Goal: Task Accomplishment & Management: Manage account settings

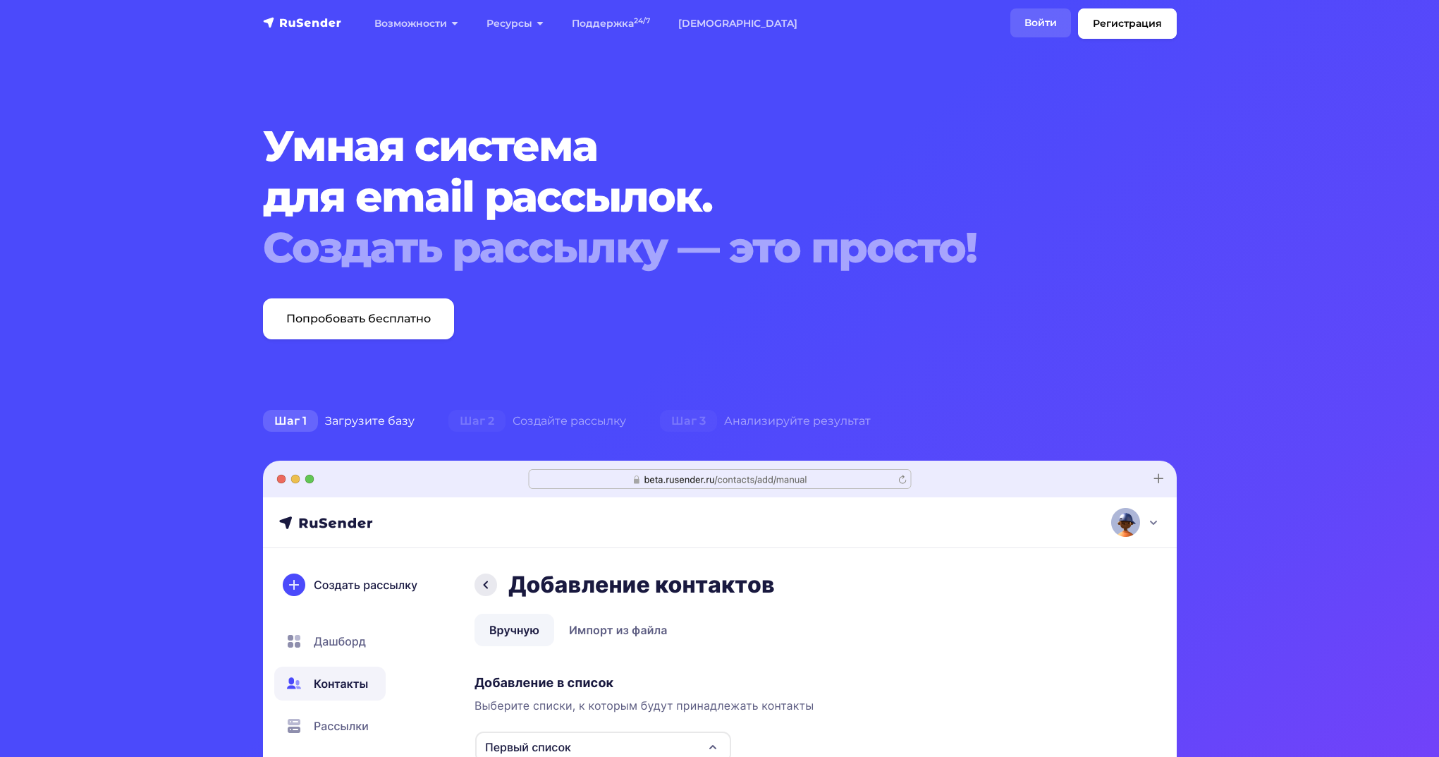
click at [1051, 24] on link "Войти" at bounding box center [1040, 22] width 61 height 29
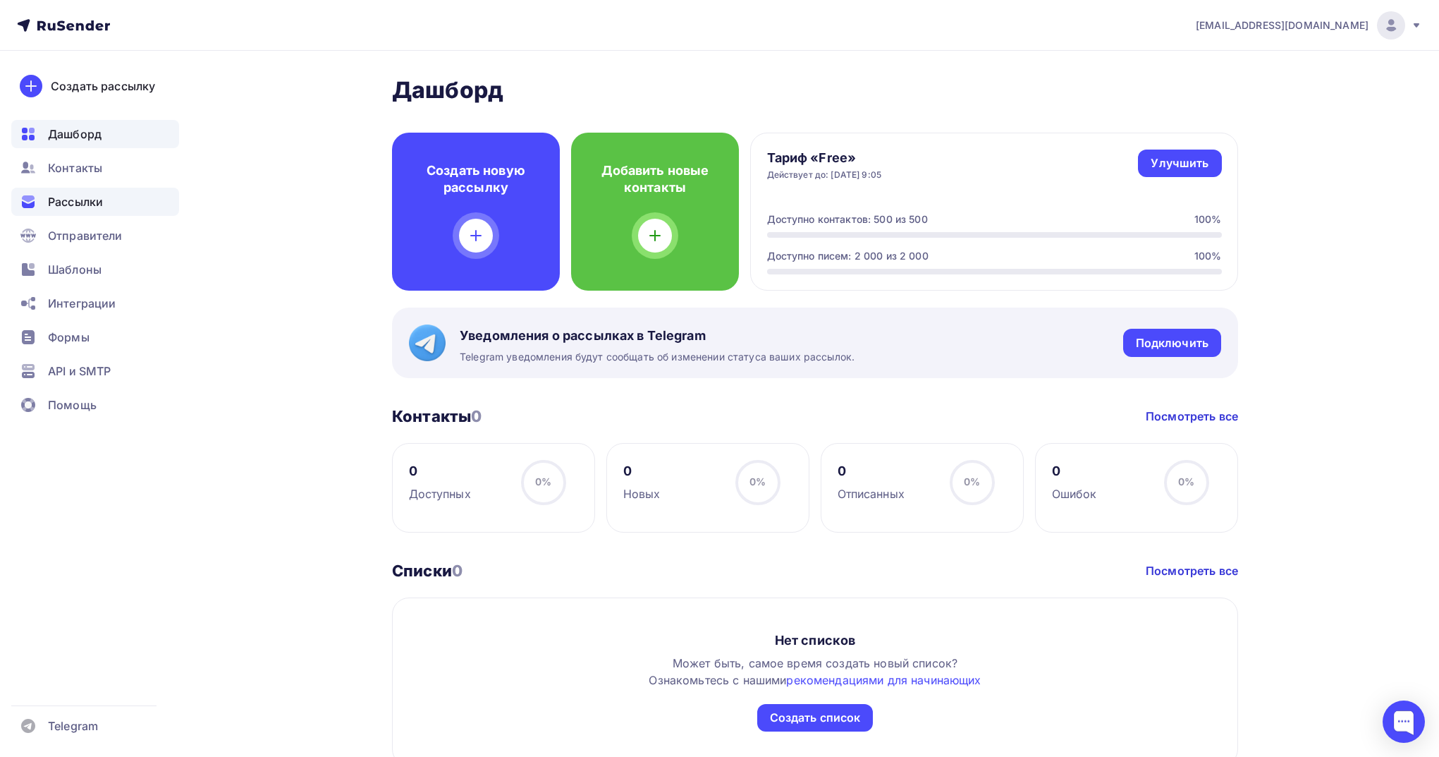
click at [71, 195] on span "Рассылки" at bounding box center [75, 201] width 55 height 17
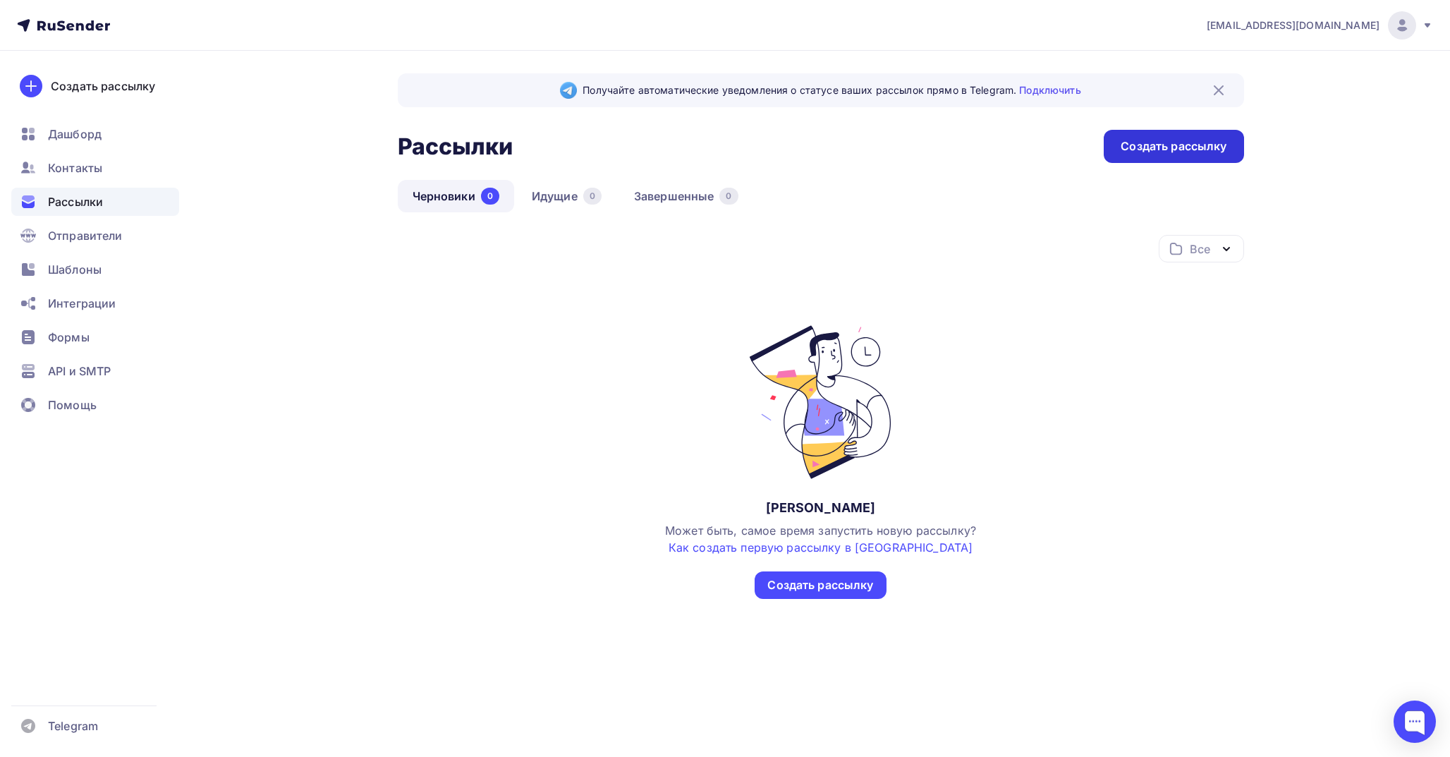
click at [1173, 150] on div "Создать рассылку" at bounding box center [1173, 146] width 106 height 16
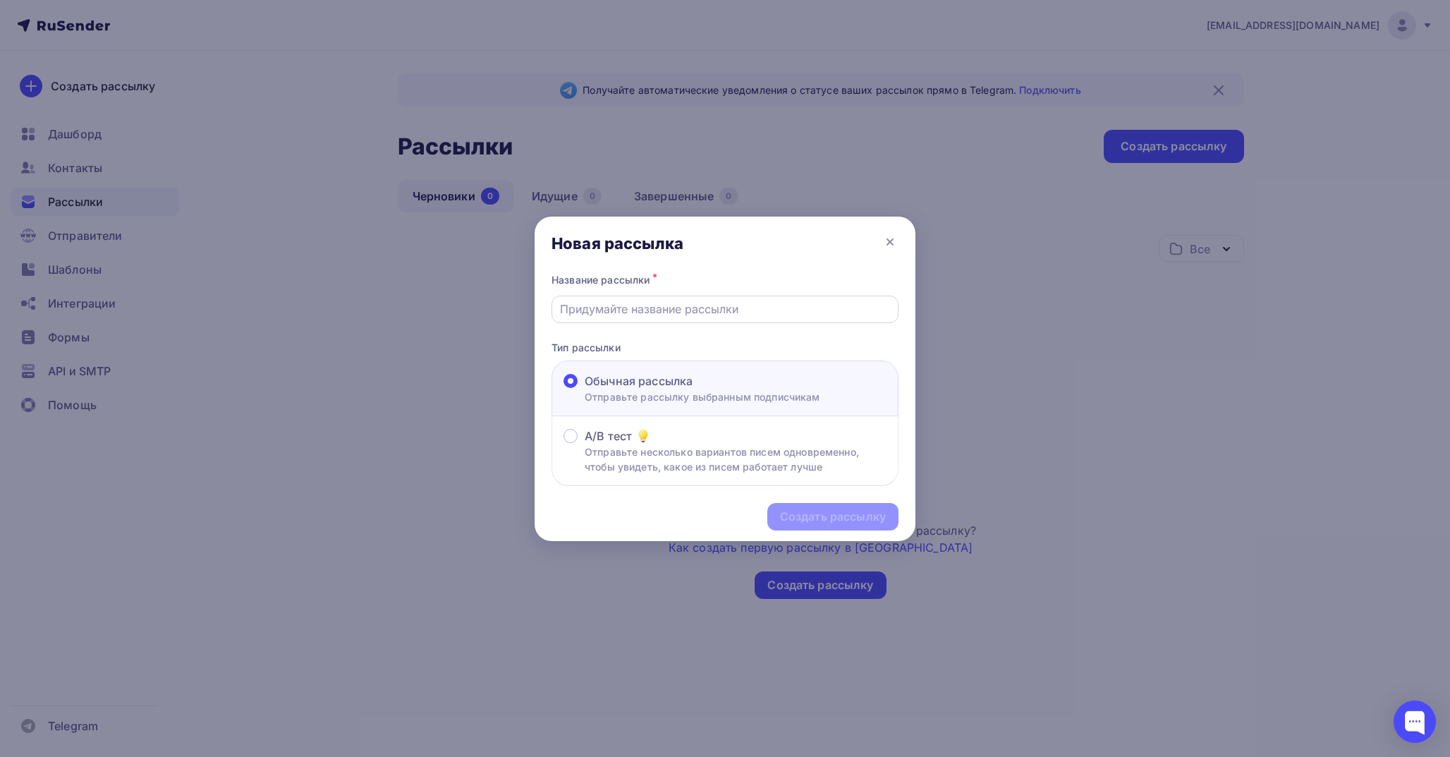
click at [684, 300] on input "text" at bounding box center [725, 308] width 331 height 17
type input "Нейроключ"
click at [826, 524] on div "Создать рассылку" at bounding box center [833, 516] width 106 height 16
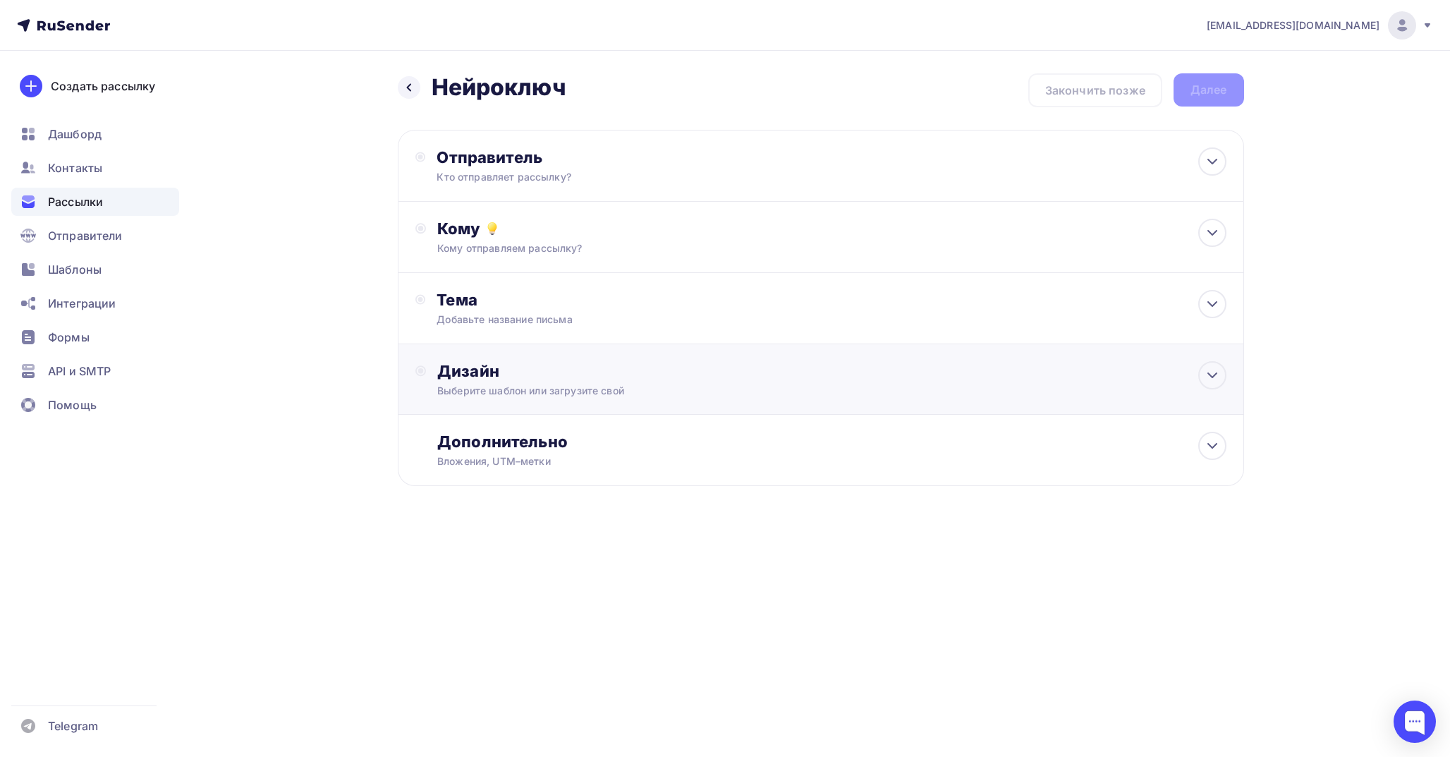
click at [672, 381] on div "Дизайн" at bounding box center [831, 371] width 788 height 20
click at [692, 414] on div "Выбрать шаблон" at bounding box center [831, 431] width 788 height 67
click at [666, 384] on div "Дизайн Выберите шаблон или загрузите свой Выбрать шаблон" at bounding box center [831, 413] width 788 height 104
click at [659, 141] on div "Отправитель Кто отправляет рассылку? Email * aloginov@wmt-ai.ru aloginov@wmt-ai…" at bounding box center [821, 166] width 846 height 72
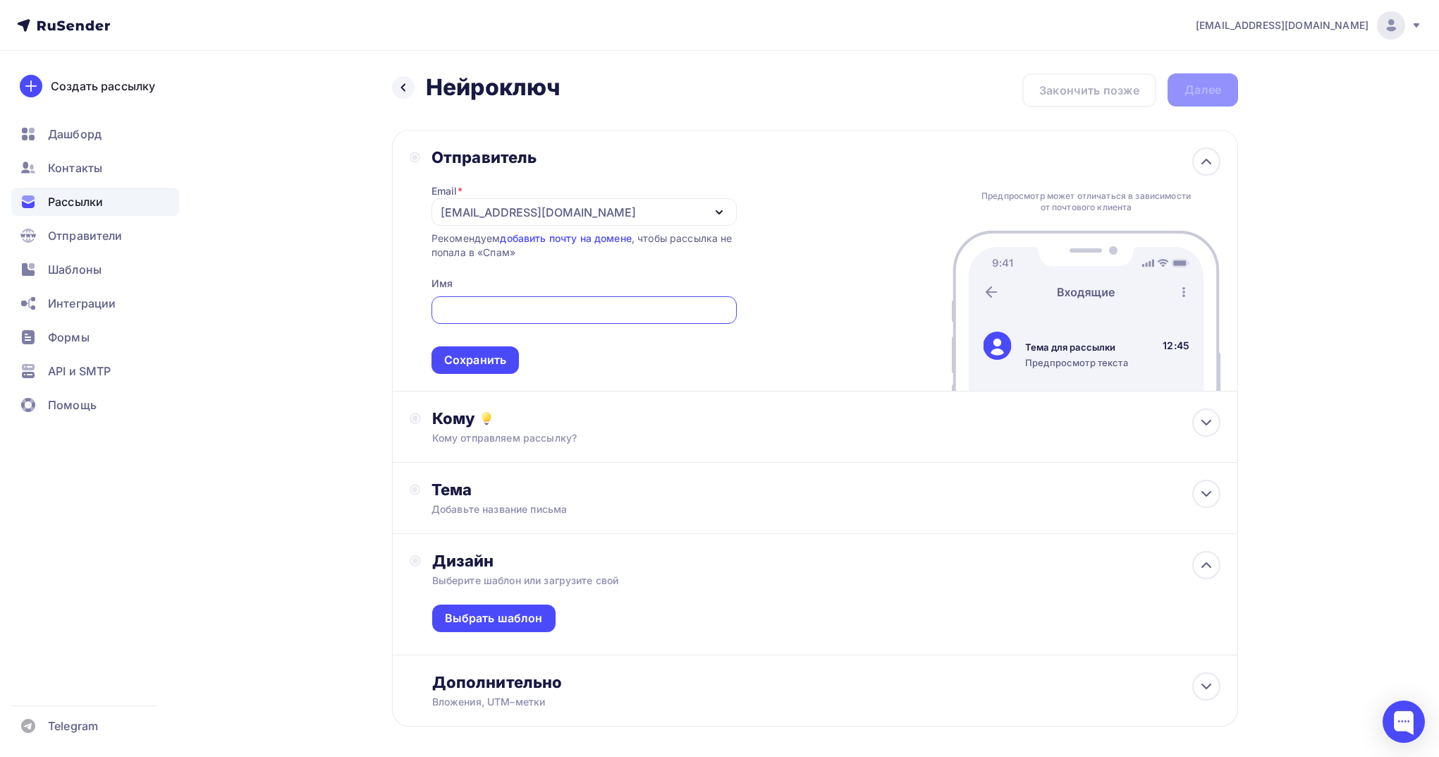
click at [569, 214] on div "[EMAIL_ADDRESS][DOMAIN_NAME]" at bounding box center [584, 212] width 305 height 28
click at [525, 309] on div "Добавить отправителя" at bounding box center [545, 305] width 131 height 17
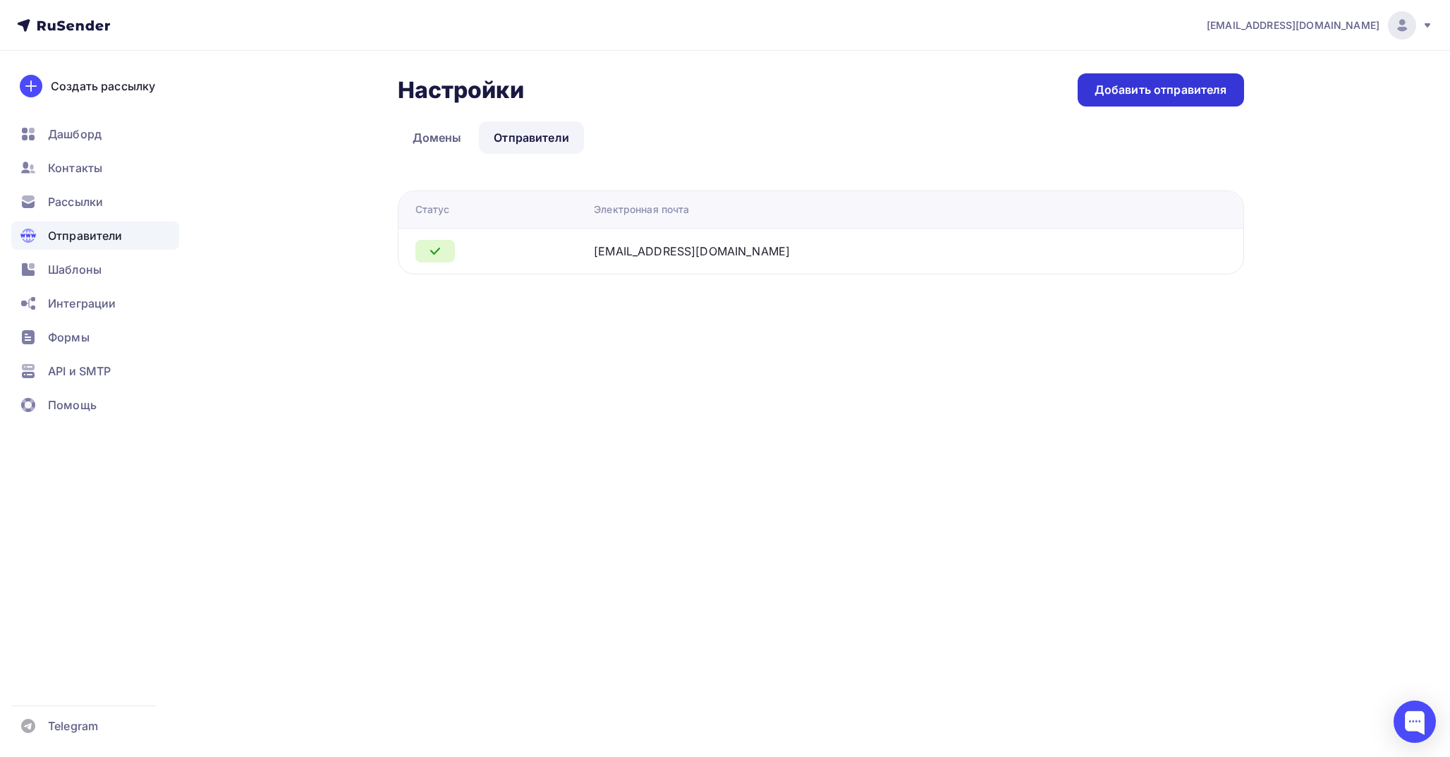
click at [1179, 97] on div "Добавить отправителя" at bounding box center [1160, 90] width 133 height 16
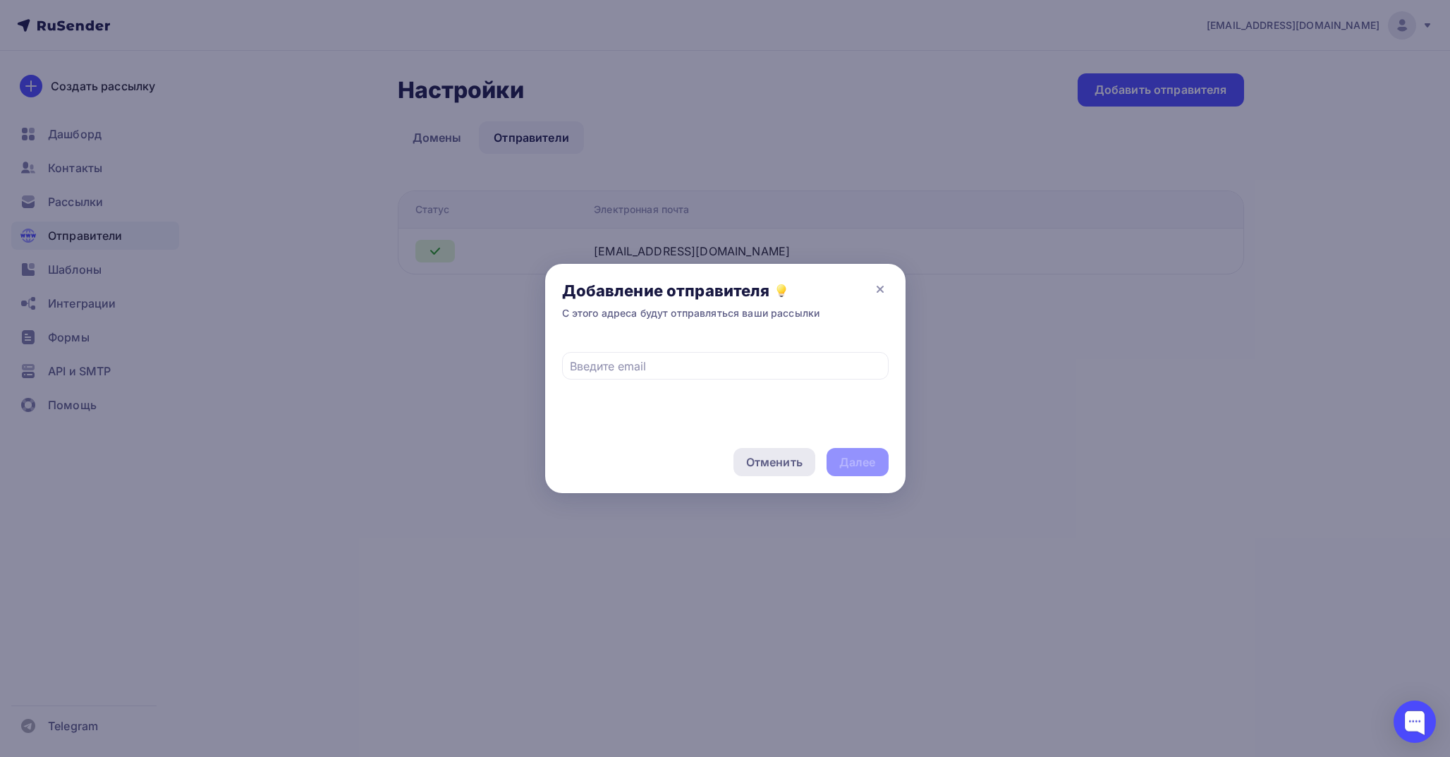
click at [778, 459] on div "Отменить" at bounding box center [774, 461] width 56 height 17
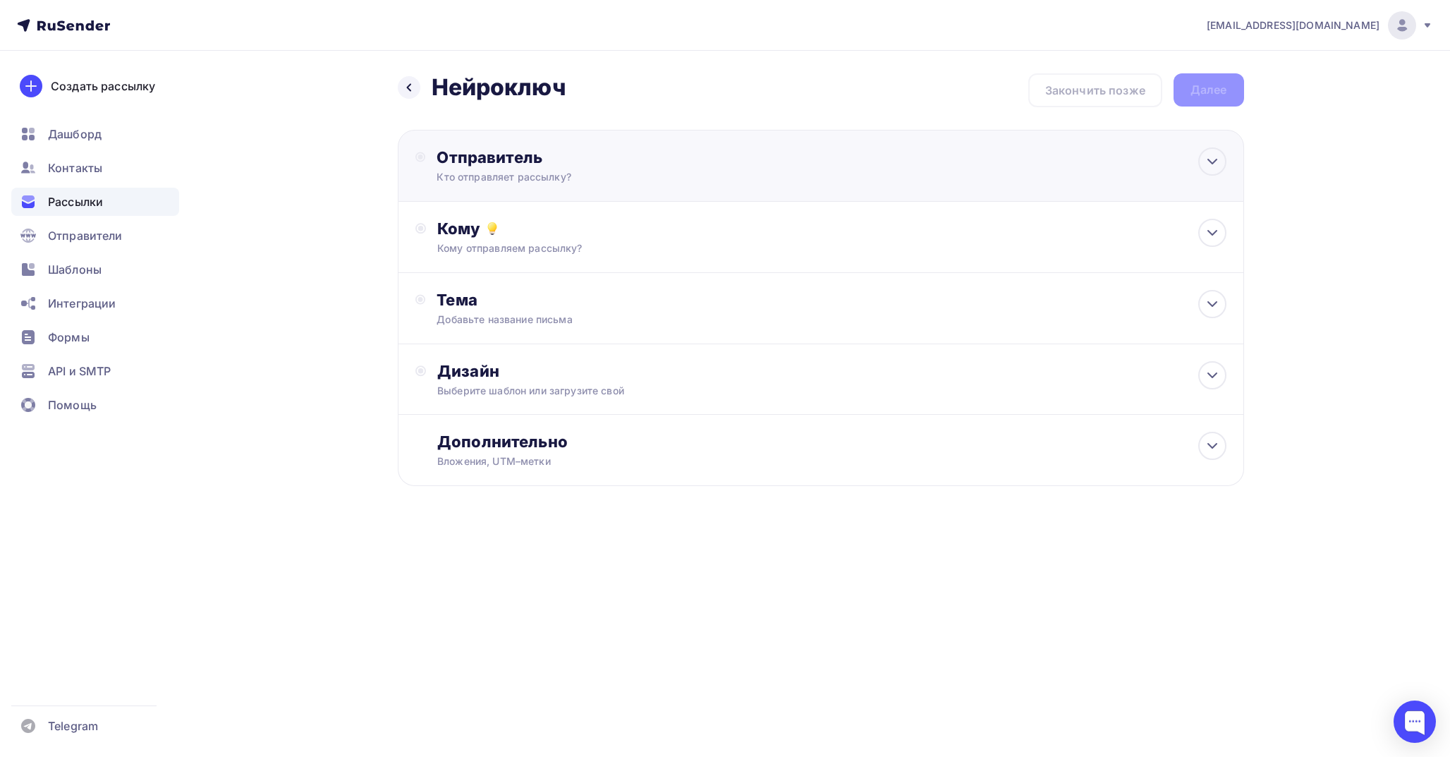
click at [642, 177] on div "Кто отправляет рассылку?" at bounding box center [573, 177] width 275 height 14
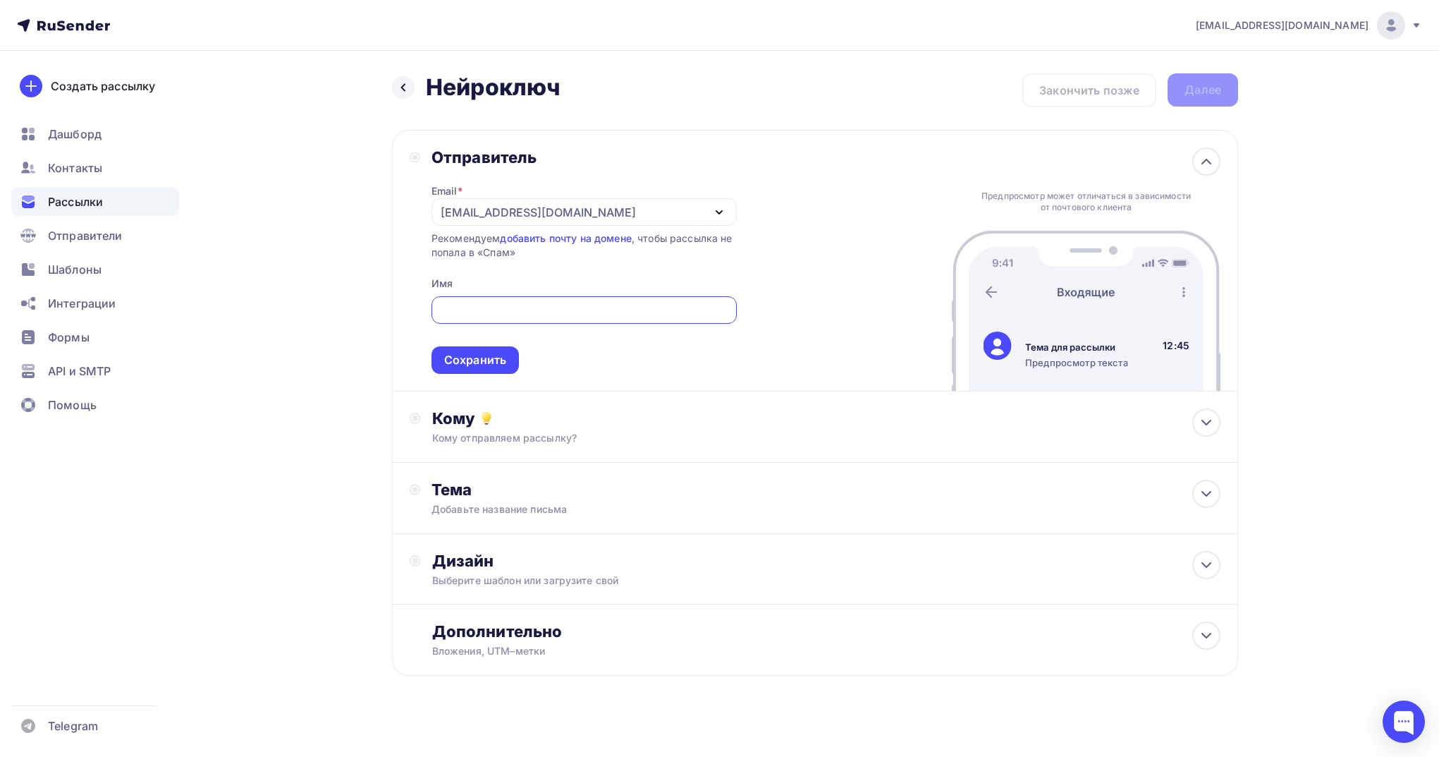
click at [497, 213] on div "aloginov@wmt-ai.ru" at bounding box center [538, 212] width 195 height 17
click at [521, 304] on div "Добавить отправителя" at bounding box center [545, 305] width 131 height 17
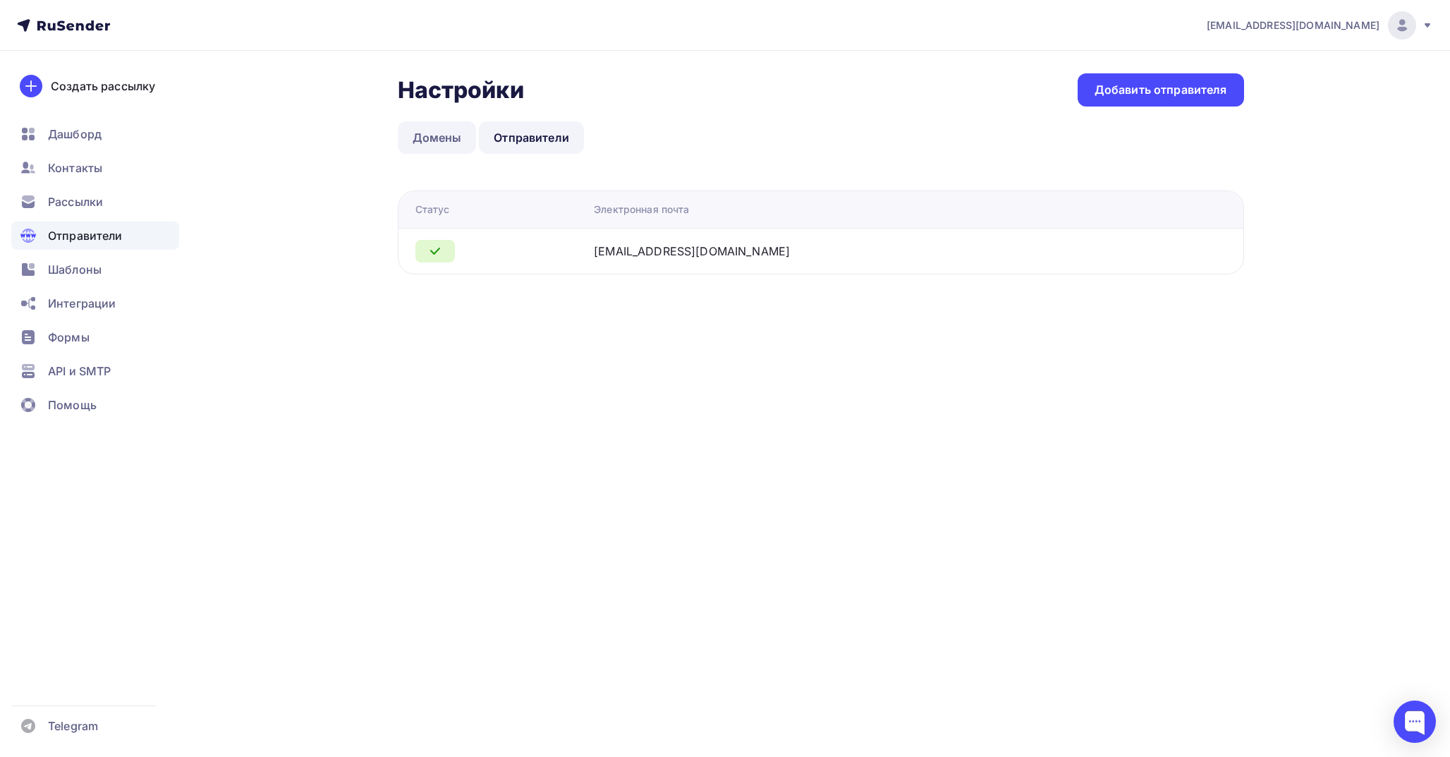
click at [464, 146] on link "Домены" at bounding box center [437, 137] width 79 height 32
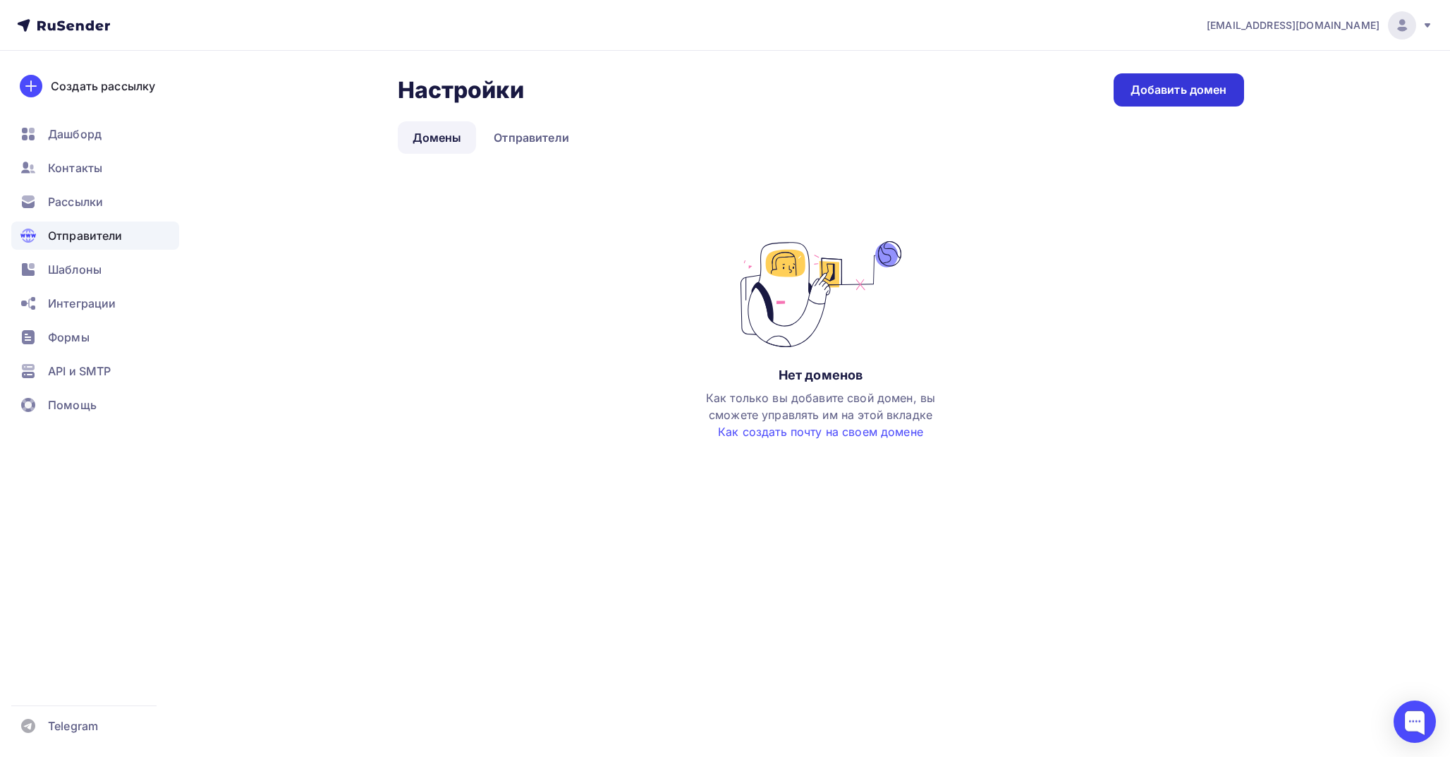
click at [1187, 104] on link "Добавить домен" at bounding box center [1178, 89] width 130 height 33
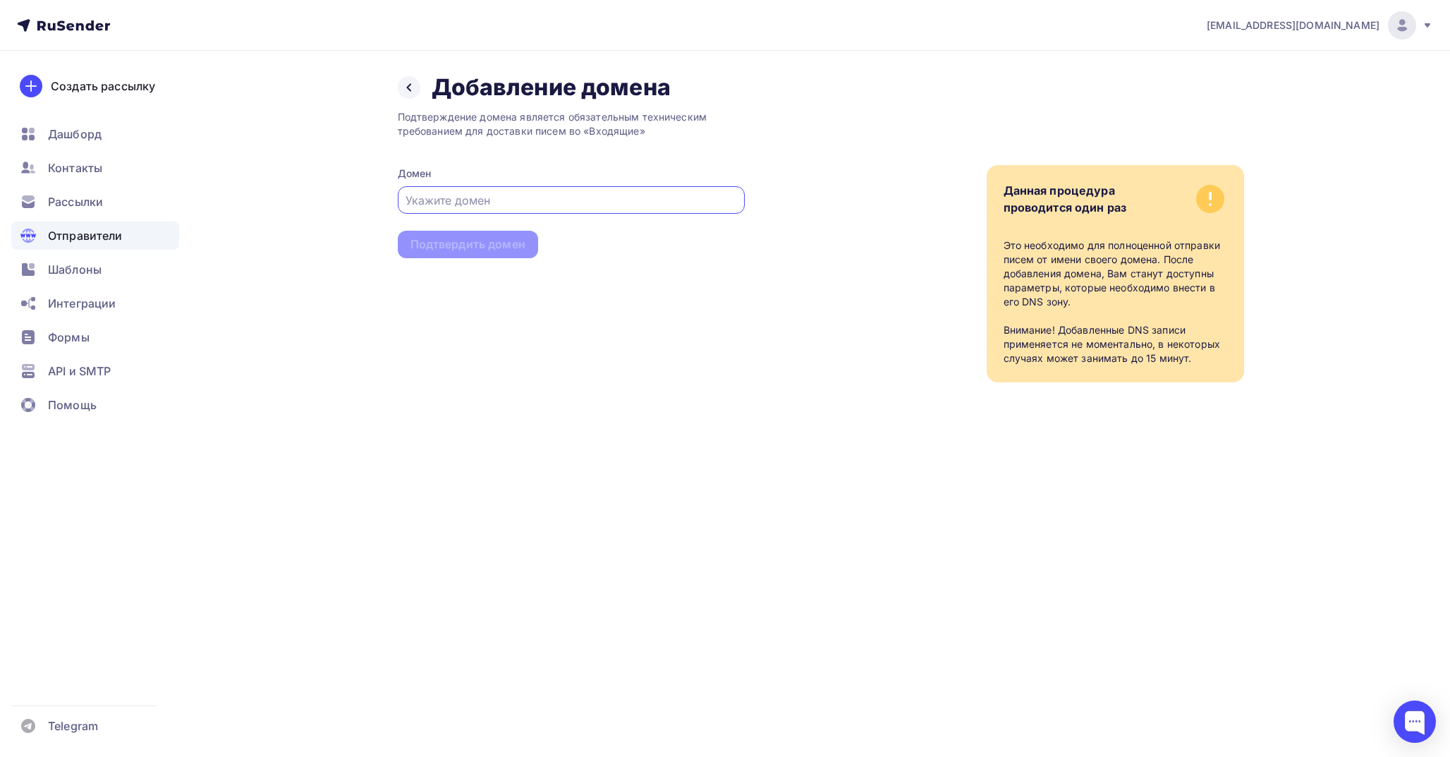
click at [511, 196] on input "text" at bounding box center [570, 200] width 331 height 17
type input "т"
type input "n"
paste input "https://neiroklyuch.ru/"
drag, startPoint x: 445, startPoint y: 197, endPoint x: 355, endPoint y: 197, distance: 89.6
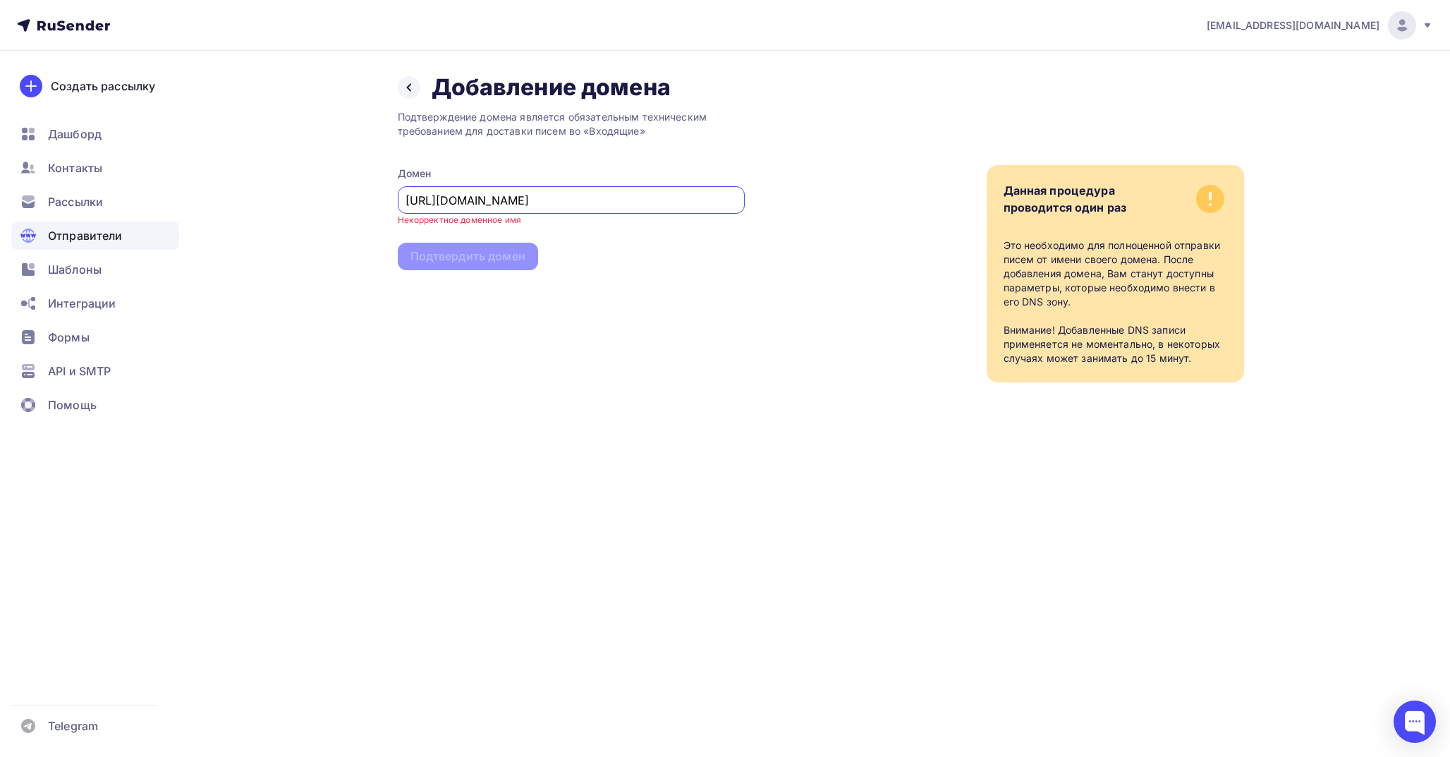
click at [355, 197] on div "Назад Добавление домена Добавление домена Подтверждение домена является обязате…" at bounding box center [725, 245] width 1156 height 388
click at [626, 200] on input "neiroklyuch.ru/" at bounding box center [570, 200] width 331 height 17
type input "neiroklyuch.ru"
click at [503, 248] on div "Подтвердить домен" at bounding box center [467, 244] width 115 height 16
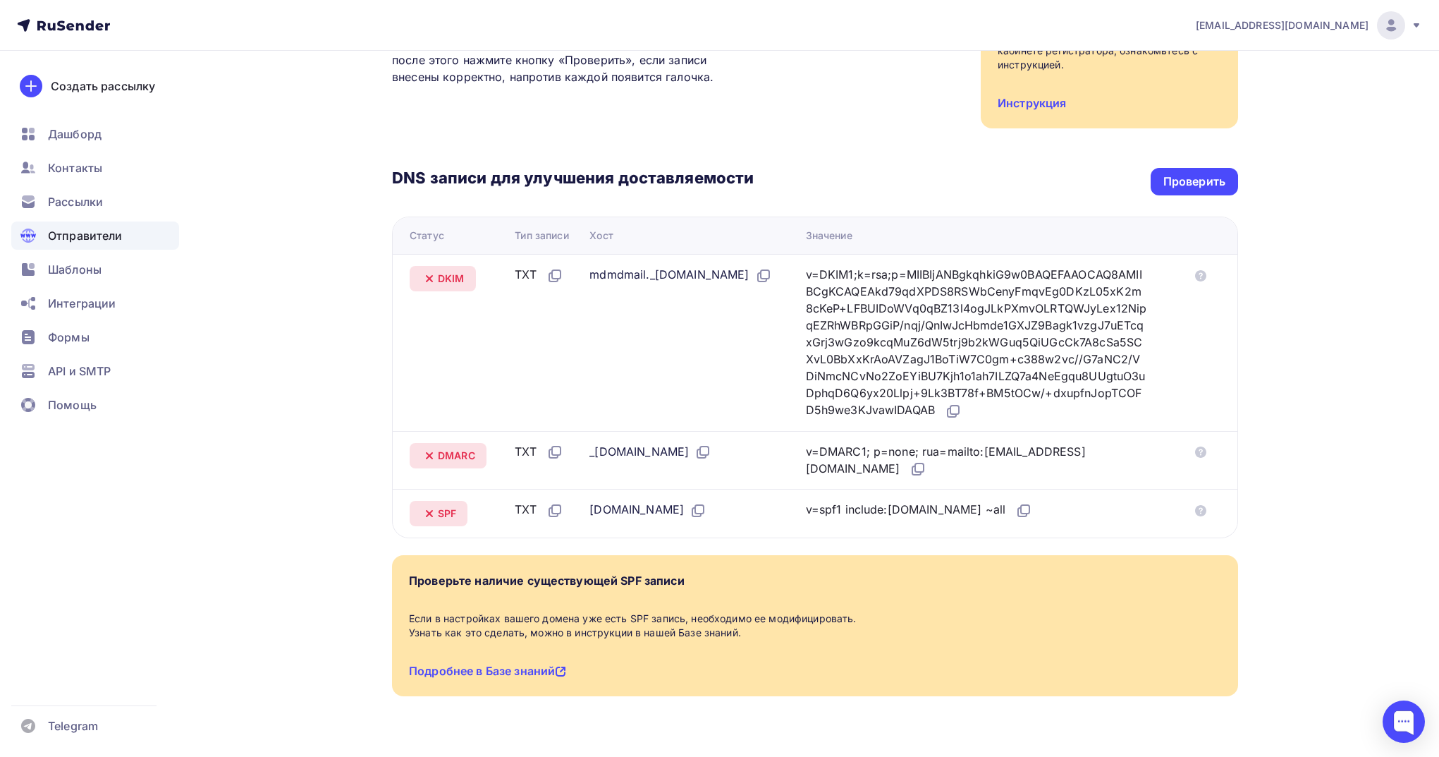
scroll to position [214, 0]
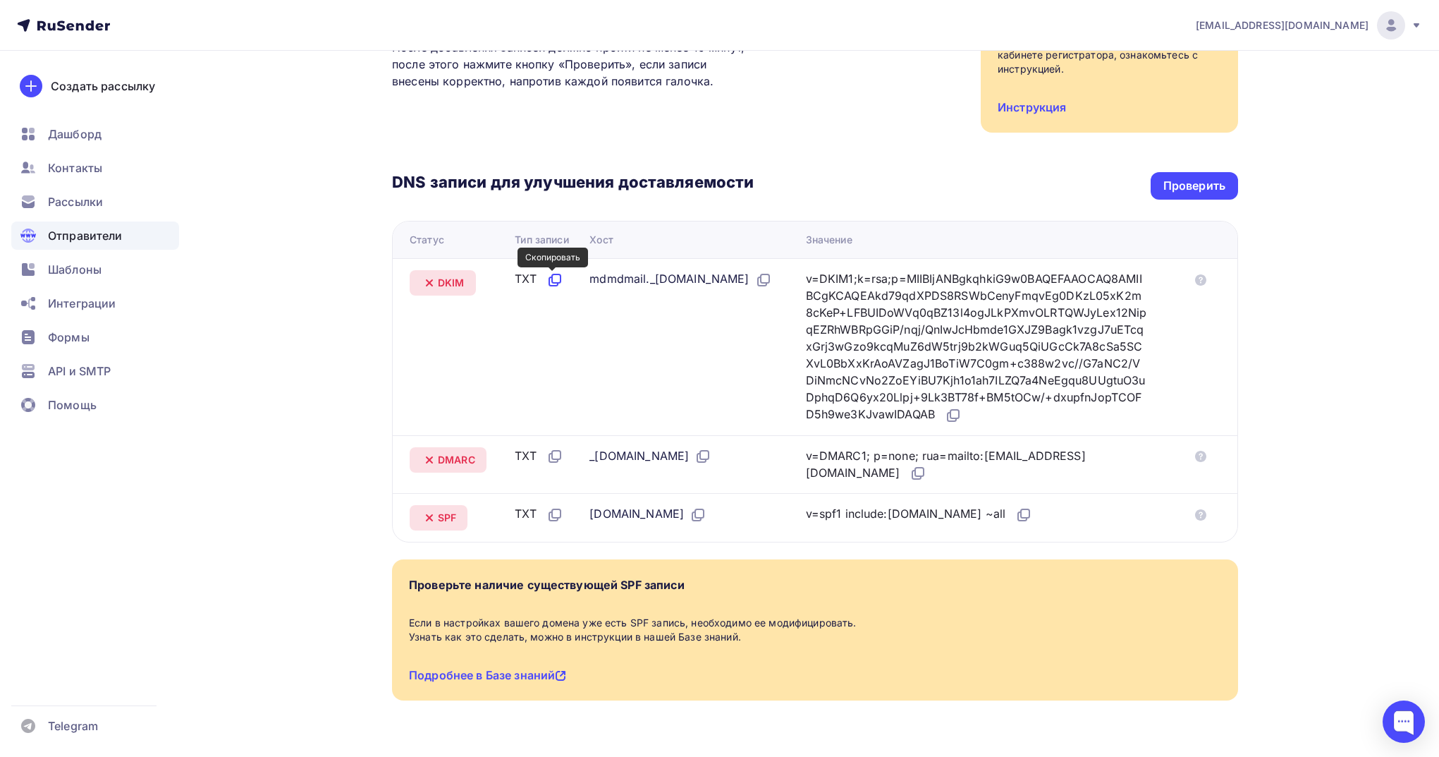
click at [549, 277] on icon at bounding box center [553, 281] width 8 height 8
click at [755, 288] on icon at bounding box center [763, 279] width 17 height 17
click at [959, 417] on icon at bounding box center [955, 414] width 8 height 8
click at [549, 460] on icon at bounding box center [554, 456] width 17 height 17
click at [706, 457] on icon at bounding box center [701, 457] width 8 height 8
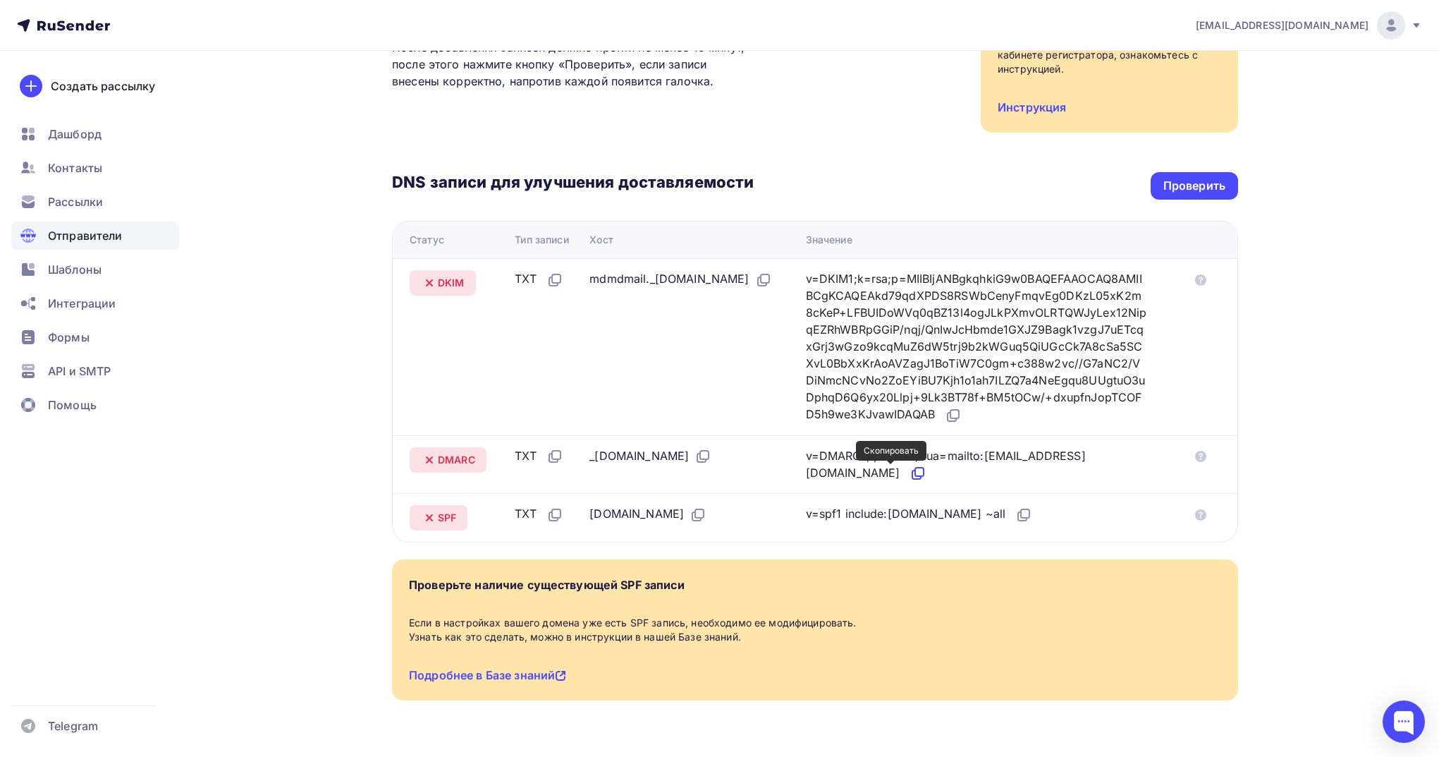
click at [910, 470] on icon at bounding box center [918, 473] width 17 height 17
click at [690, 514] on icon at bounding box center [698, 514] width 17 height 17
click at [690, 515] on icon at bounding box center [698, 514] width 17 height 17
click at [546, 511] on icon at bounding box center [554, 514] width 17 height 17
click at [695, 515] on icon at bounding box center [699, 513] width 8 height 8
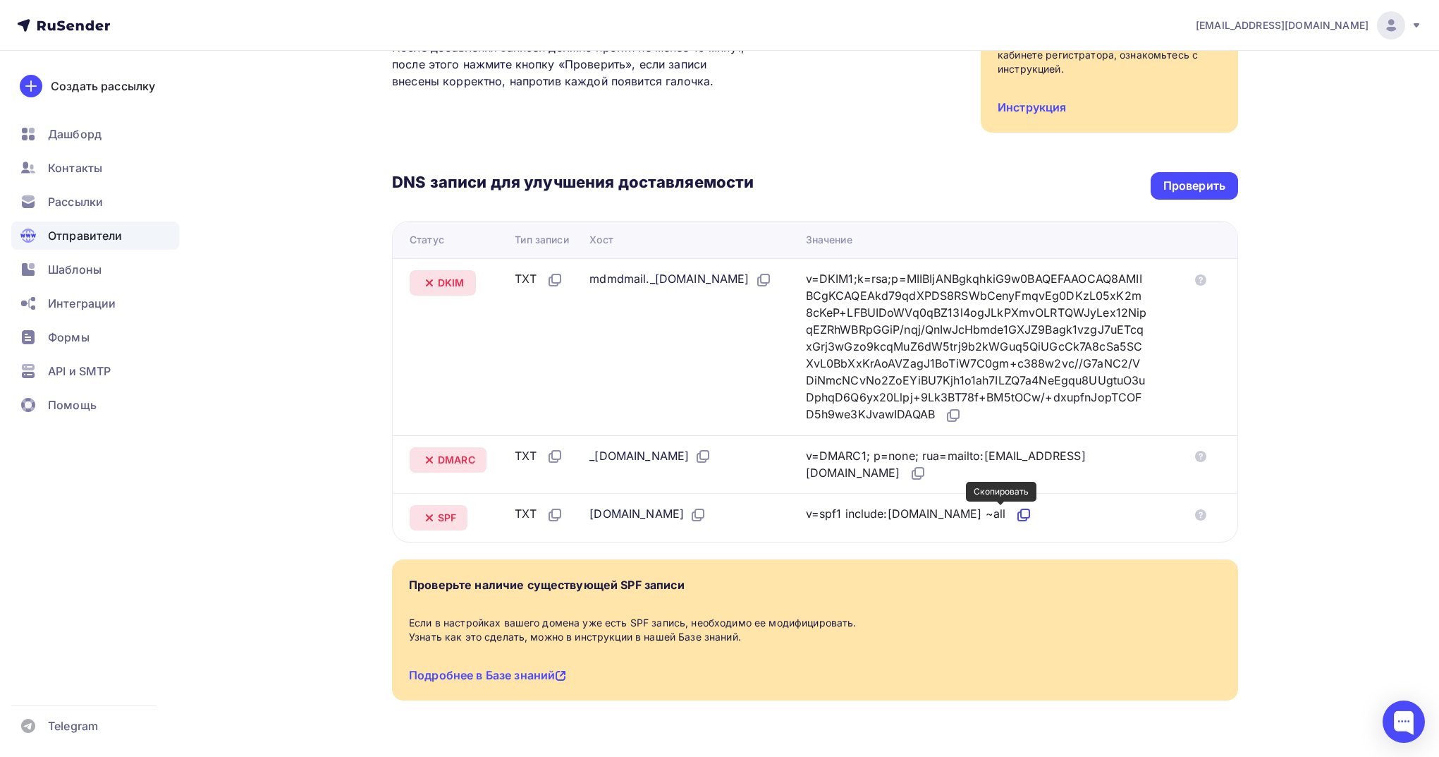
click at [1015, 515] on icon at bounding box center [1023, 514] width 17 height 17
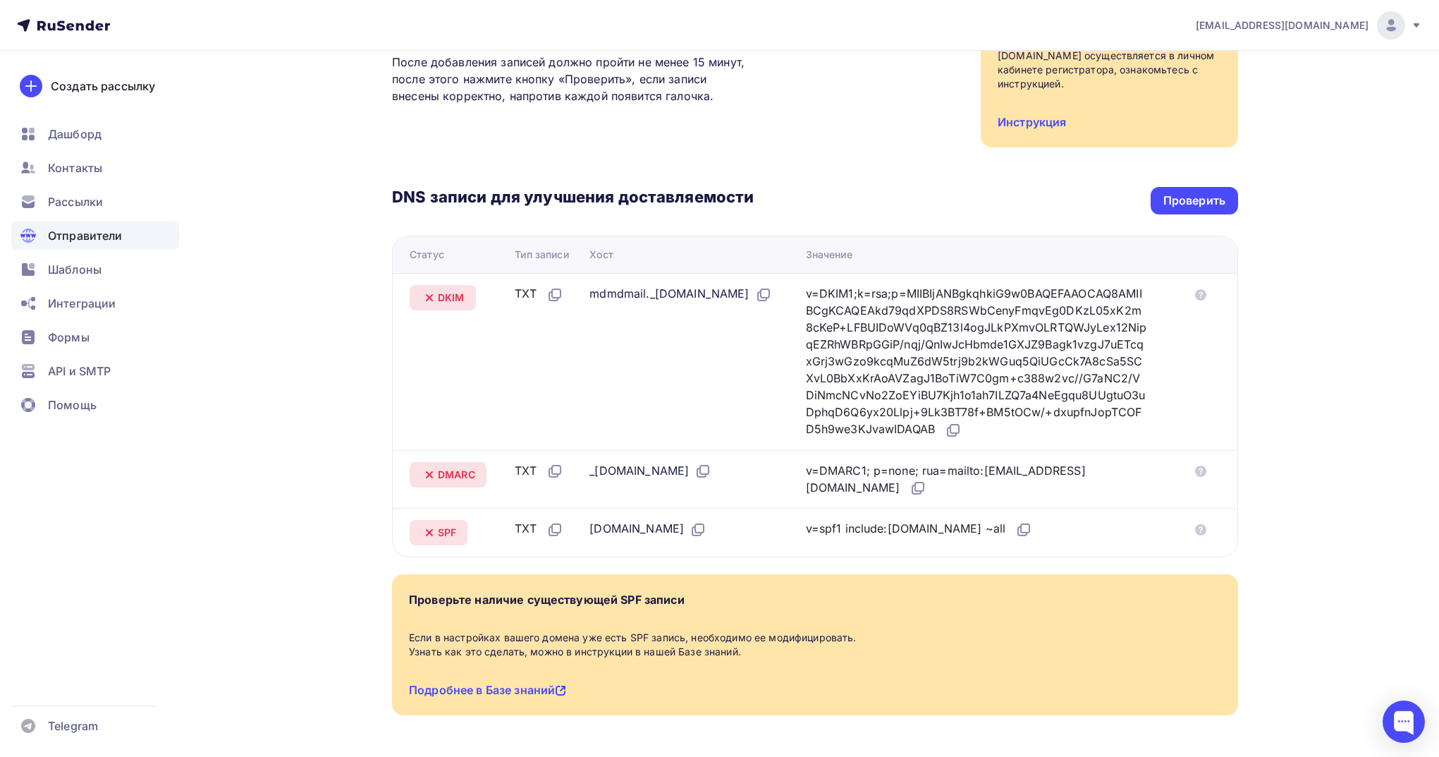
scroll to position [0, 0]
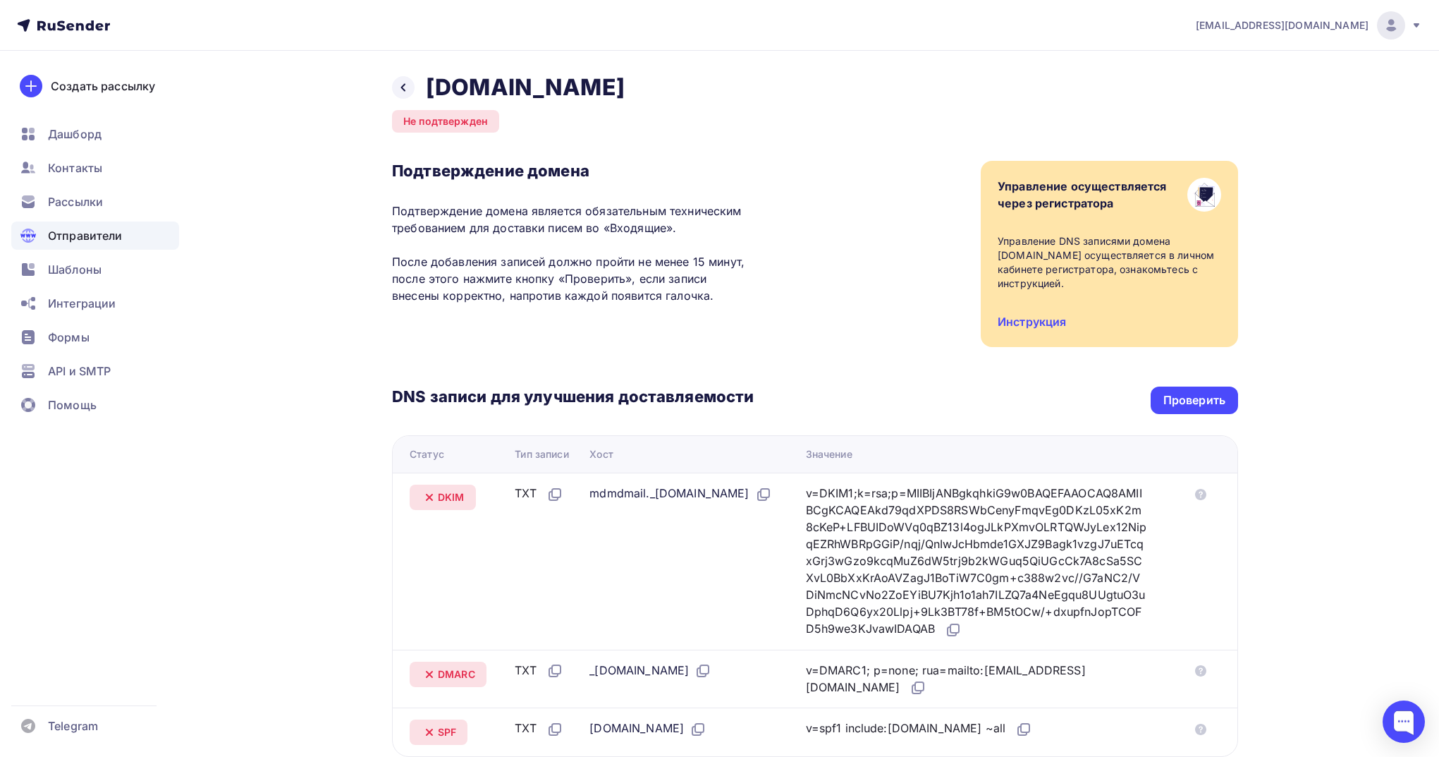
drag, startPoint x: 429, startPoint y: 89, endPoint x: 589, endPoint y: 91, distance: 160.1
click at [589, 91] on h2 "neiroklyuch.ru" at bounding box center [525, 87] width 199 height 28
copy h2 "neiroklyuch.ru"
click at [405, 83] on icon at bounding box center [403, 87] width 11 height 11
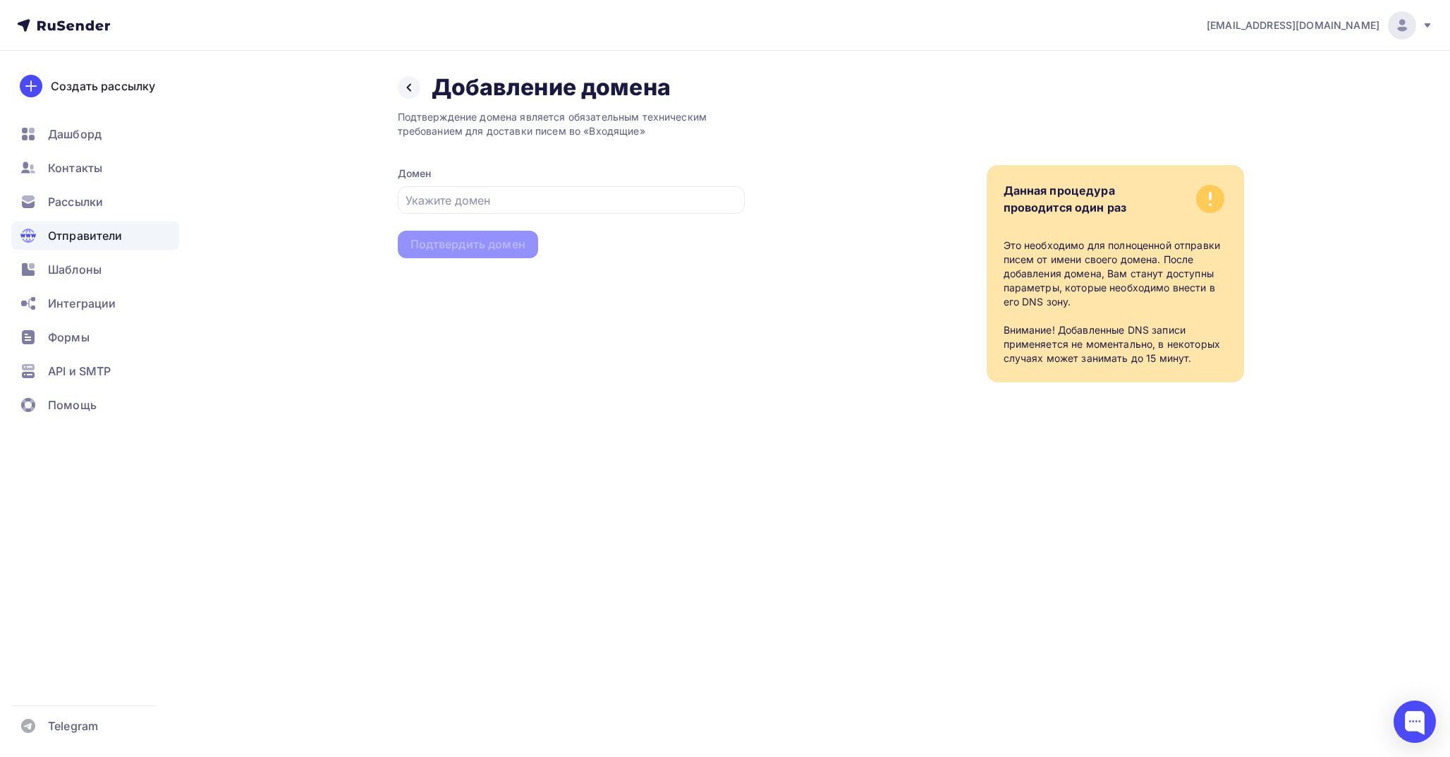
click at [102, 233] on span "Отправители" at bounding box center [85, 235] width 75 height 17
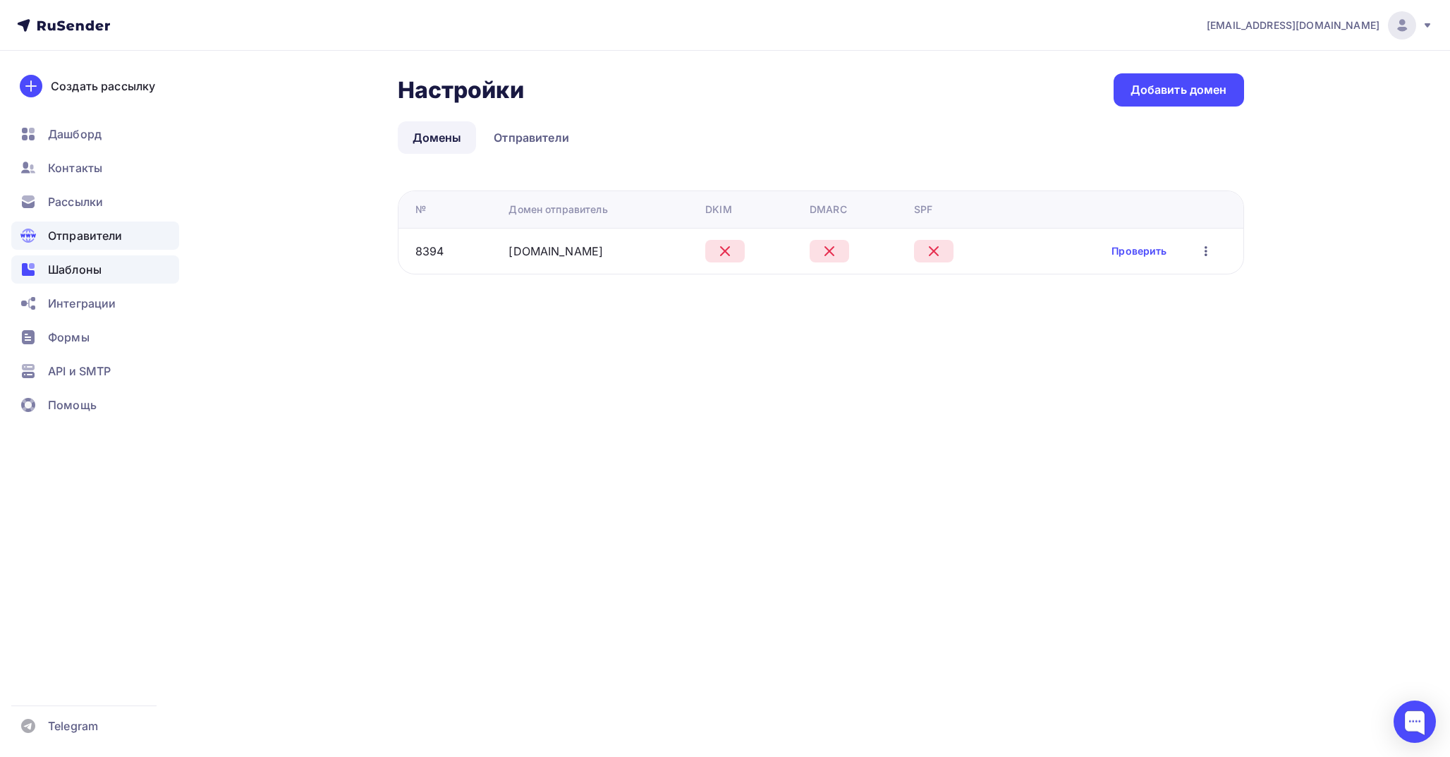
click at [64, 266] on span "Шаблоны" at bounding box center [75, 269] width 54 height 17
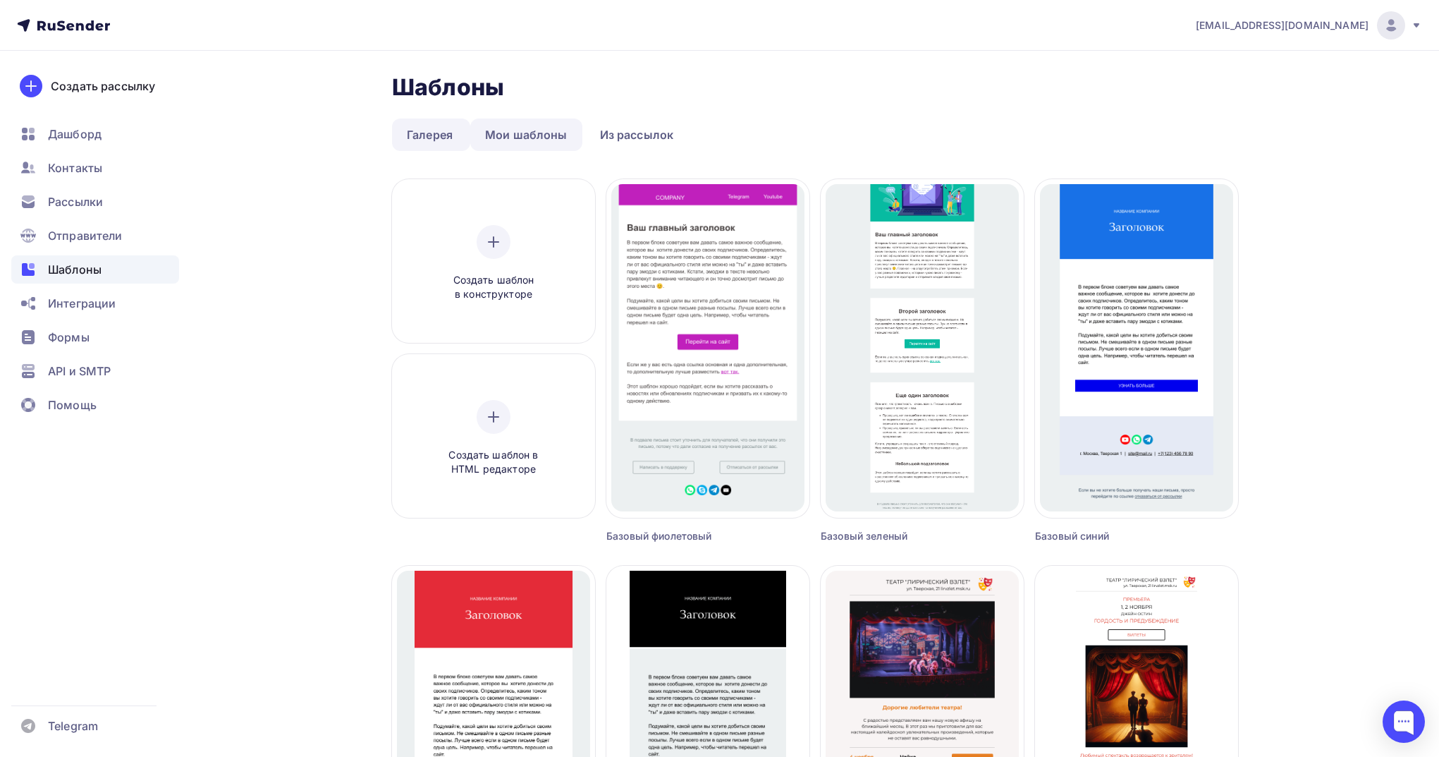
click at [546, 133] on link "Мои шаблоны" at bounding box center [526, 134] width 112 height 32
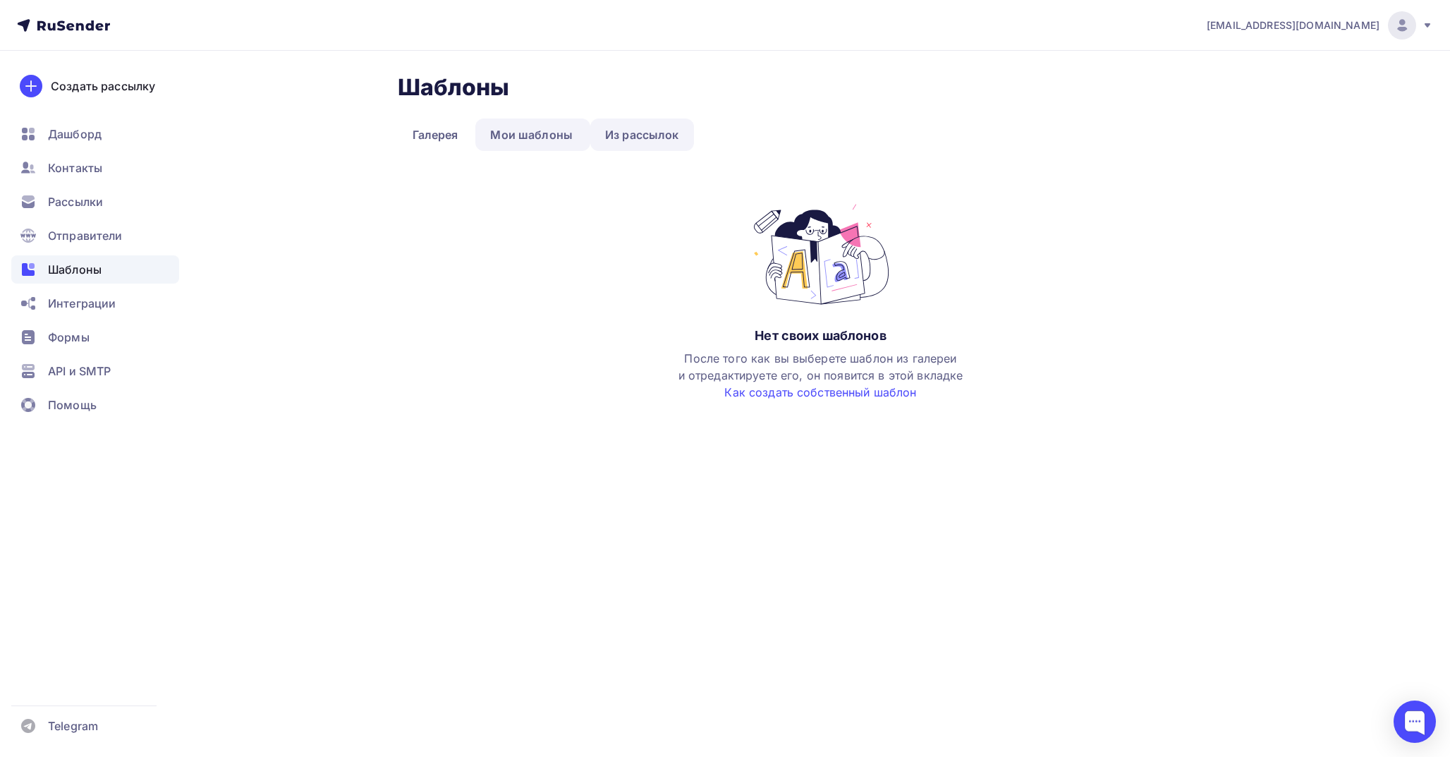
click at [651, 133] on link "Из рассылок" at bounding box center [642, 134] width 104 height 32
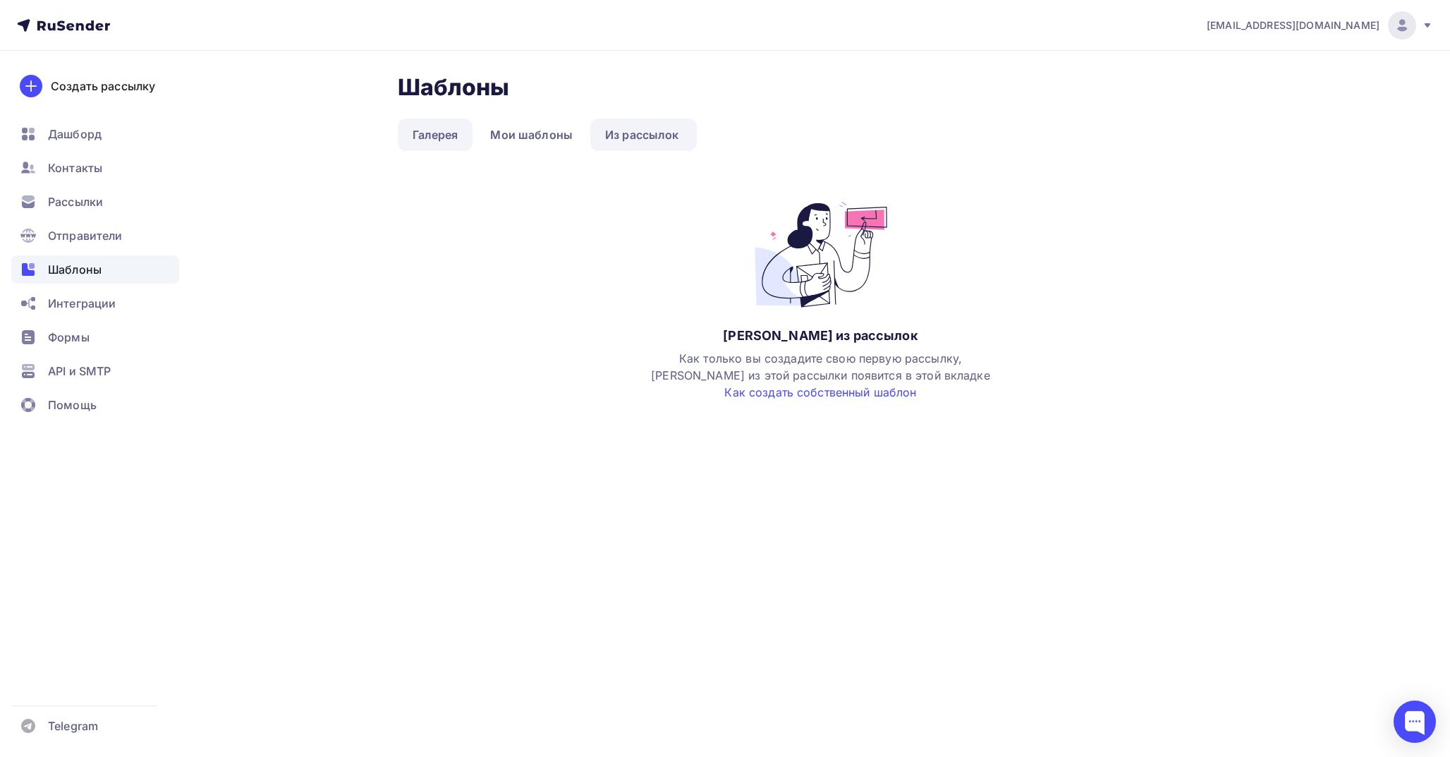
click at [421, 133] on link "Галерея" at bounding box center [435, 134] width 75 height 32
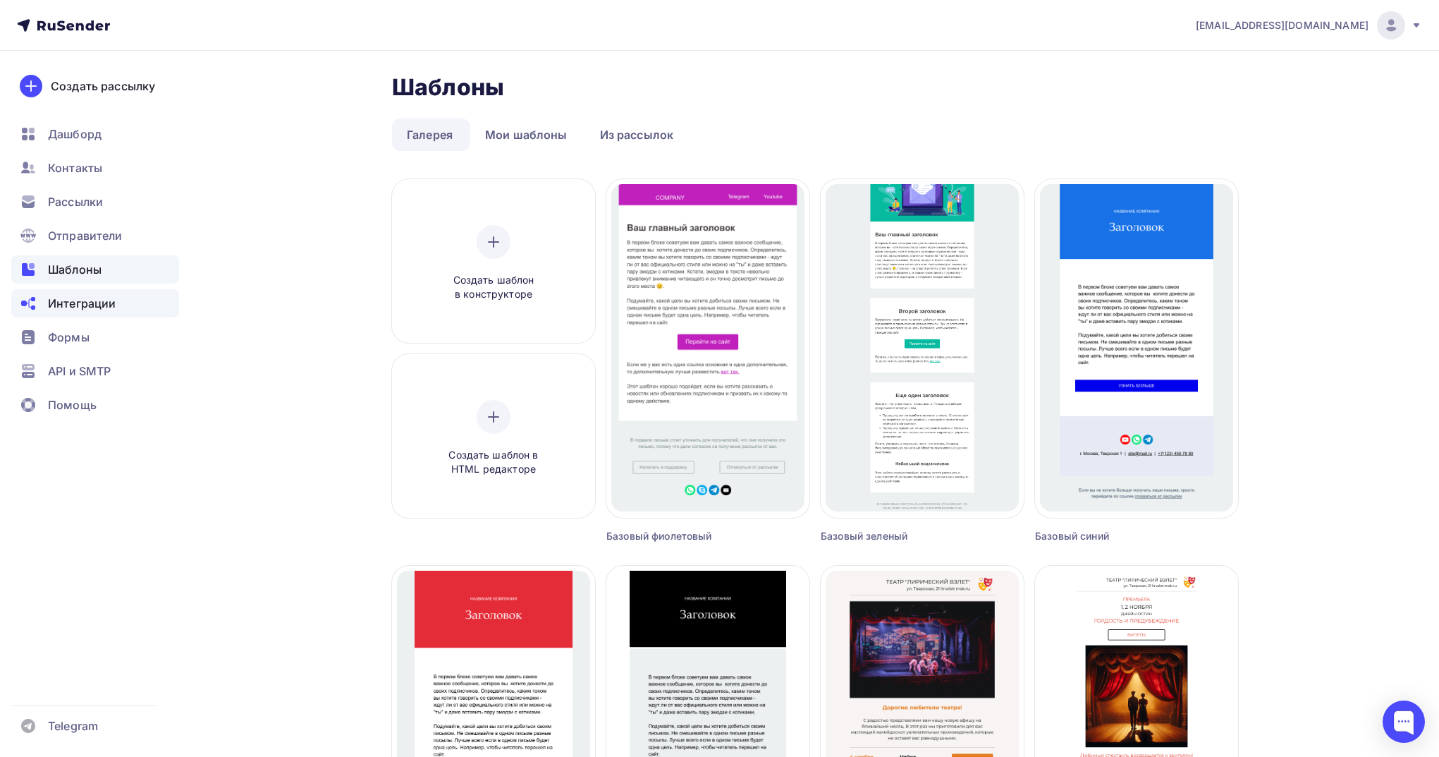
click at [94, 298] on span "Интеграции" at bounding box center [82, 303] width 68 height 17
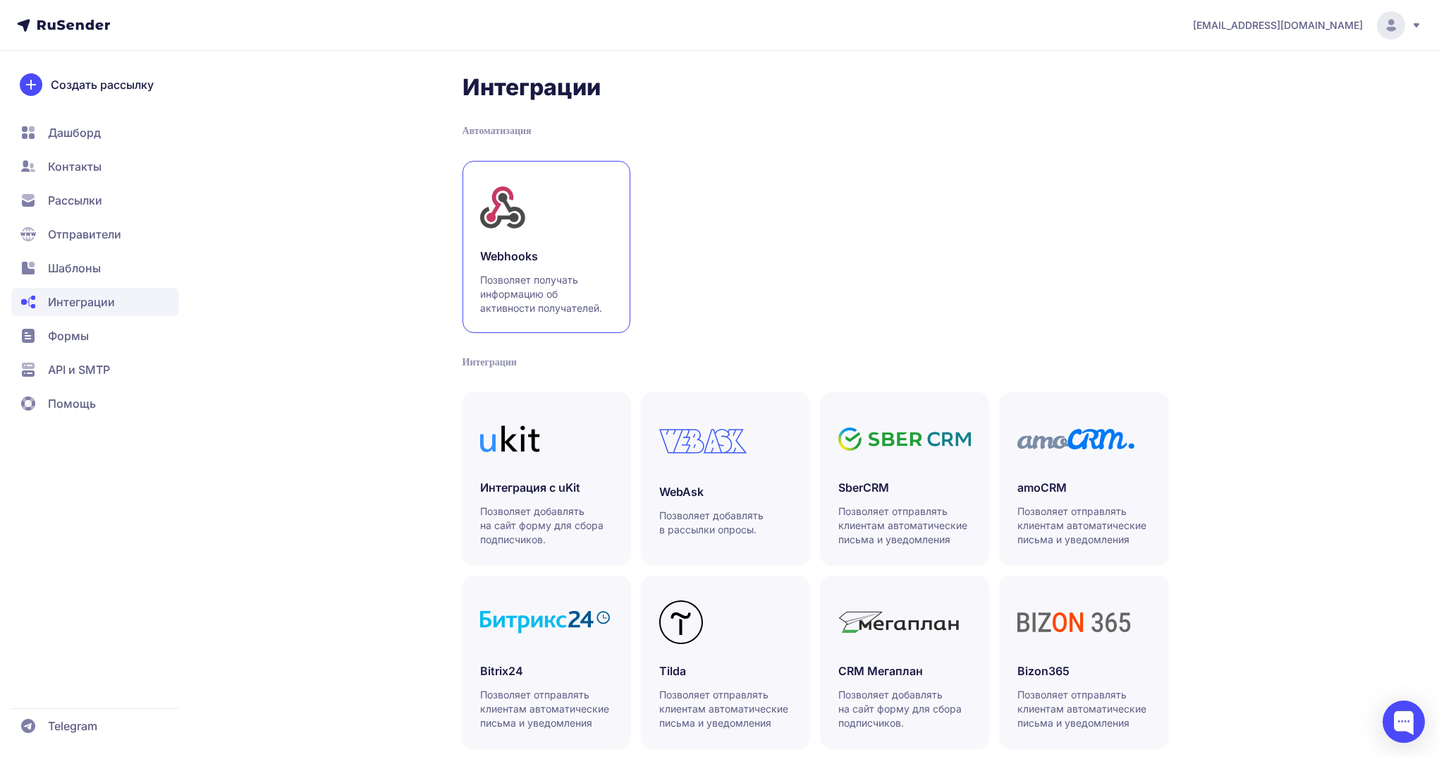
click at [531, 264] on div "Webhooks Позволяет получать информацию об активности получателей." at bounding box center [546, 282] width 133 height 68
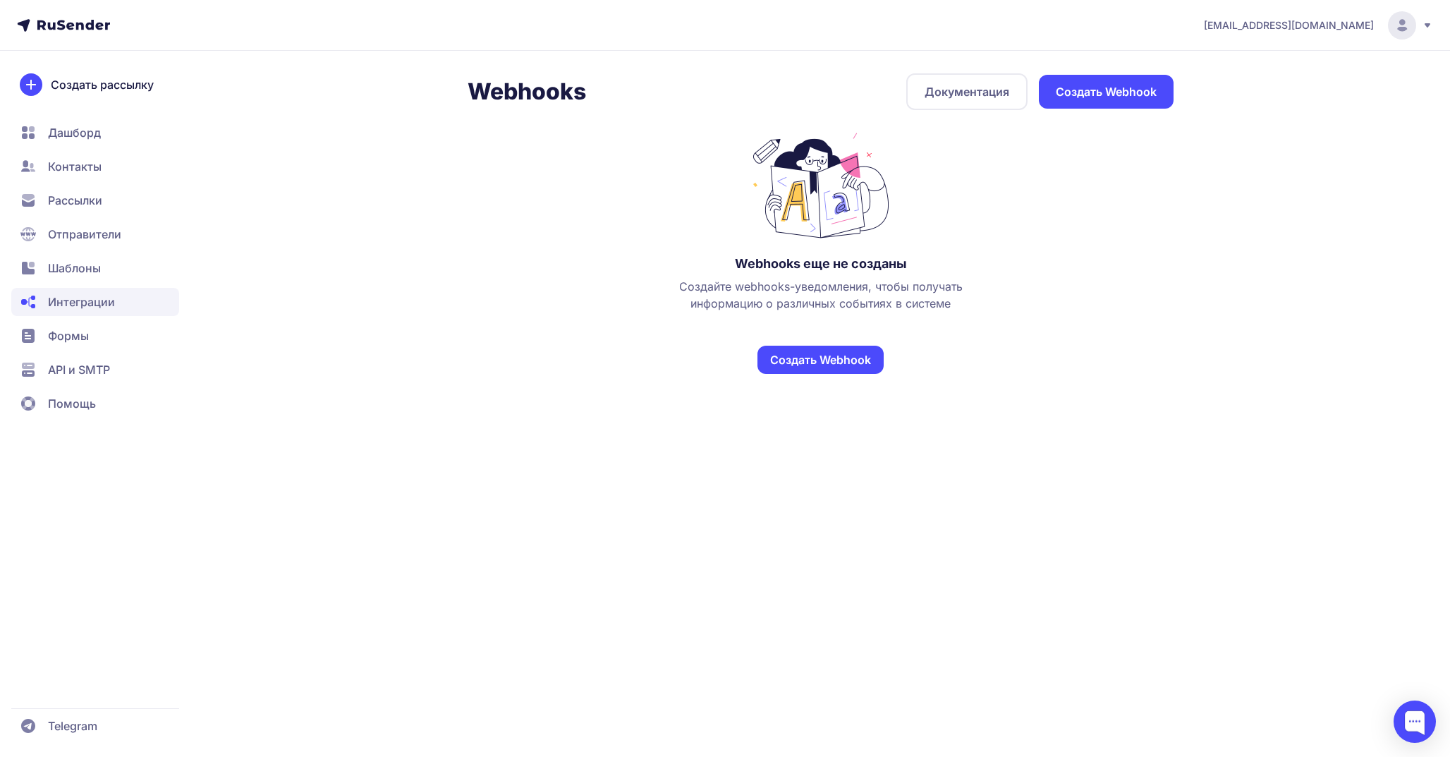
click at [818, 357] on link "Создать Webhook" at bounding box center [820, 360] width 126 height 28
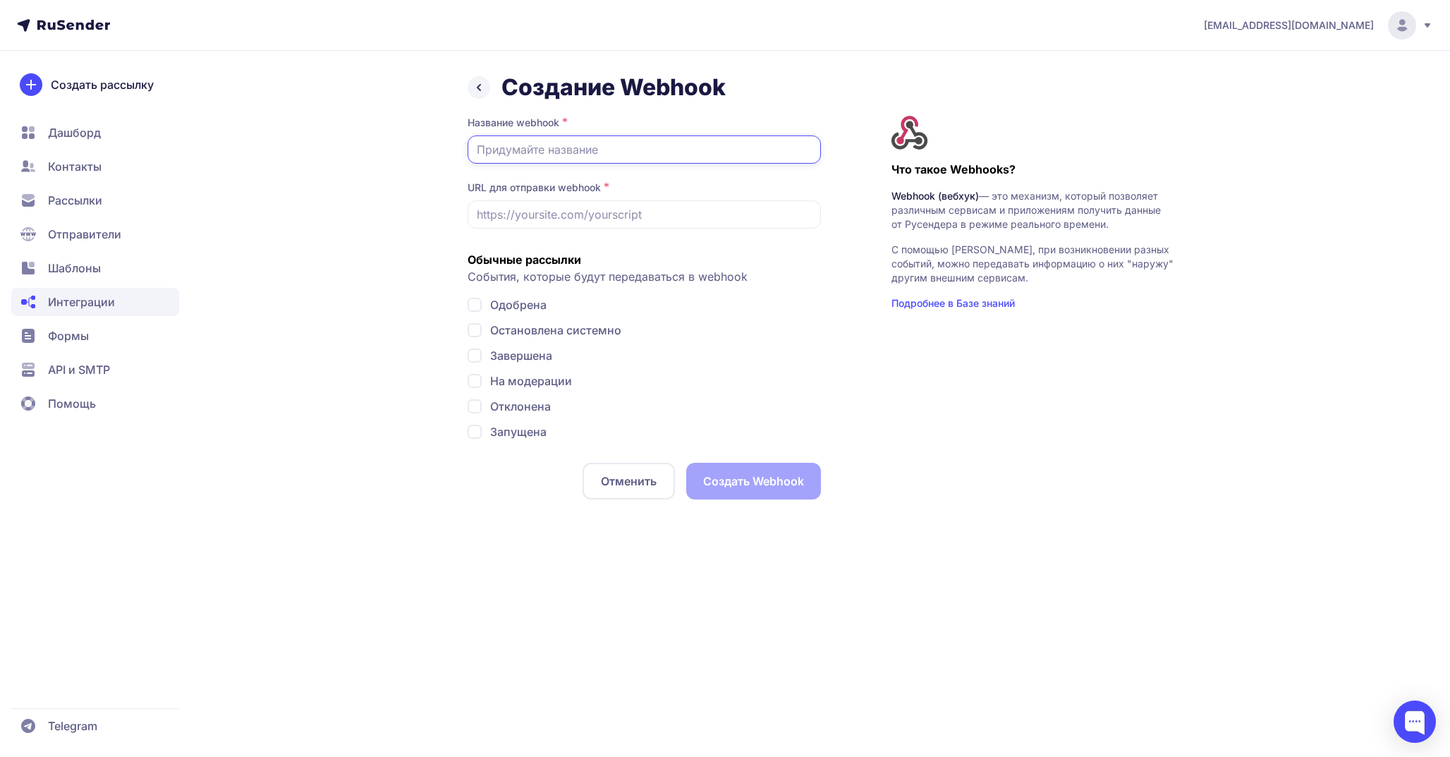
click at [616, 159] on input "text" at bounding box center [644, 149] width 353 height 28
paste input "neiroklyuch.ru"
type input "neiroklyuch"
click at [606, 219] on input "text" at bounding box center [644, 214] width 353 height 28
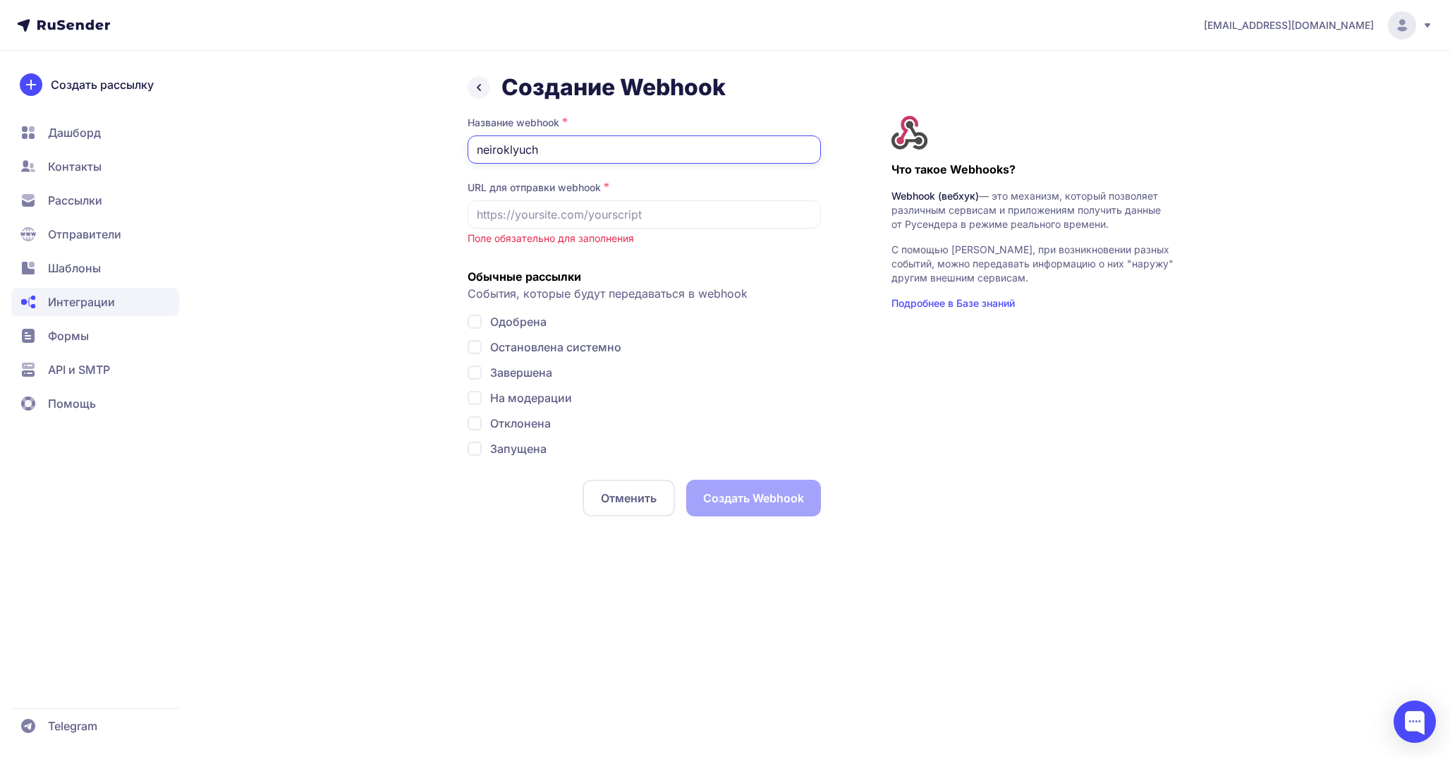
click at [636, 150] on input "neiroklyuch" at bounding box center [644, 149] width 353 height 28
click at [647, 221] on input "text" at bounding box center [644, 214] width 353 height 28
paste input "neiroklyuch.ru"
type input "neiroklyuch.ru"
type input "ф"
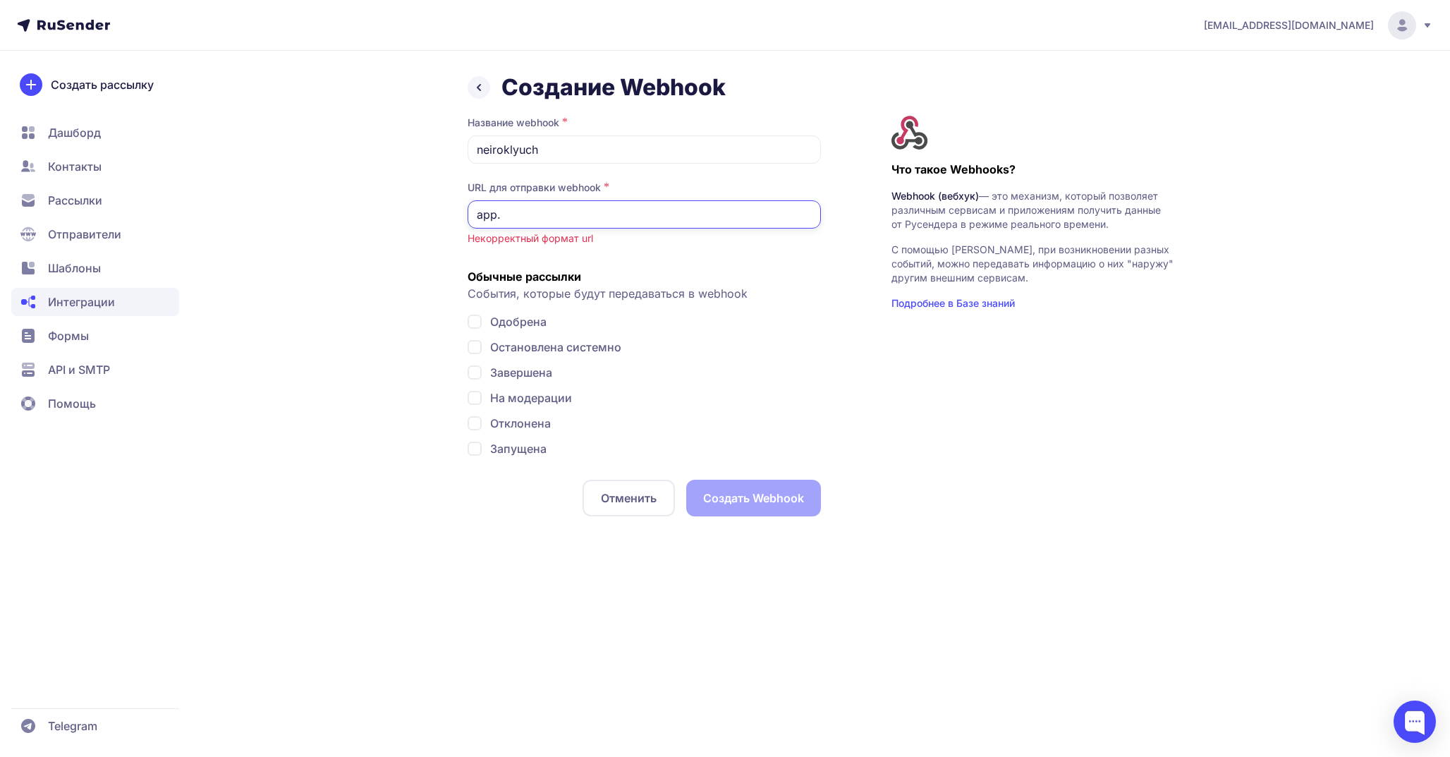
paste input "https://neiroklyuch.ru/"
click at [540, 216] on input "app.https://neiroklyuch.ru/" at bounding box center [644, 214] width 353 height 28
click at [500, 214] on input "app.https://app.neiroklyuch.ru/" at bounding box center [644, 214] width 353 height 28
drag, startPoint x: 501, startPoint y: 212, endPoint x: 437, endPoint y: 210, distance: 64.2
click at [437, 210] on div "Создание Webhook Название webhook * neiroklyuch URL для отправки webhook * app.…" at bounding box center [724, 305] width 1015 height 465
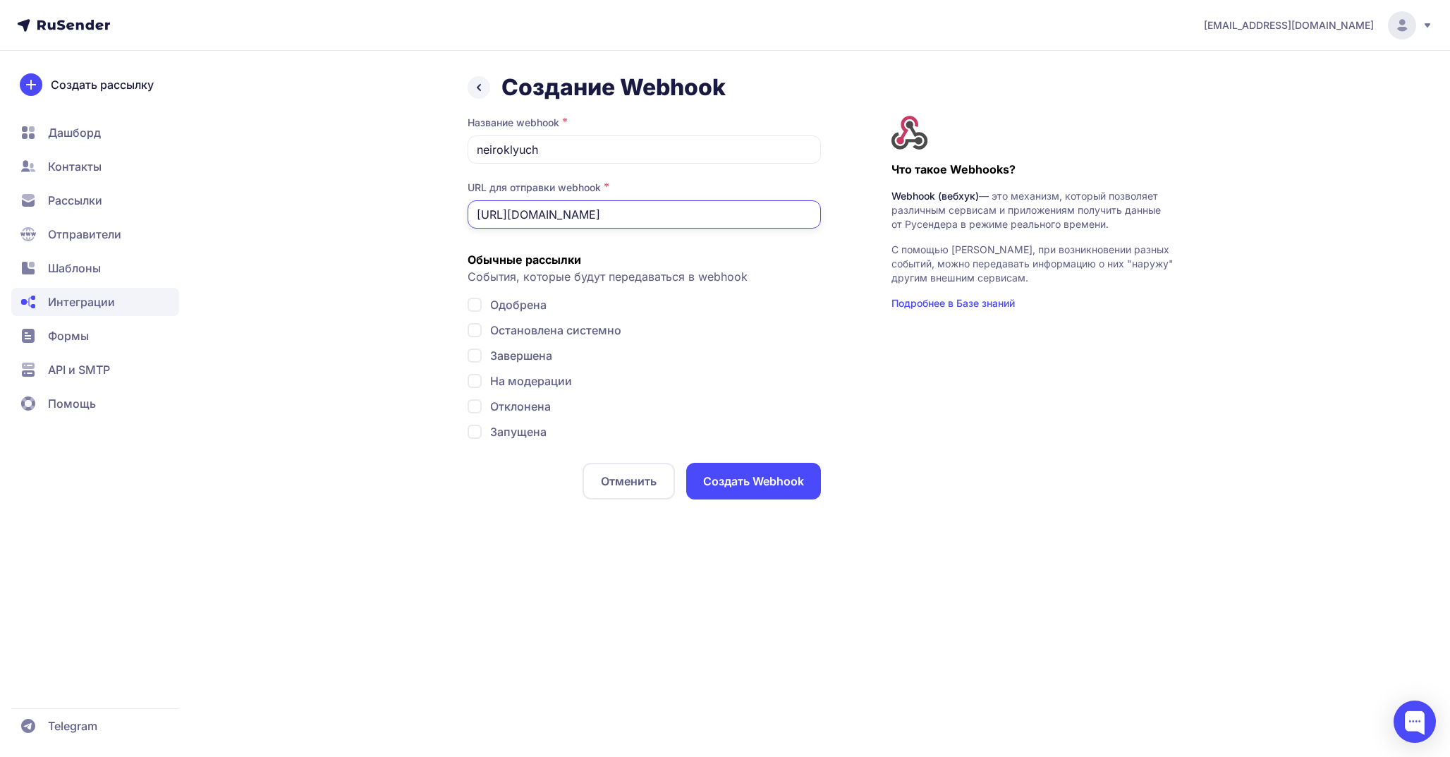
type input "https://app.neiroklyuch.ru/"
click at [451, 227] on div "Создание Webhook Название webhook * neiroklyuch URL для отправки webhook * http…" at bounding box center [724, 297] width 1015 height 448
click at [511, 307] on span "Одобрена" at bounding box center [518, 304] width 56 height 17
checkbox input "true"
click at [543, 327] on span "Остановлена системно" at bounding box center [555, 330] width 131 height 17
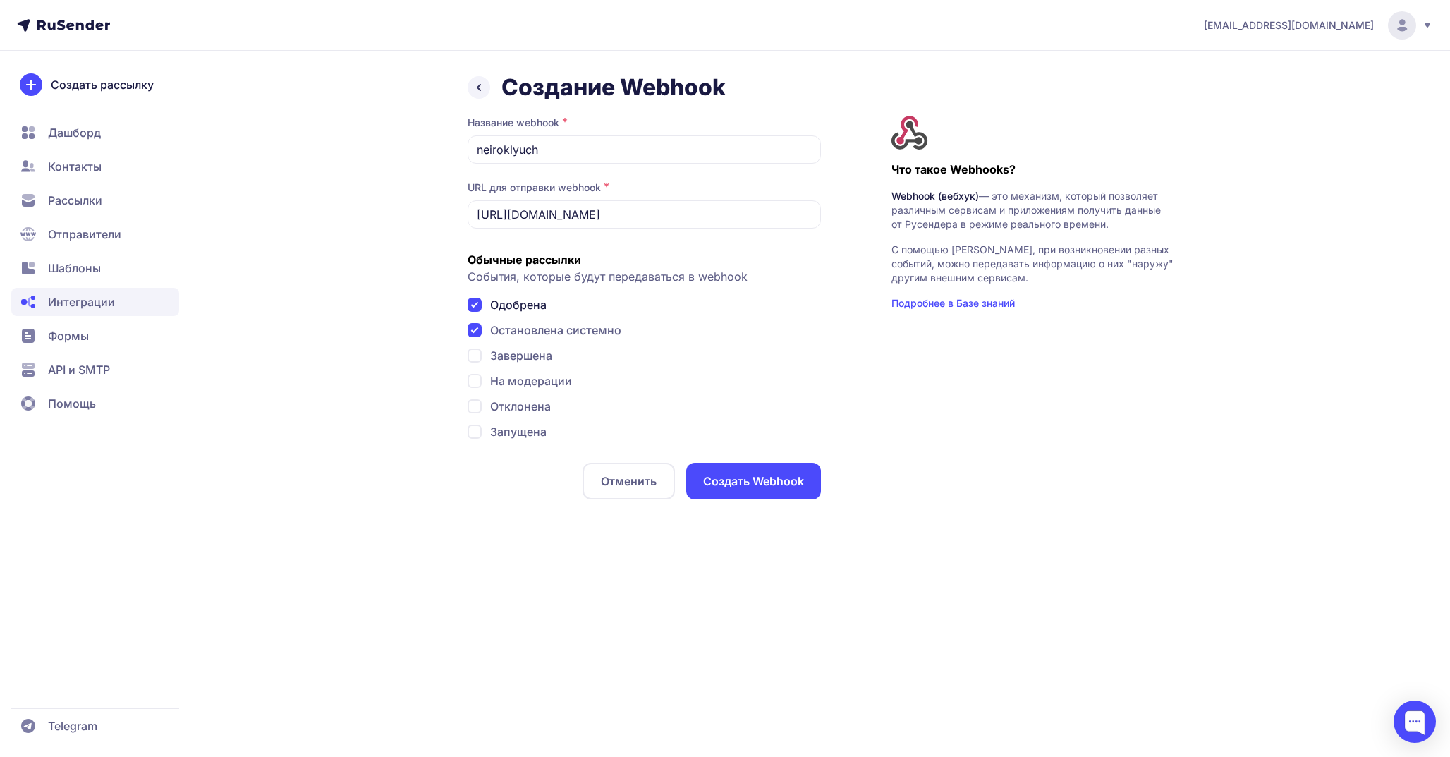
checkbox input "true"
click at [544, 354] on span "Завершена" at bounding box center [521, 355] width 62 height 17
checkbox input "true"
click at [559, 383] on span "На модерации" at bounding box center [531, 380] width 82 height 17
checkbox input "true"
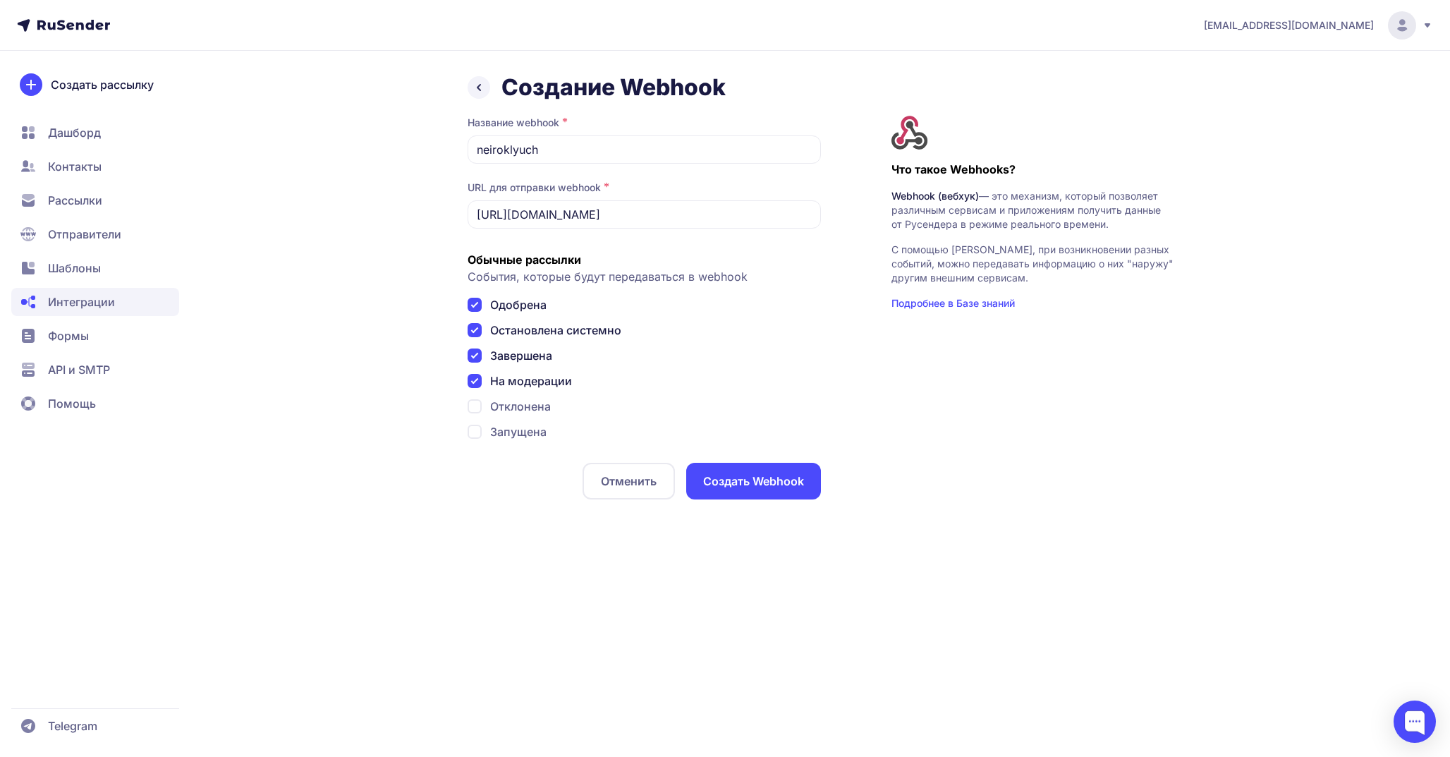
click at [536, 412] on span "Отклонена" at bounding box center [520, 406] width 61 height 17
checkbox input "true"
click at [536, 432] on span "Запущена" at bounding box center [518, 431] width 56 height 17
click at [535, 432] on span "Запущена" at bounding box center [518, 431] width 56 height 17
checkbox input "false"
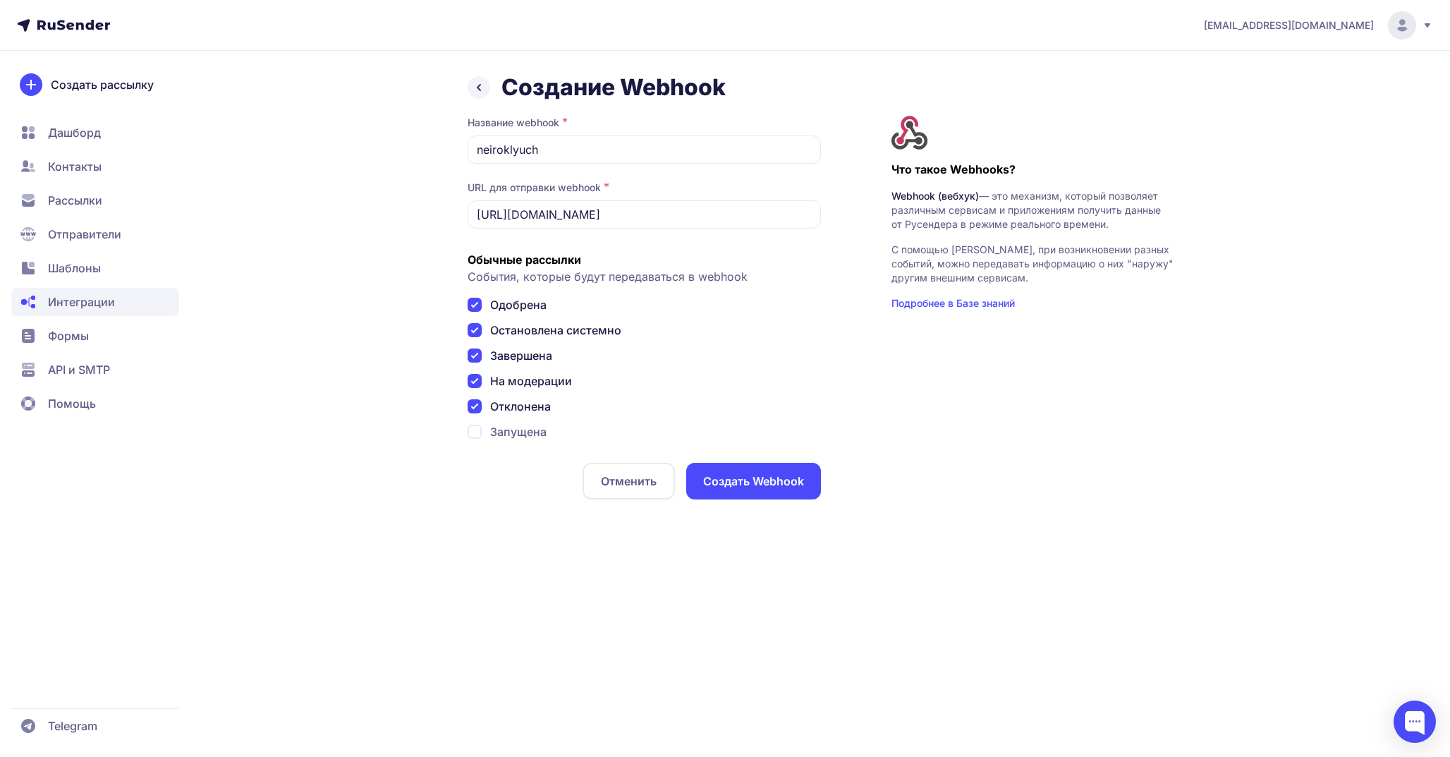
click at [531, 403] on span "Отклонена" at bounding box center [520, 406] width 61 height 17
checkbox input "false"
click at [532, 380] on span "На модерации" at bounding box center [531, 380] width 82 height 17
checkbox input "false"
click at [527, 343] on div "Одобрена Остановлена системно Завершена На модерации Отклонена Запущена" at bounding box center [644, 368] width 353 height 144
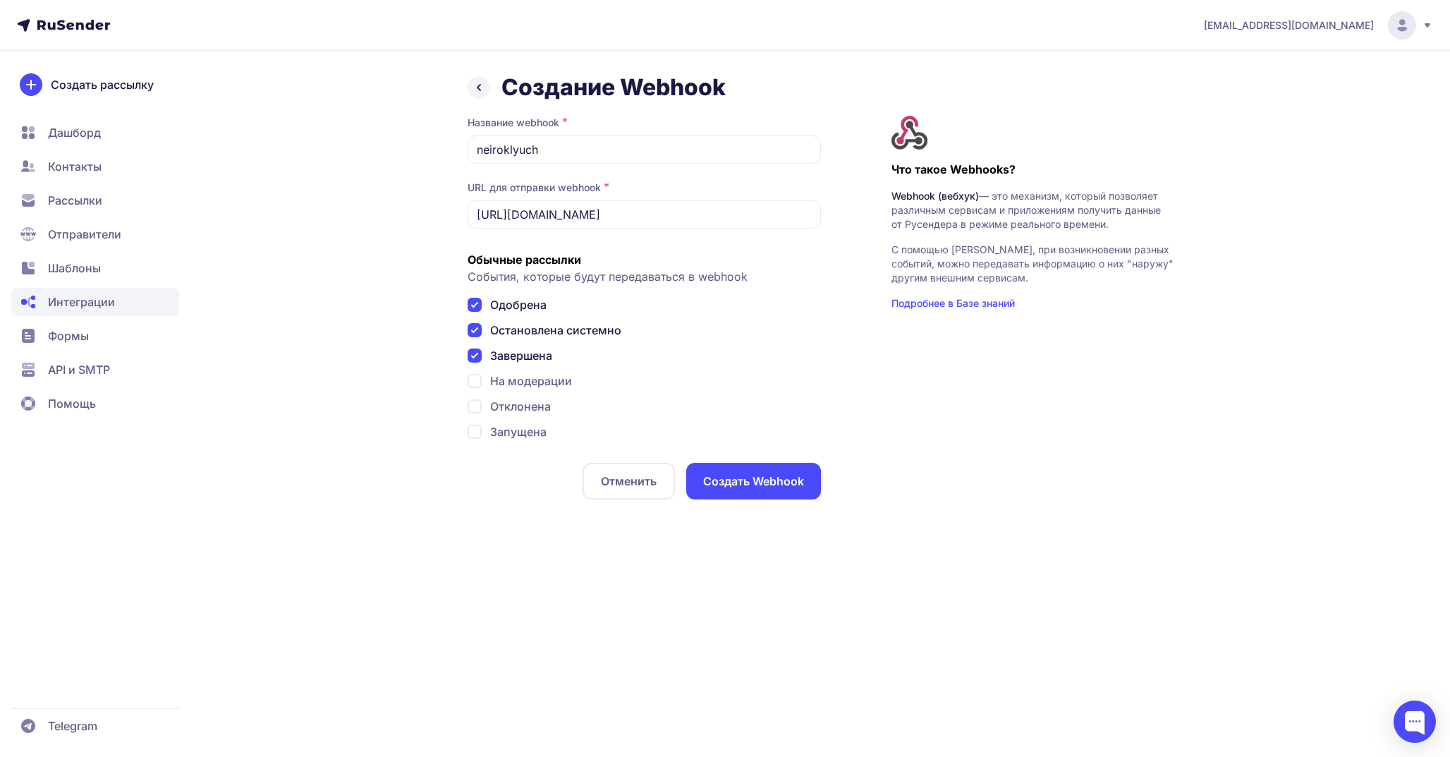
click at [525, 358] on span "Завершена" at bounding box center [521, 355] width 62 height 17
checkbox input "false"
click at [528, 333] on span "Остановлена системно" at bounding box center [555, 330] width 131 height 17
checkbox input "false"
click at [511, 307] on span "Одобрена" at bounding box center [518, 304] width 56 height 17
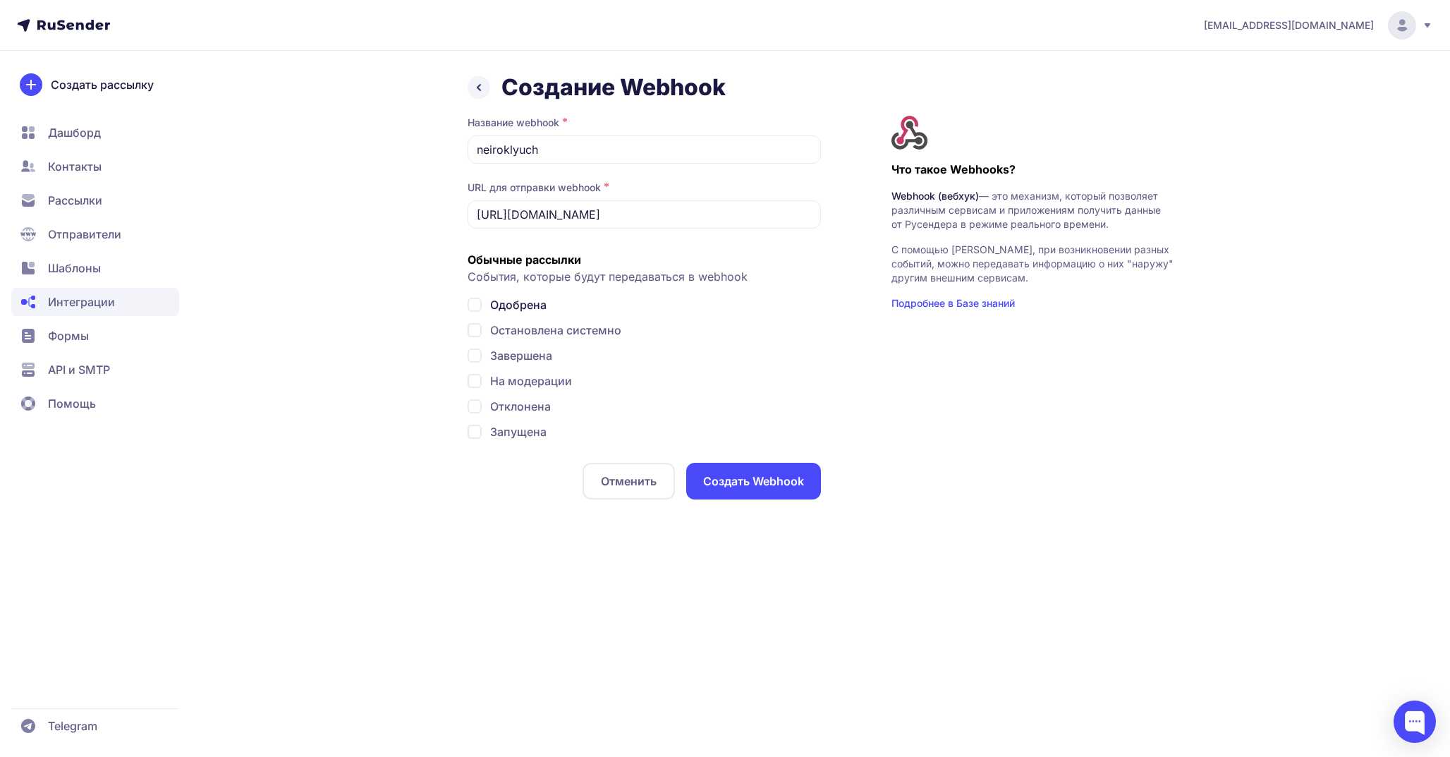
checkbox input "false"
click at [748, 475] on button "Создать Webhook" at bounding box center [753, 481] width 135 height 37
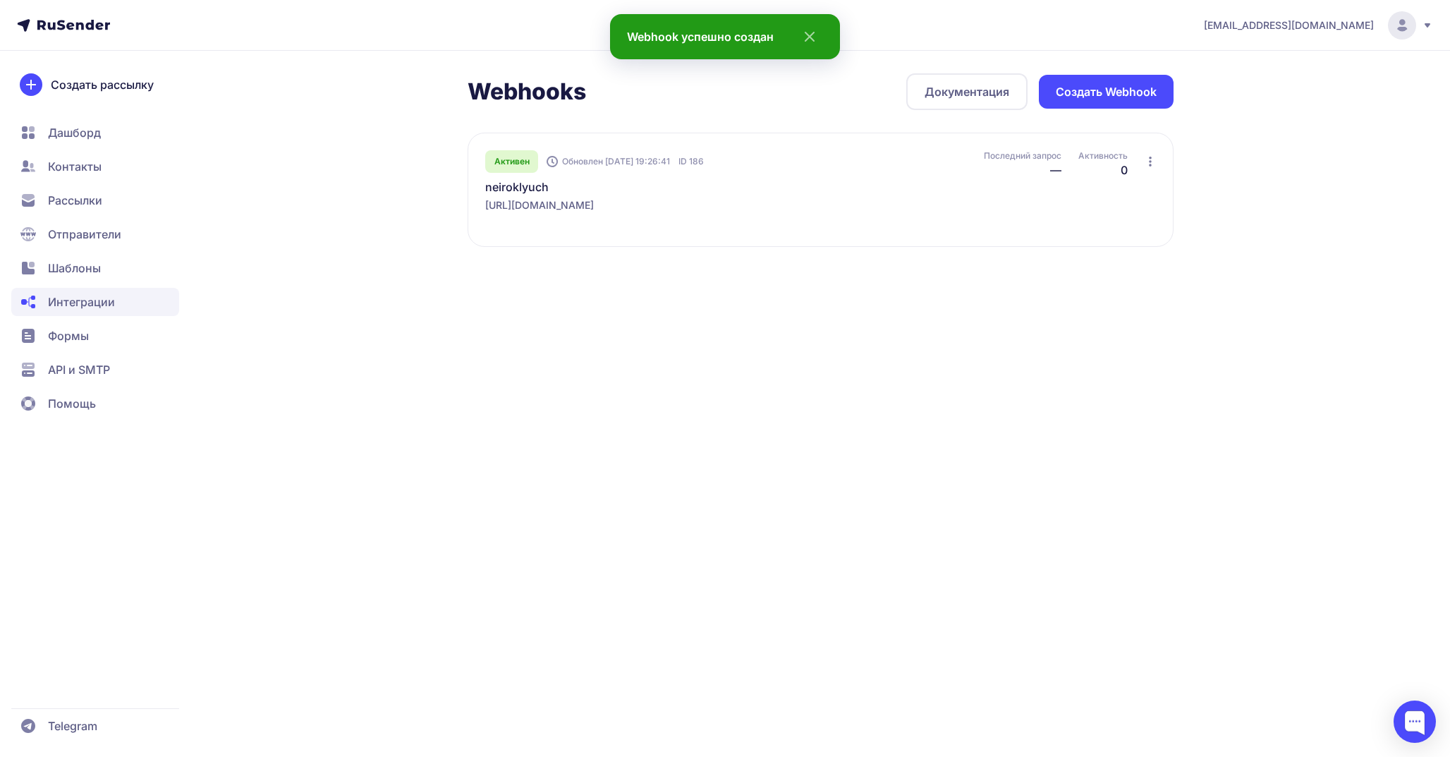
click at [1147, 158] on icon at bounding box center [1149, 161] width 11 height 11
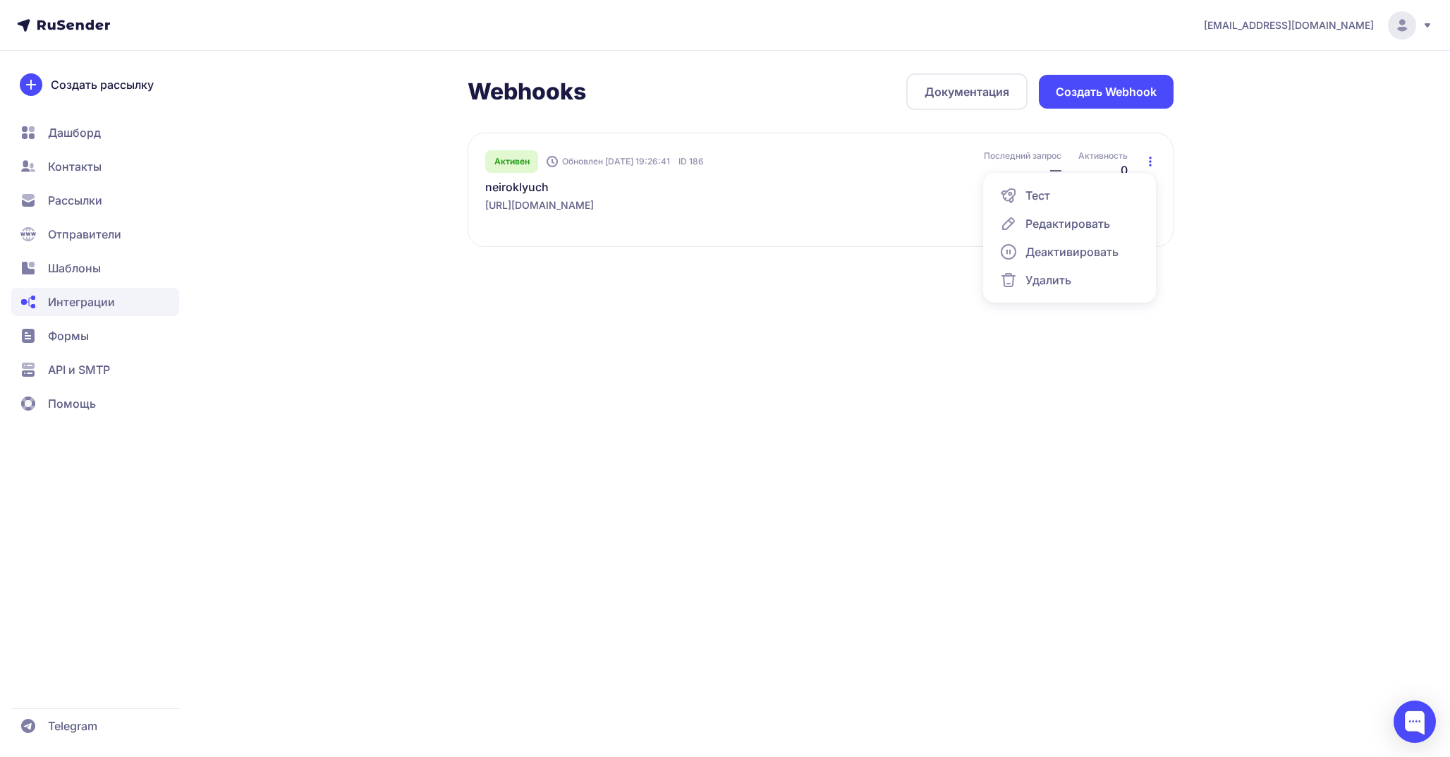
click at [1089, 200] on div "Тест" at bounding box center [1069, 195] width 156 height 28
click at [924, 83] on link "Документация" at bounding box center [966, 91] width 121 height 37
click at [106, 303] on span "Интеграции" at bounding box center [81, 301] width 67 height 17
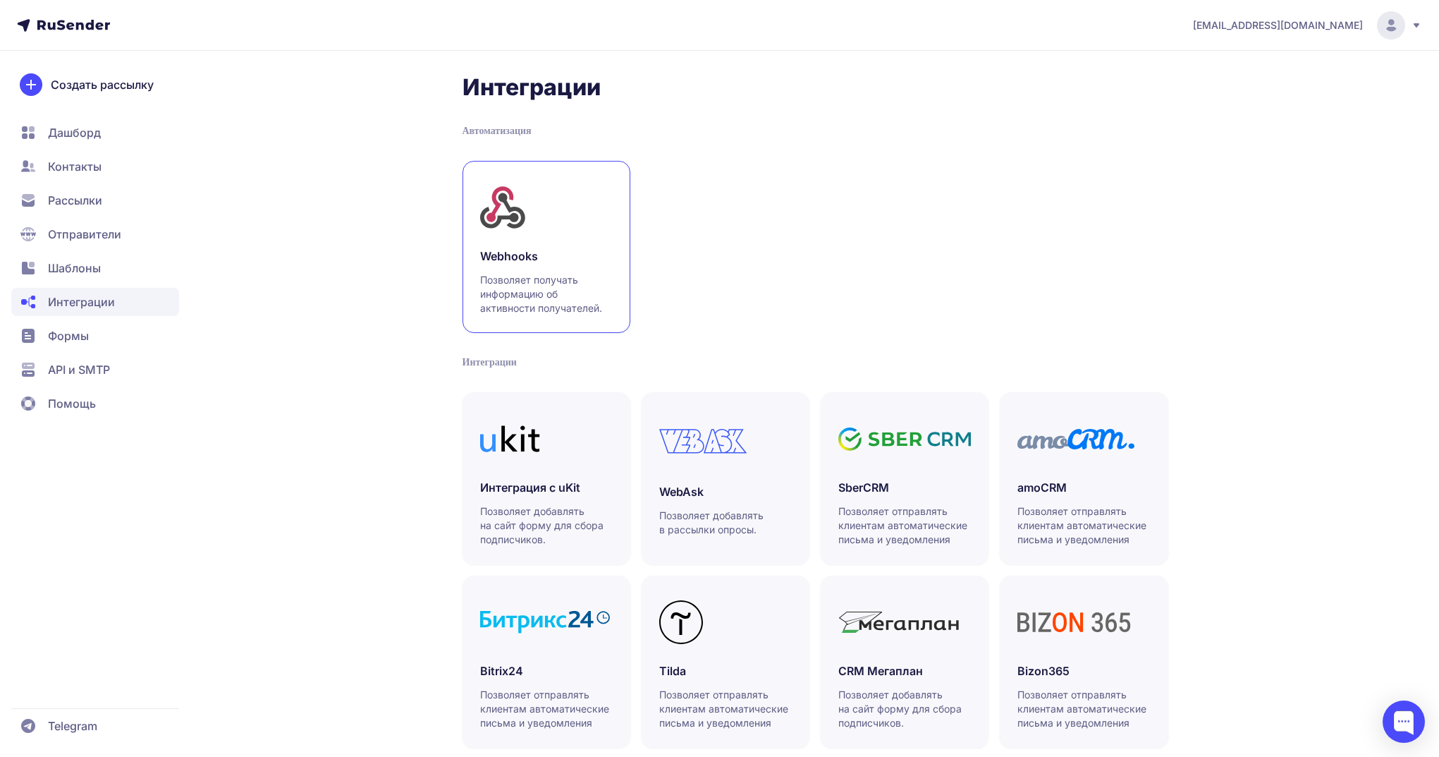
click at [579, 221] on div at bounding box center [546, 207] width 133 height 58
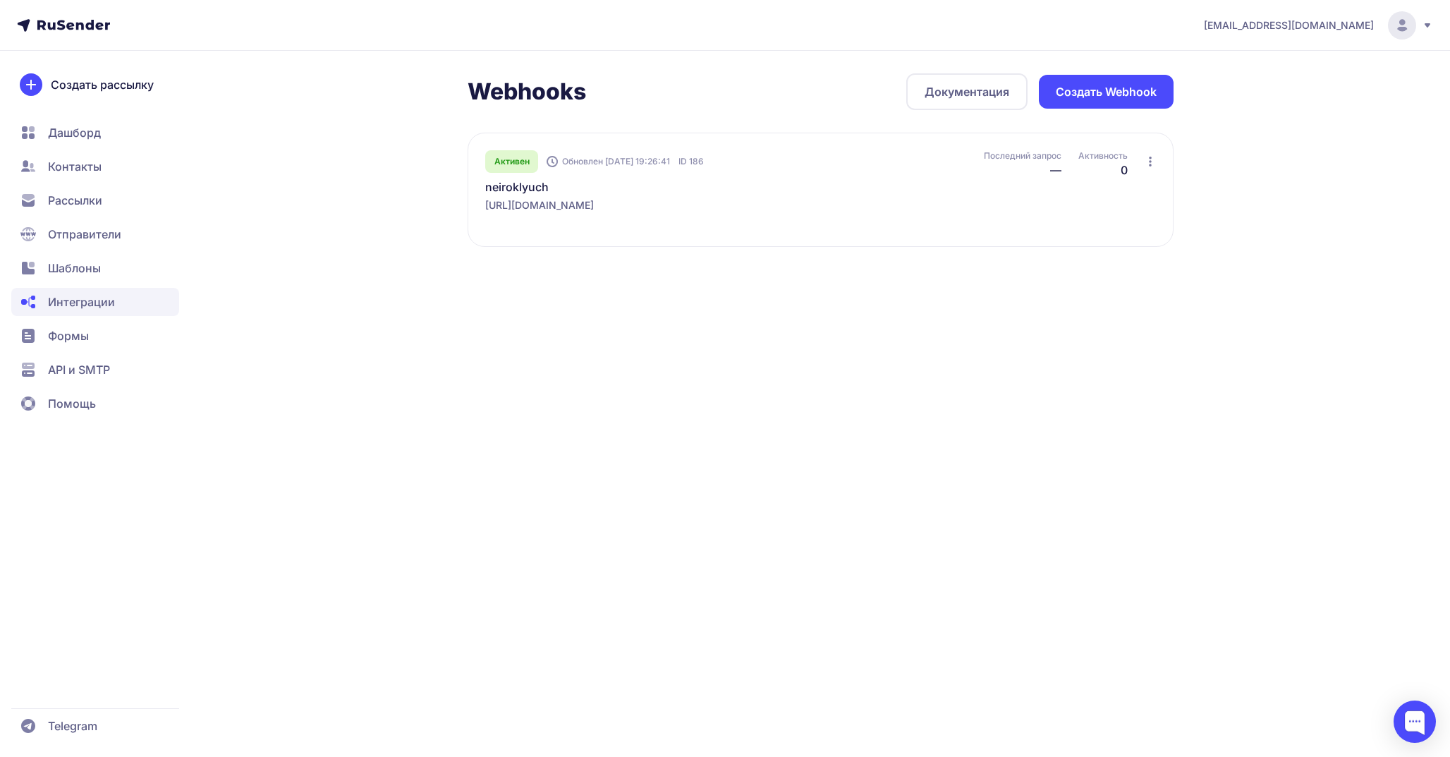
click at [85, 338] on span "Формы" at bounding box center [68, 335] width 41 height 17
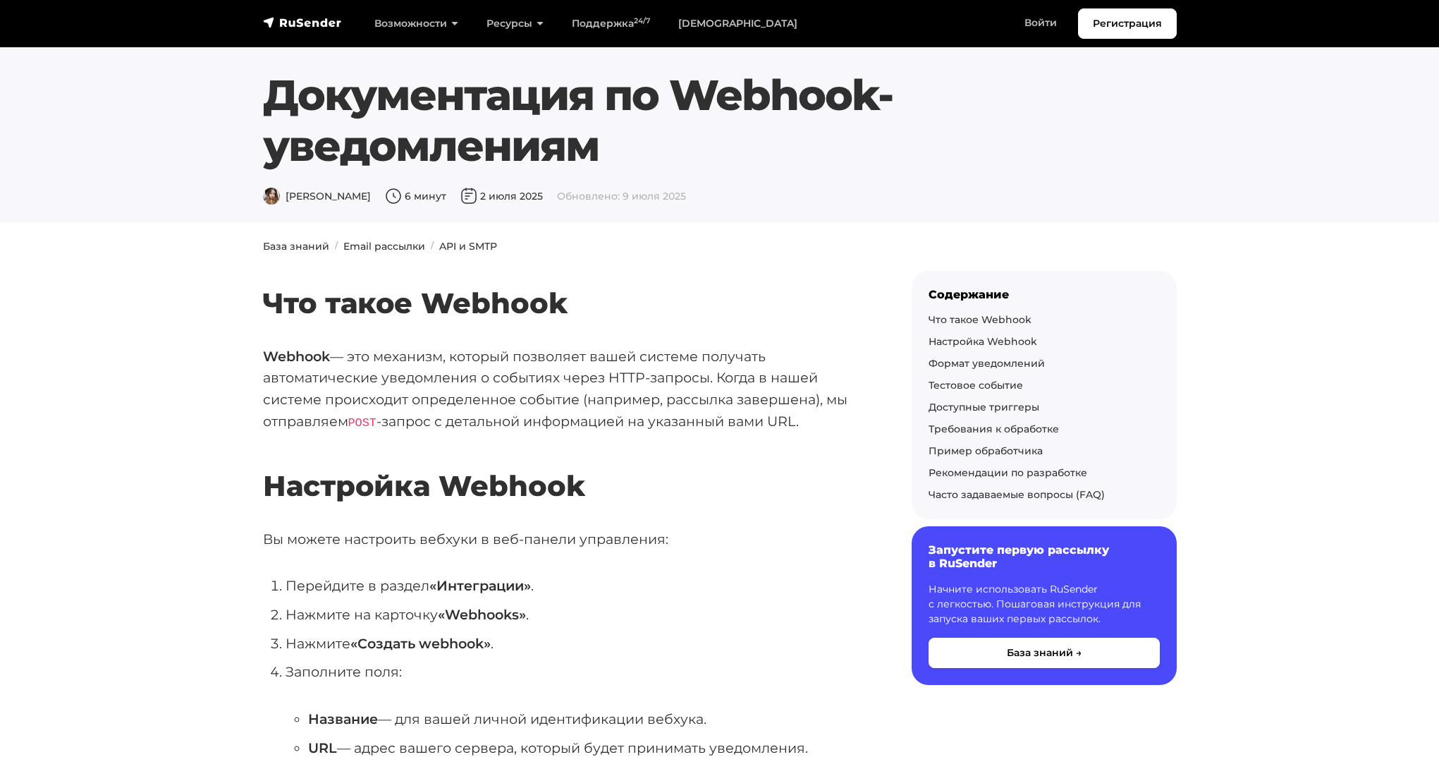
click at [746, 179] on div "Документация по Webhook-уведомлениям [PERSON_NAME] 6 минут [DATE] Обновлено: [D…" at bounding box center [720, 137] width 931 height 135
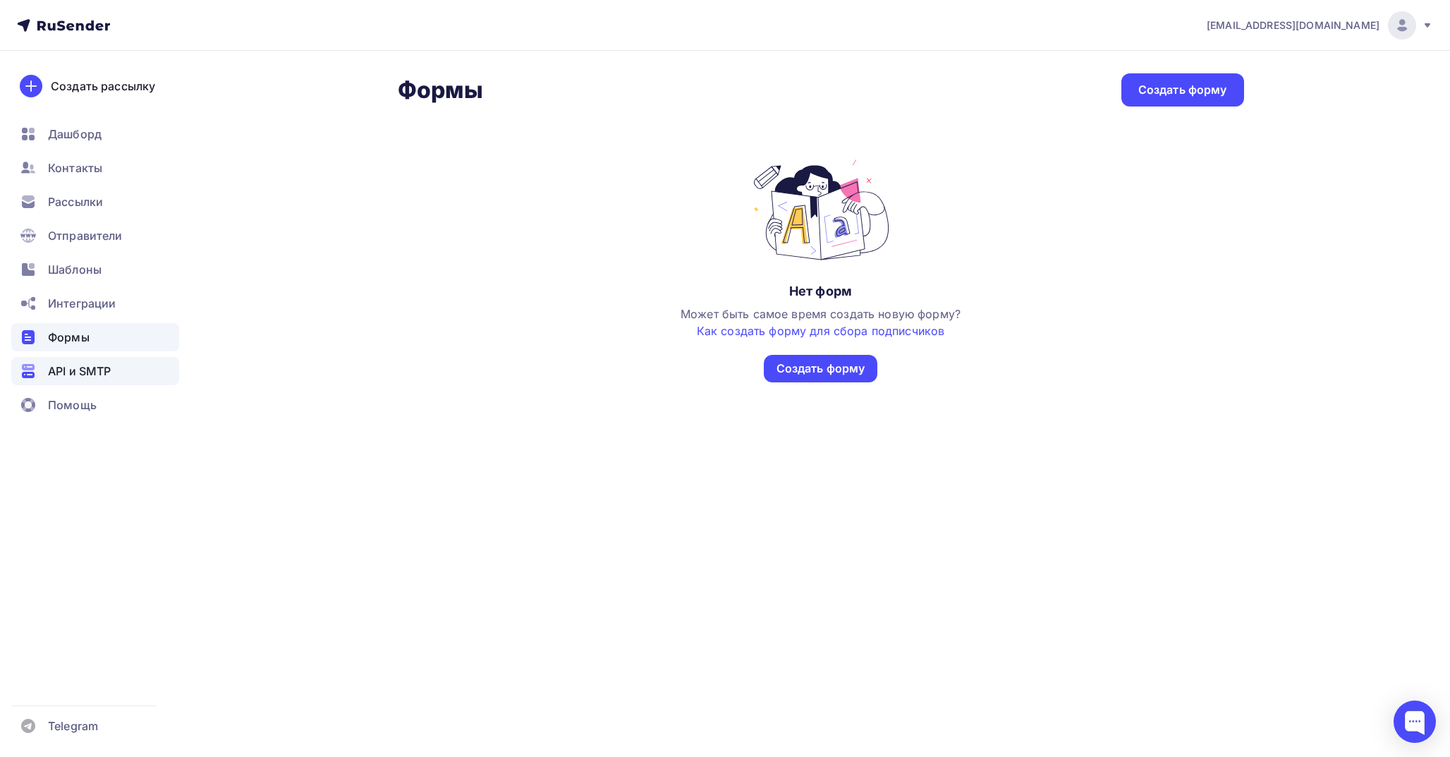
click at [99, 377] on span "API и SMTP" at bounding box center [79, 370] width 63 height 17
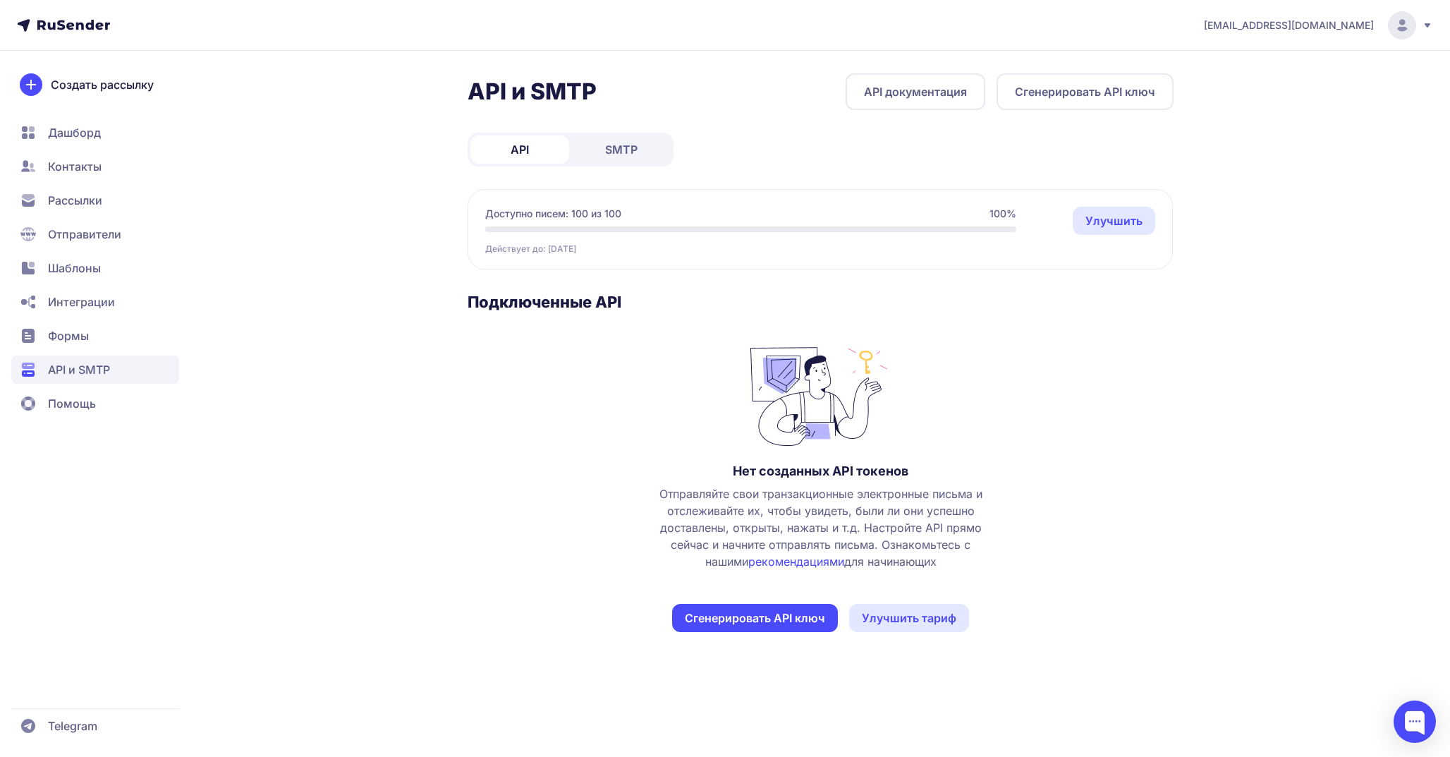
click at [919, 90] on link "API документация" at bounding box center [915, 91] width 140 height 37
click at [1038, 101] on button "Сгенерировать API ключ" at bounding box center [1084, 91] width 177 height 37
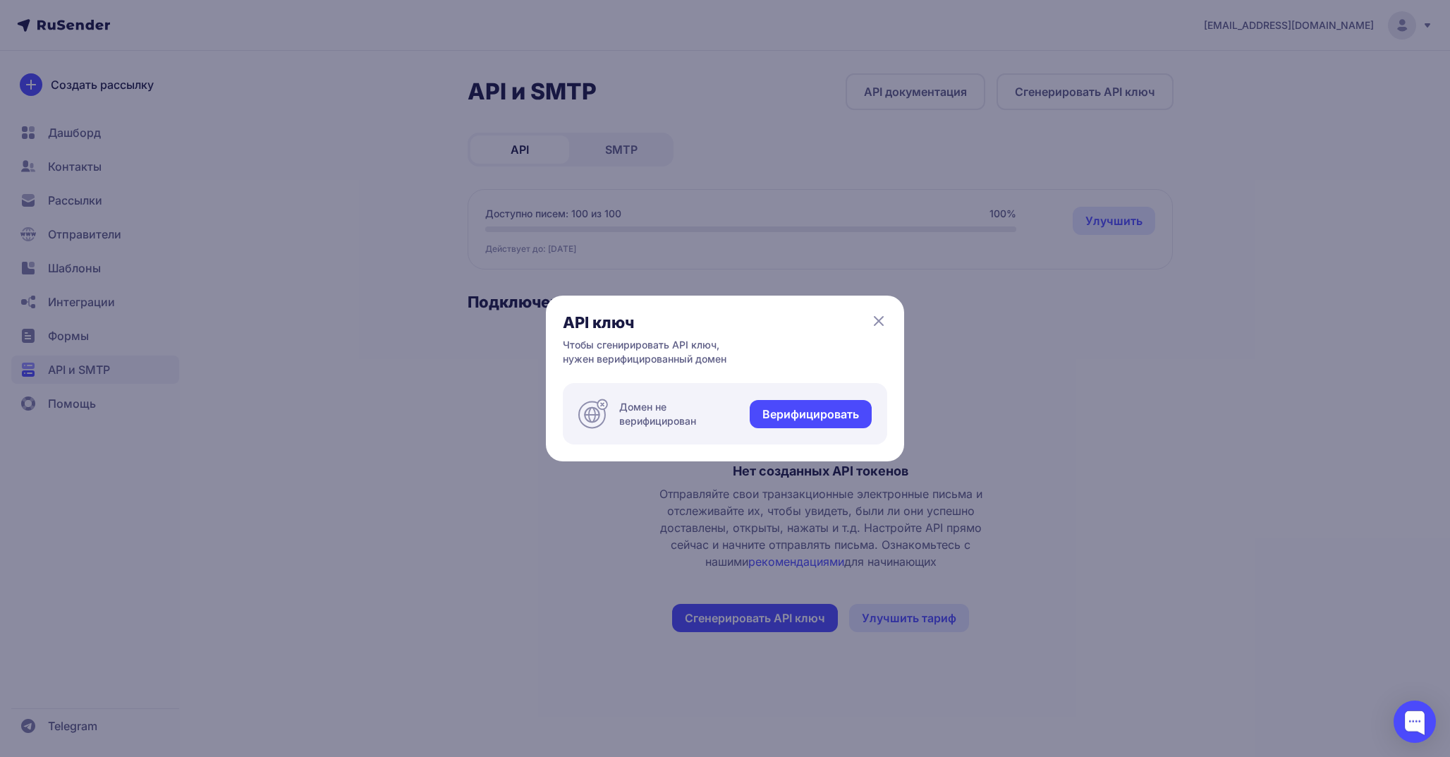
click at [882, 312] on icon at bounding box center [878, 320] width 17 height 17
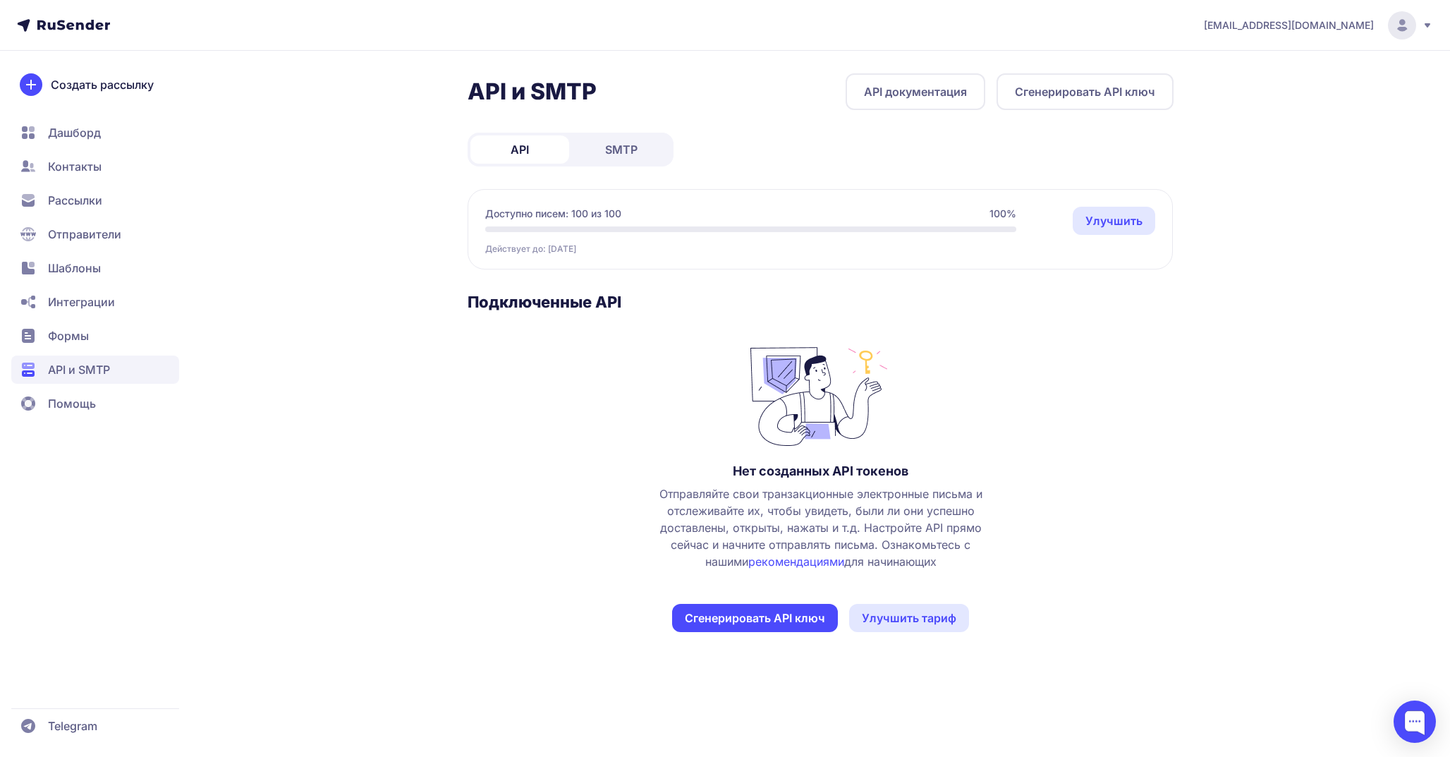
click at [85, 275] on span "Шаблоны" at bounding box center [74, 267] width 53 height 17
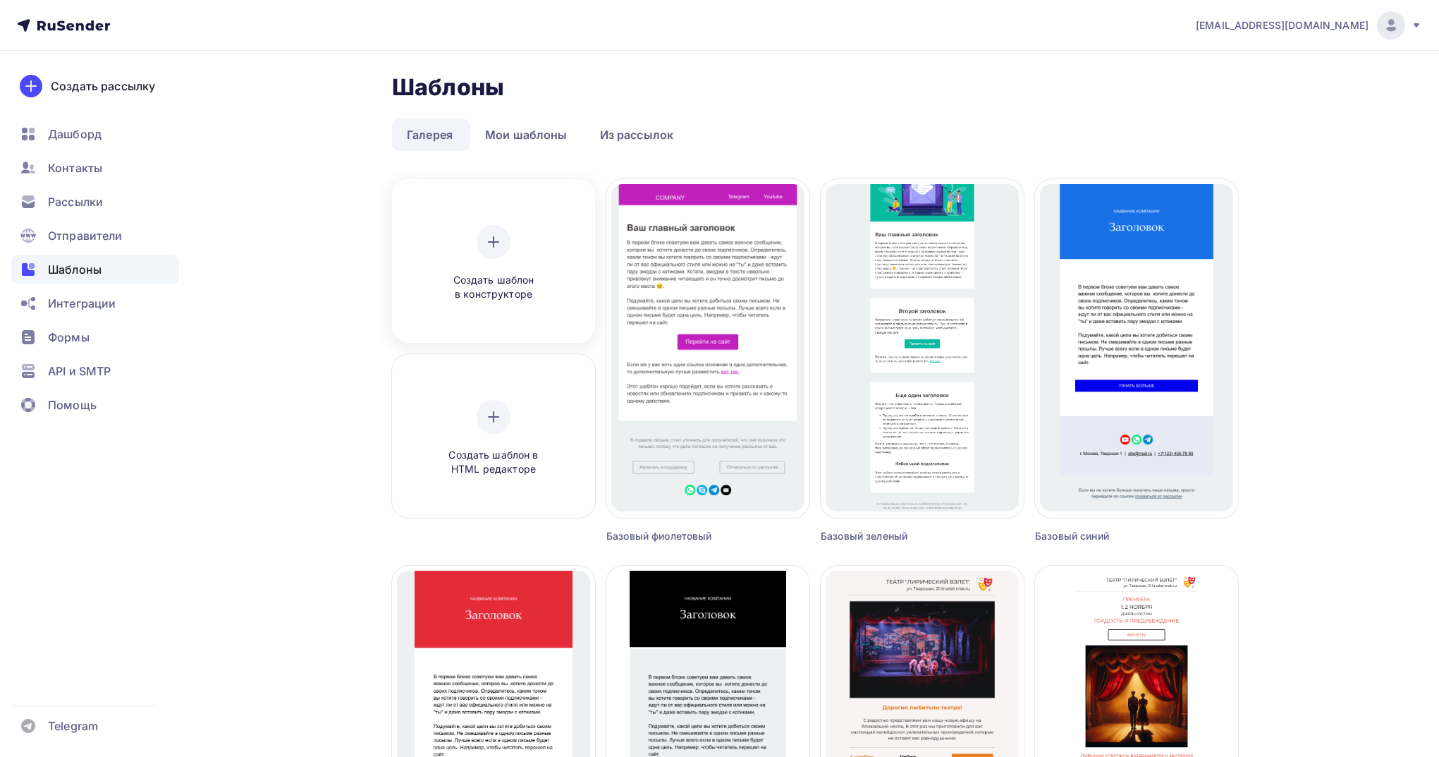
click at [532, 247] on div "Создать шаблон в конструкторе" at bounding box center [494, 263] width 134 height 77
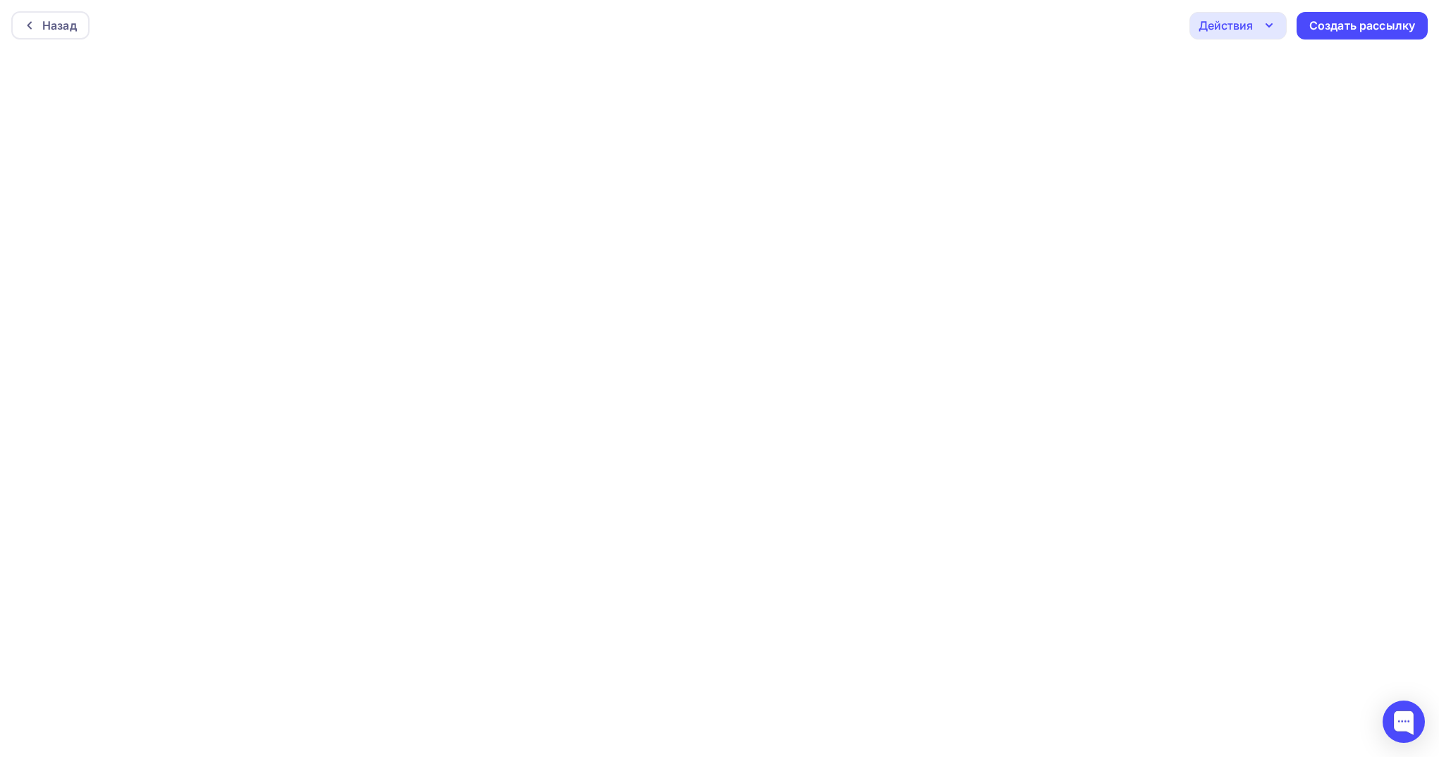
click at [1248, 24] on div "Действия" at bounding box center [1226, 25] width 54 height 17
click at [1242, 23] on div "Действия" at bounding box center [1226, 25] width 54 height 17
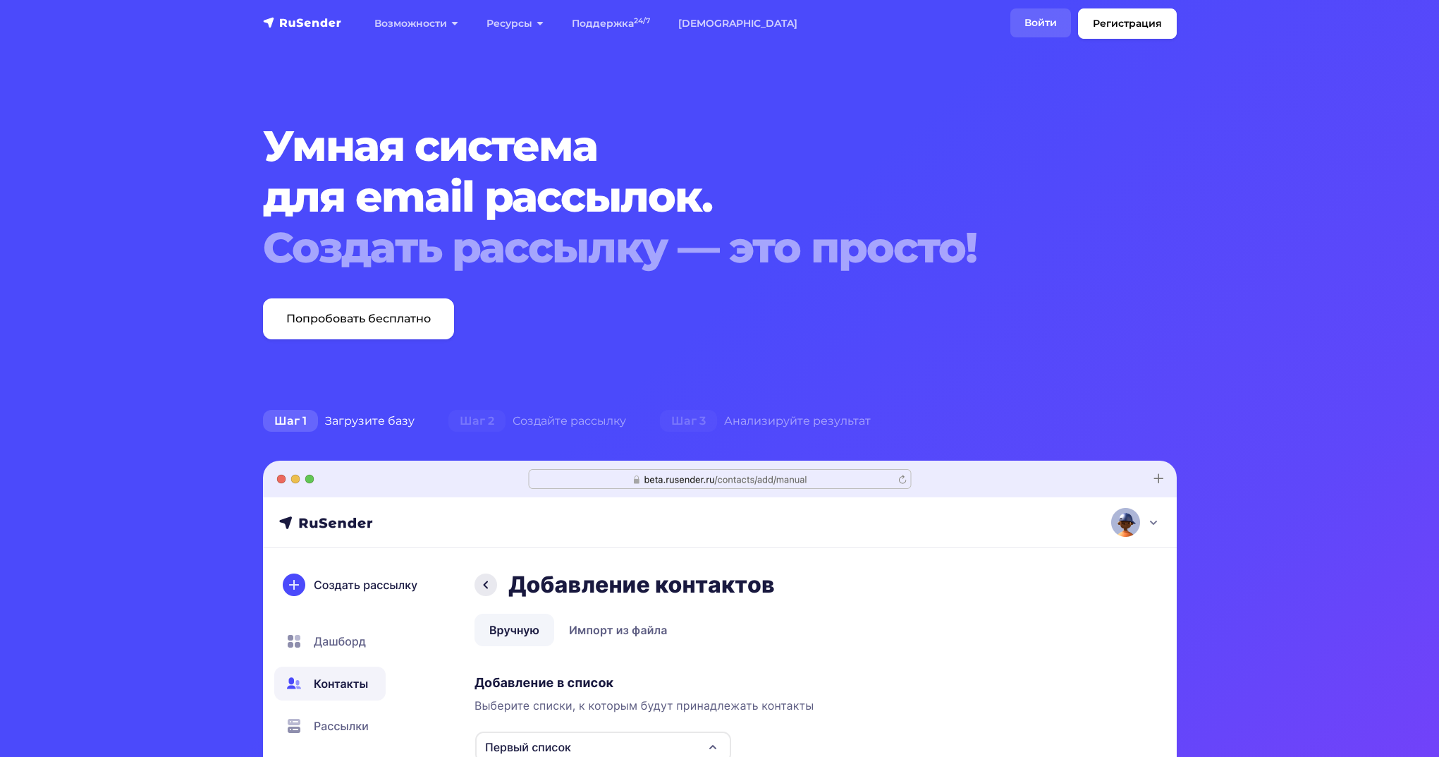
click at [1026, 25] on link "Войти" at bounding box center [1040, 22] width 61 height 29
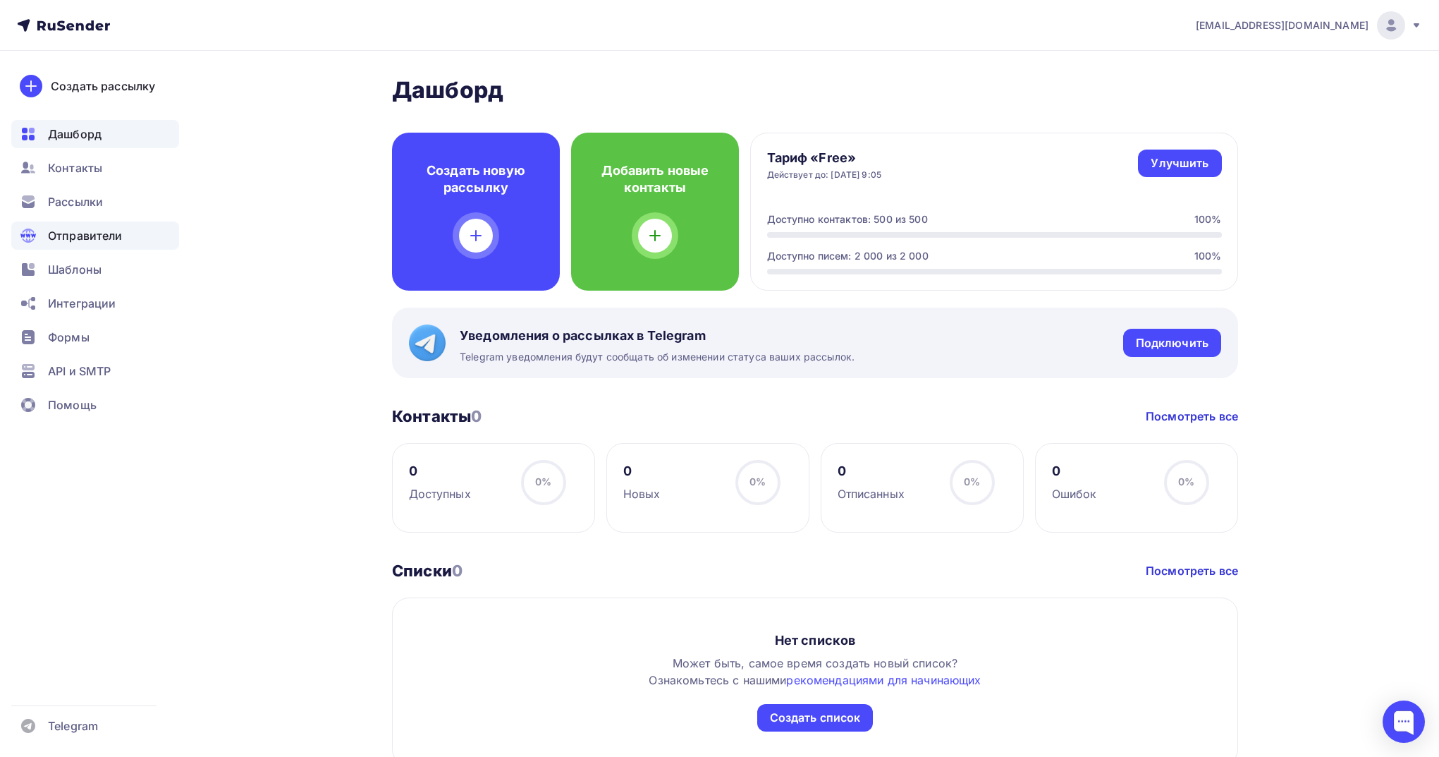
click at [80, 232] on span "Отправители" at bounding box center [85, 235] width 75 height 17
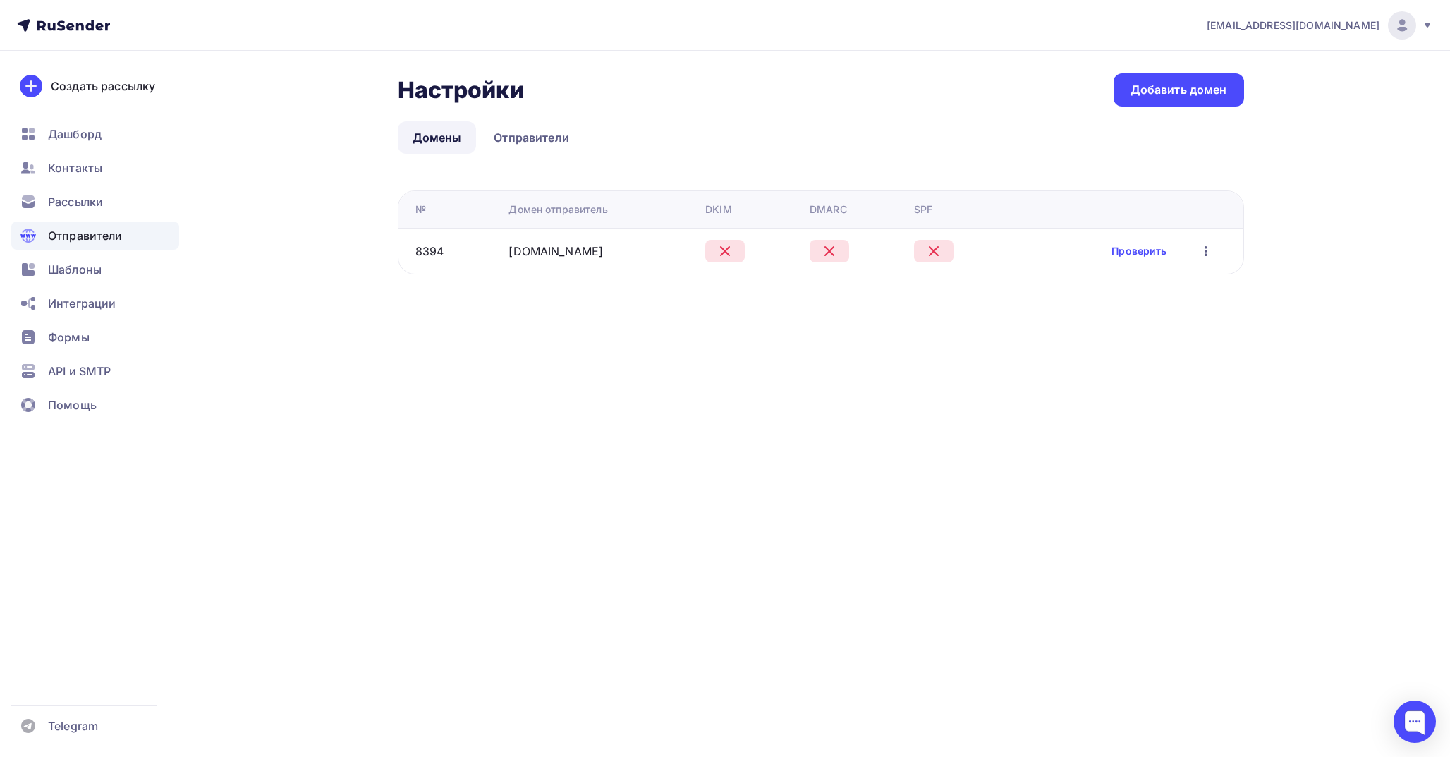
click at [1199, 249] on icon "button" at bounding box center [1205, 251] width 17 height 17
click at [1153, 292] on div "Редактировать" at bounding box center [1138, 287] width 135 height 17
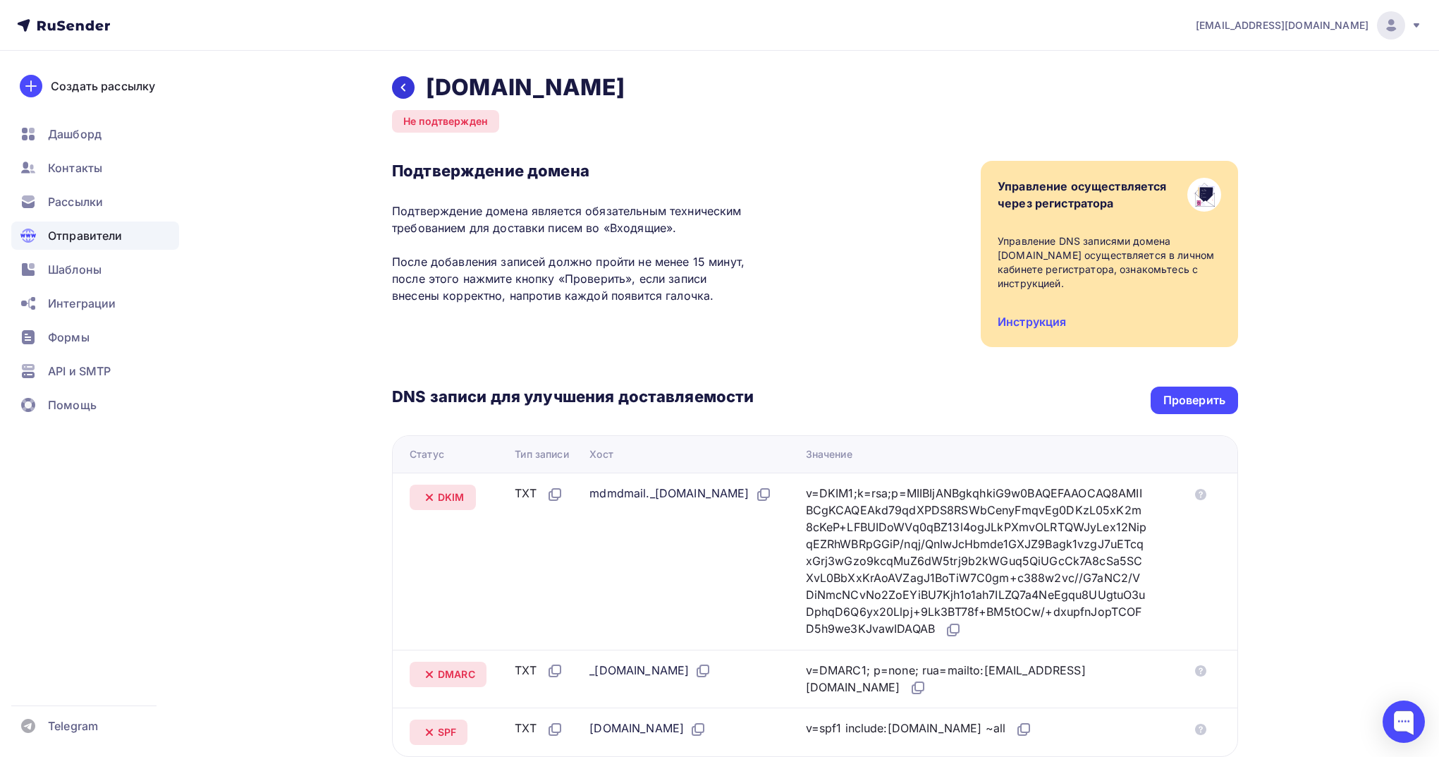
click at [399, 90] on icon at bounding box center [403, 87] width 11 height 11
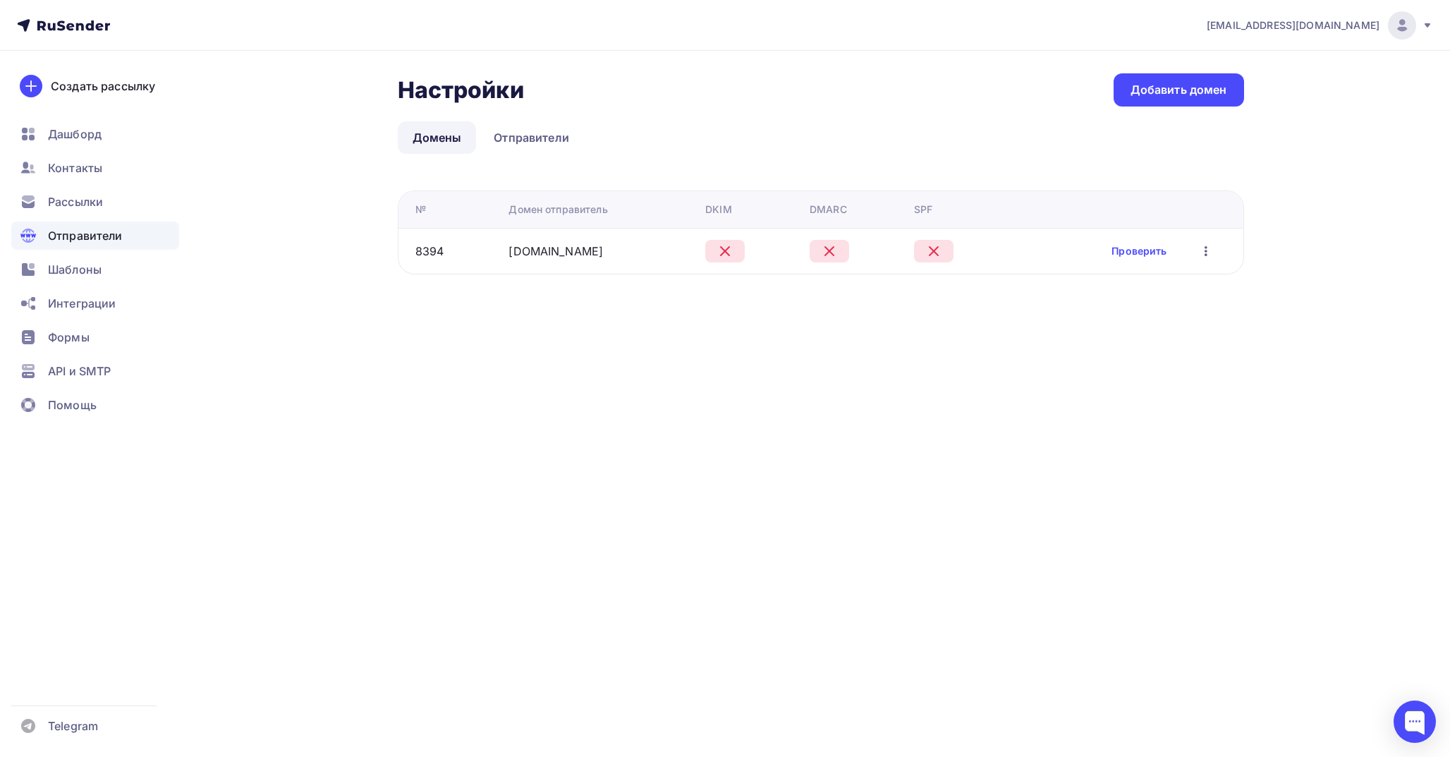
click at [1209, 248] on icon "button" at bounding box center [1205, 251] width 17 height 17
click at [1123, 317] on div "Удалить" at bounding box center [1138, 315] width 135 height 17
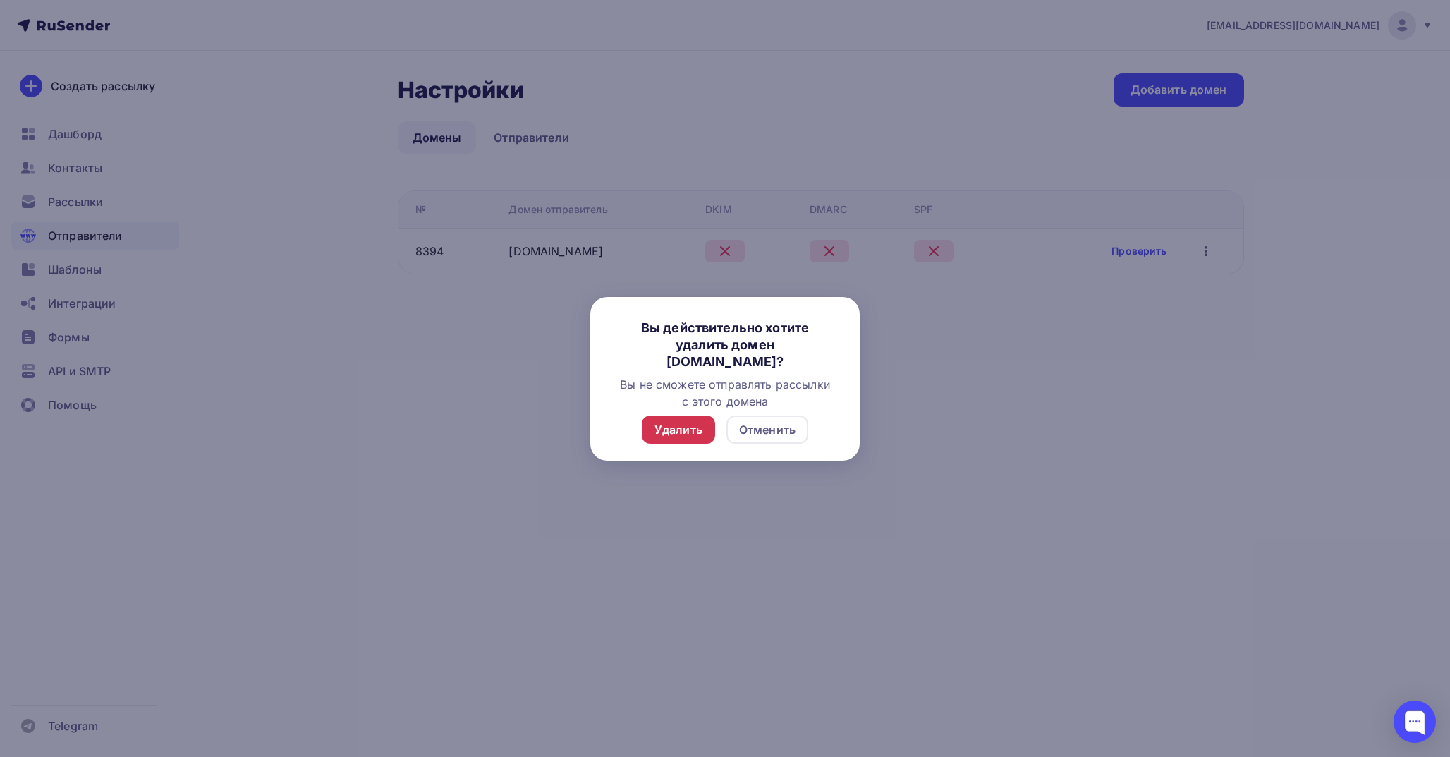
click at [664, 436] on div "Удалить" at bounding box center [678, 429] width 48 height 17
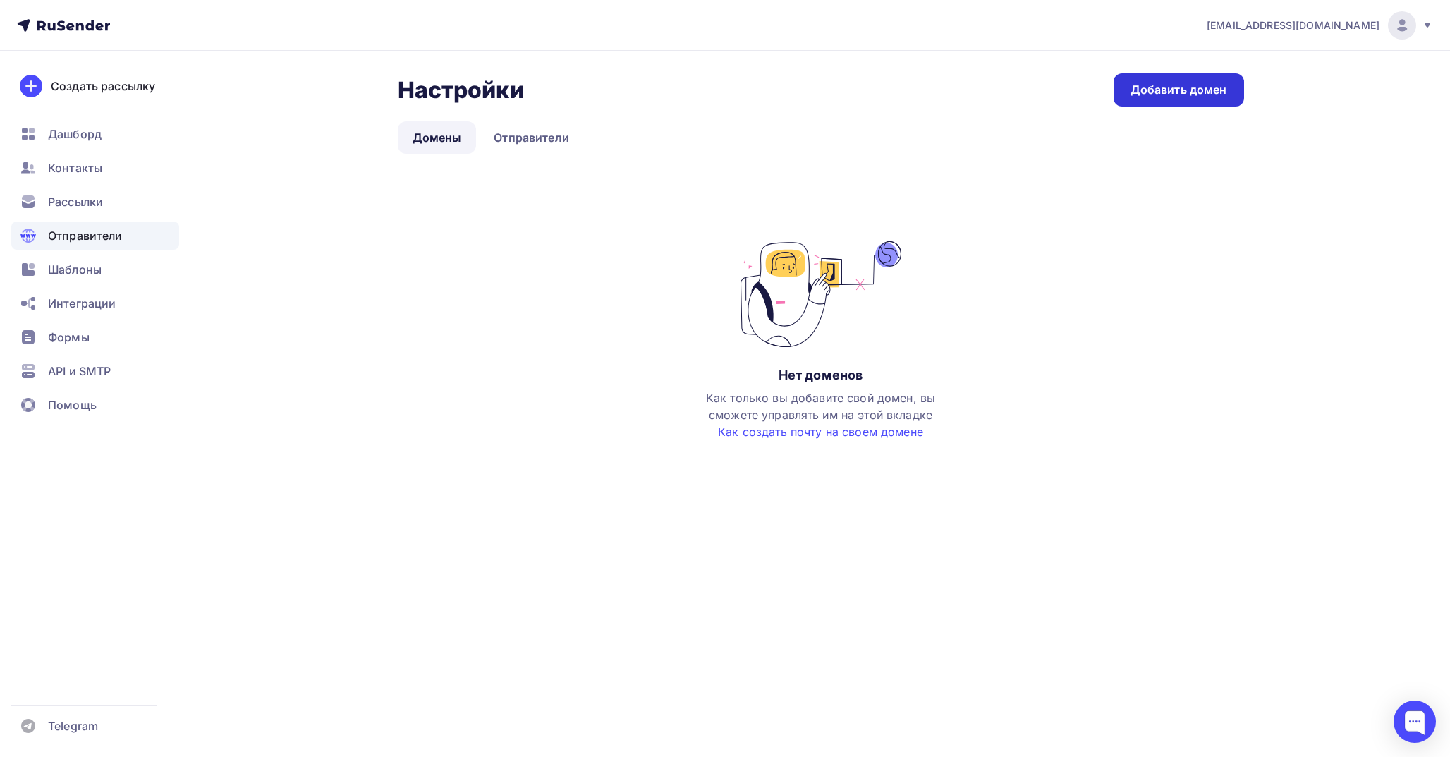
click at [1197, 90] on div "Добавить домен" at bounding box center [1178, 90] width 97 height 16
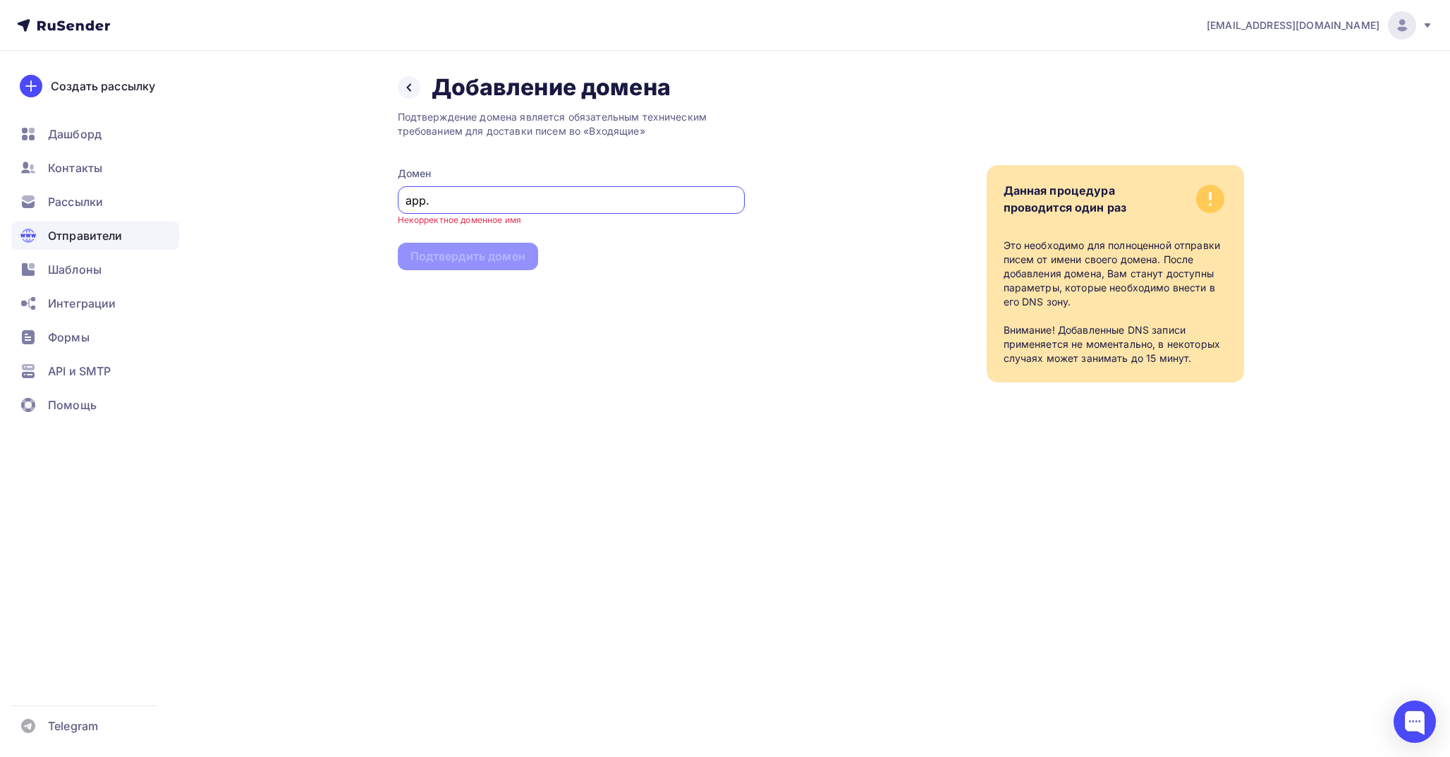
paste input "https://neiroklyuch.ru/"
type input "app.neiroklyuch.ru"
click at [637, 249] on div "Подтверждение домена является обязательным техническим требованием для доставки…" at bounding box center [571, 242] width 347 height 281
click at [487, 250] on div "Подтвердить домен" at bounding box center [467, 244] width 115 height 16
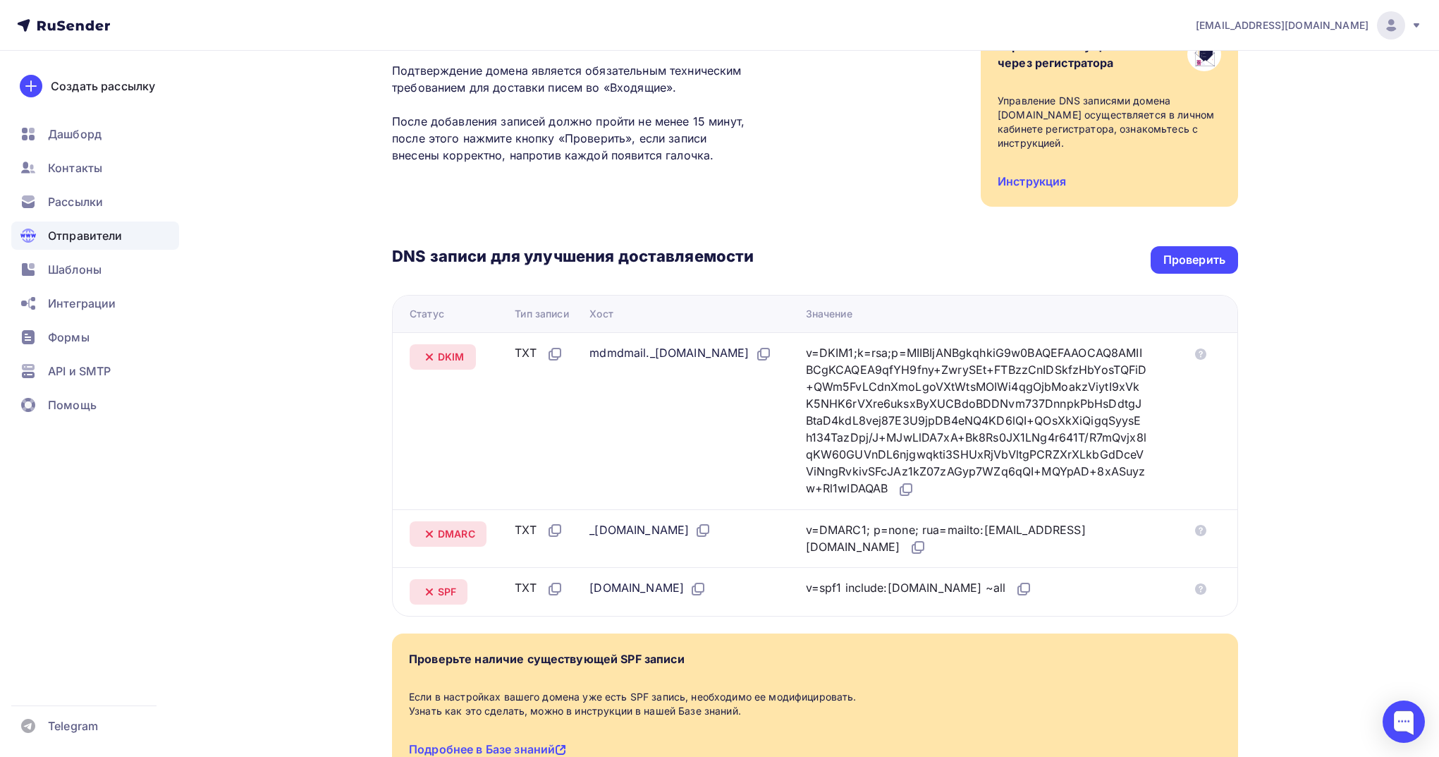
scroll to position [142, 0]
click at [551, 353] on icon at bounding box center [554, 352] width 17 height 17
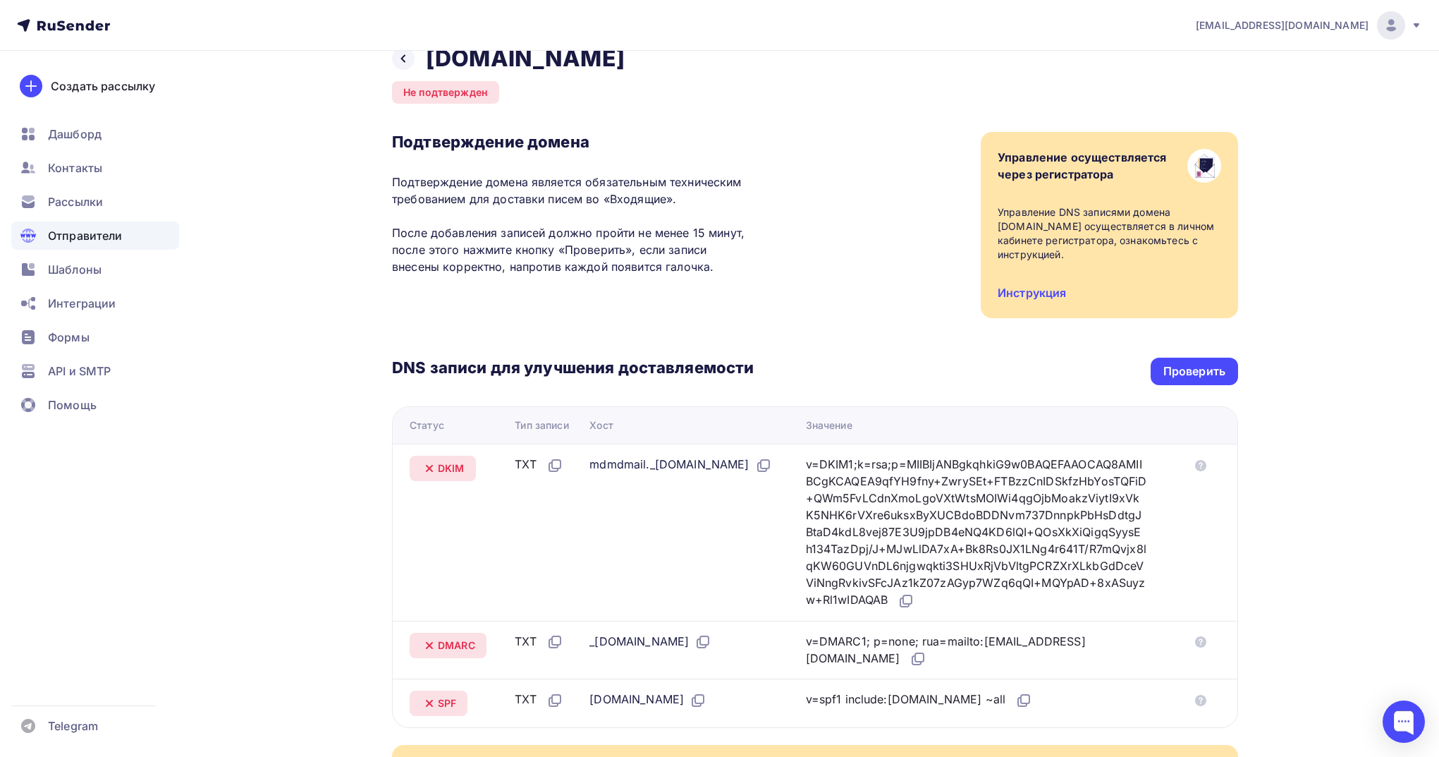
scroll to position [12, 0]
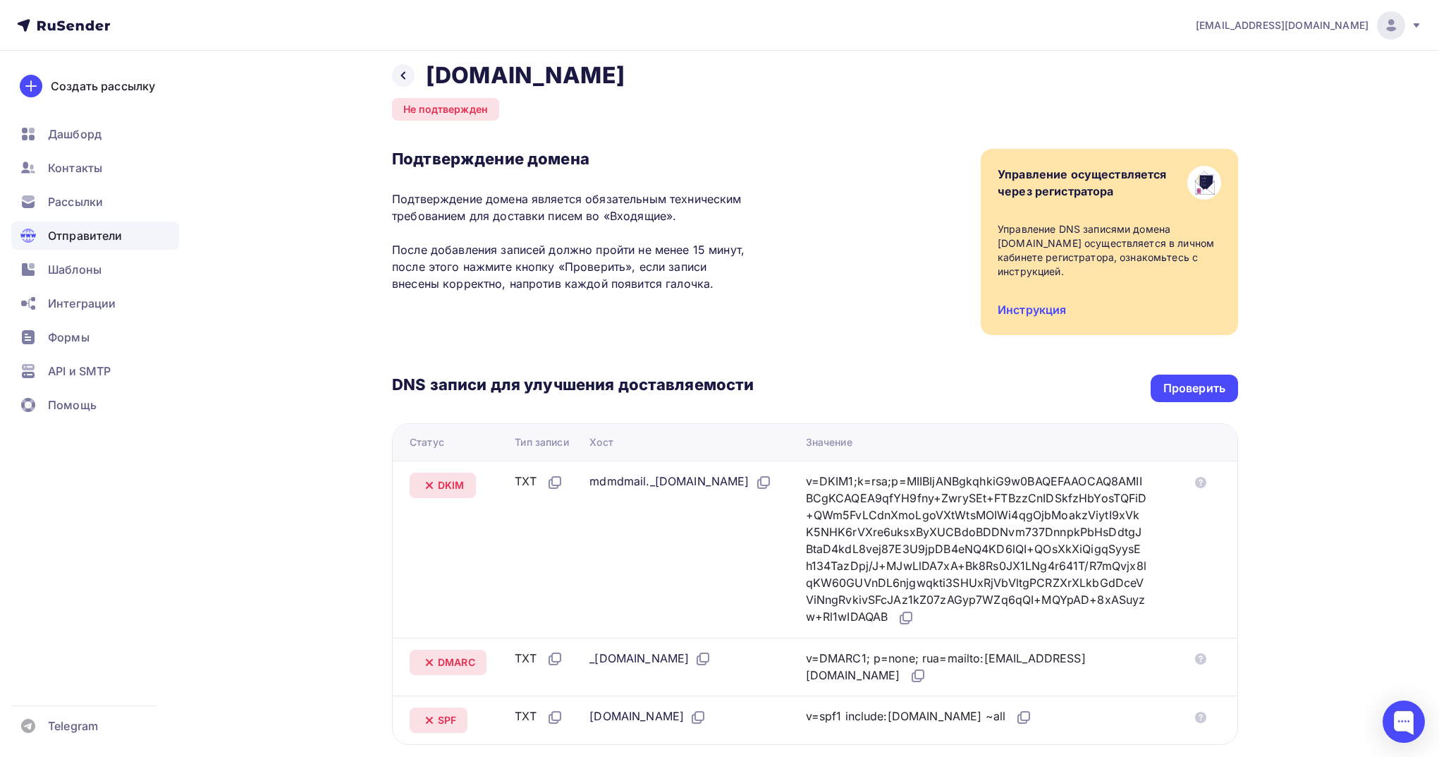
drag, startPoint x: 446, startPoint y: 75, endPoint x: 644, endPoint y: 76, distance: 198.1
click at [644, 76] on div "Назад app.neiroklyuch.ru Не подтвержден Подтверждение домена Подтверждение доме…" at bounding box center [815, 499] width 846 height 876
copy h2 "app.neiroklyuch.ru"
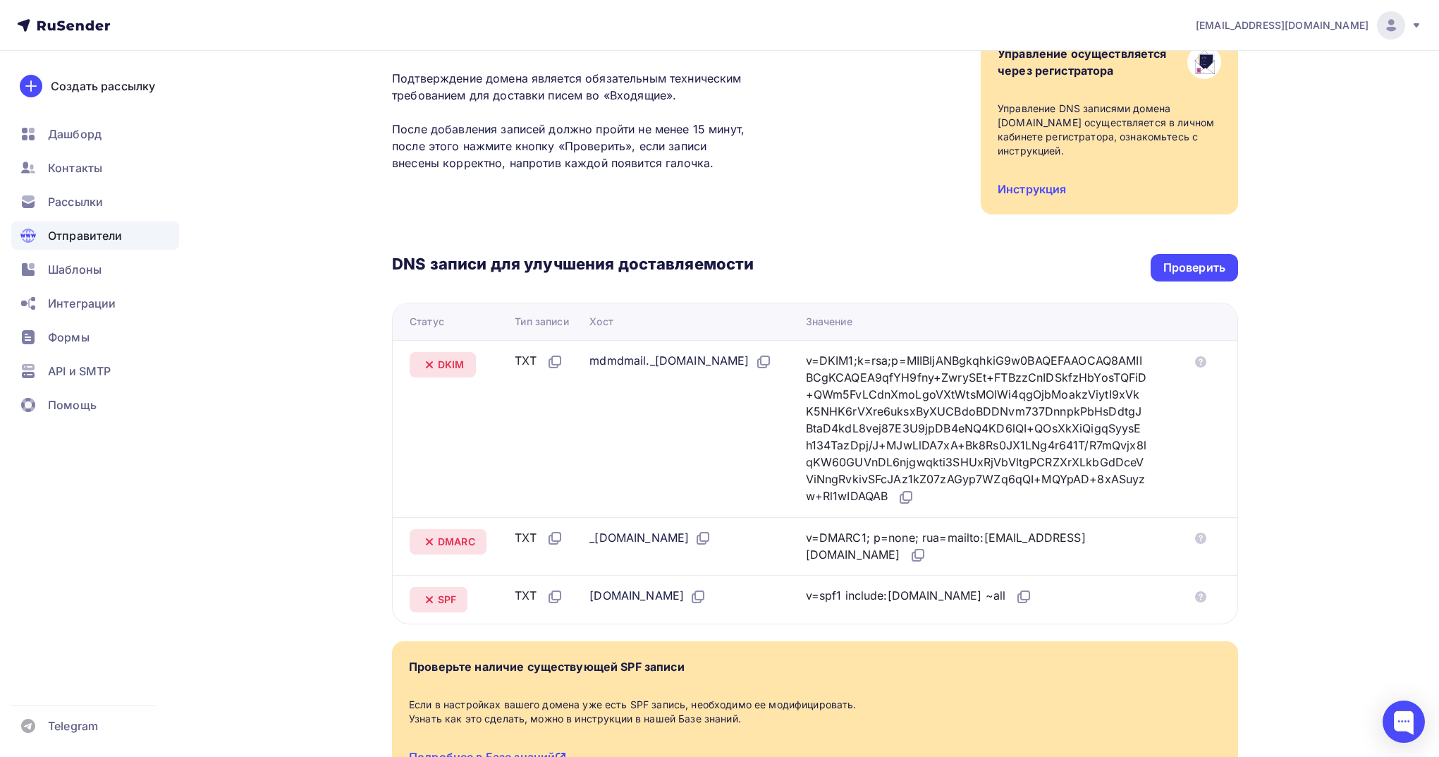
scroll to position [133, 0]
click at [553, 362] on icon at bounding box center [556, 359] width 8 height 8
click at [761, 364] on icon at bounding box center [765, 359] width 8 height 8
click at [909, 494] on icon at bounding box center [904, 498] width 8 height 8
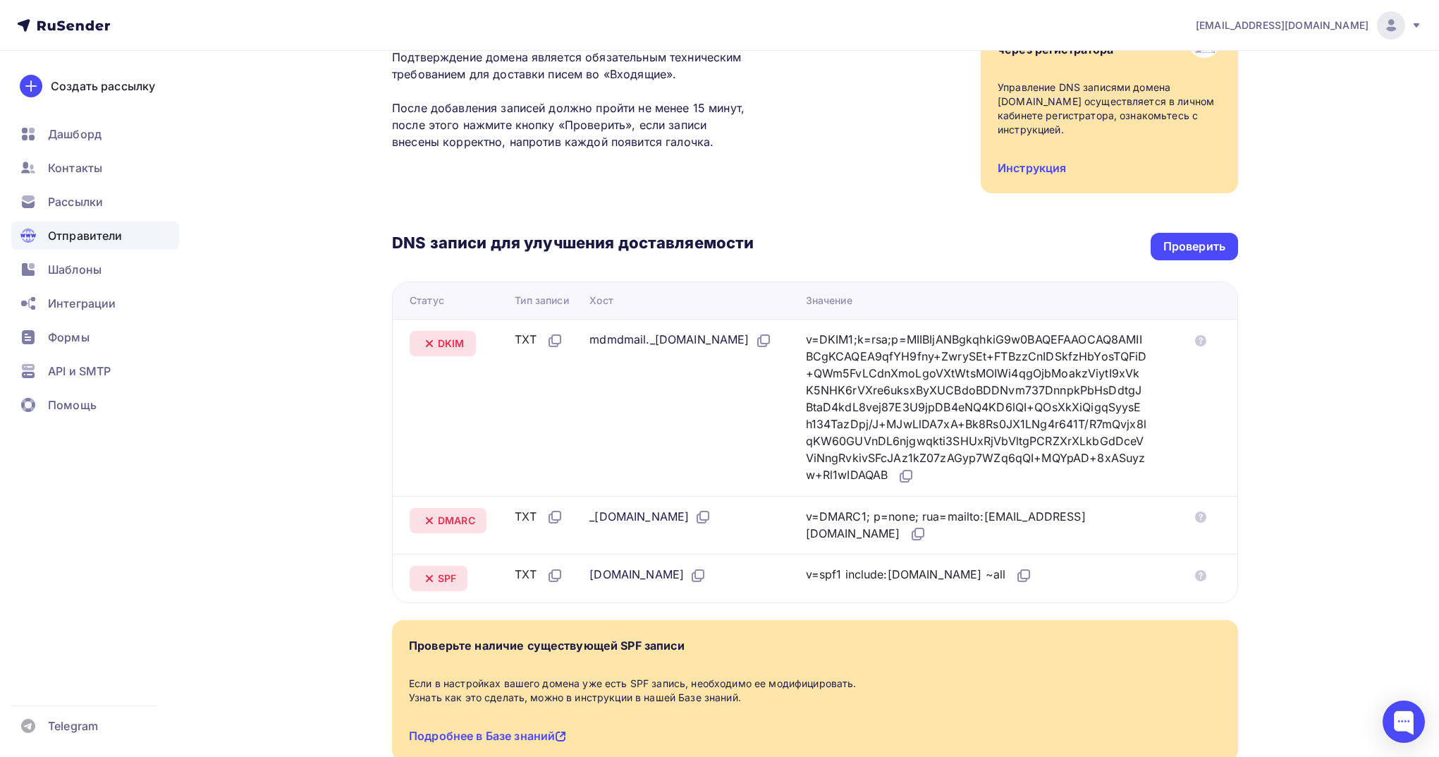
scroll to position [158, 0]
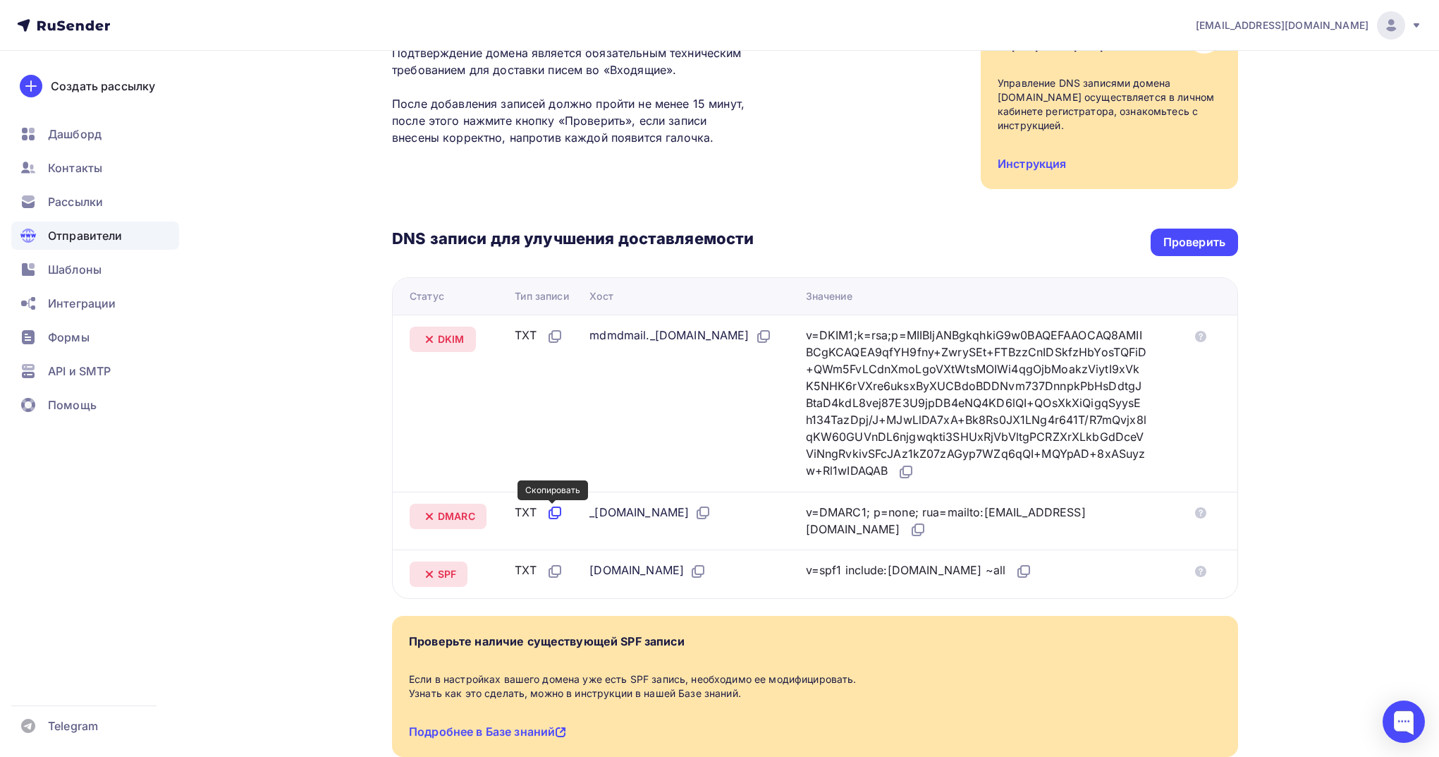
click at [548, 510] on icon at bounding box center [554, 512] width 17 height 17
click at [712, 512] on icon at bounding box center [703, 512] width 17 height 17
click at [927, 526] on icon at bounding box center [918, 529] width 17 height 17
click at [553, 565] on icon at bounding box center [554, 571] width 17 height 17
click at [1400, 546] on div "aloginov@wmt-ai.ru Аккаунт Тарифы Выйти Создать рассылку Дашборд Контакты Рассы…" at bounding box center [719, 345] width 1439 height 1006
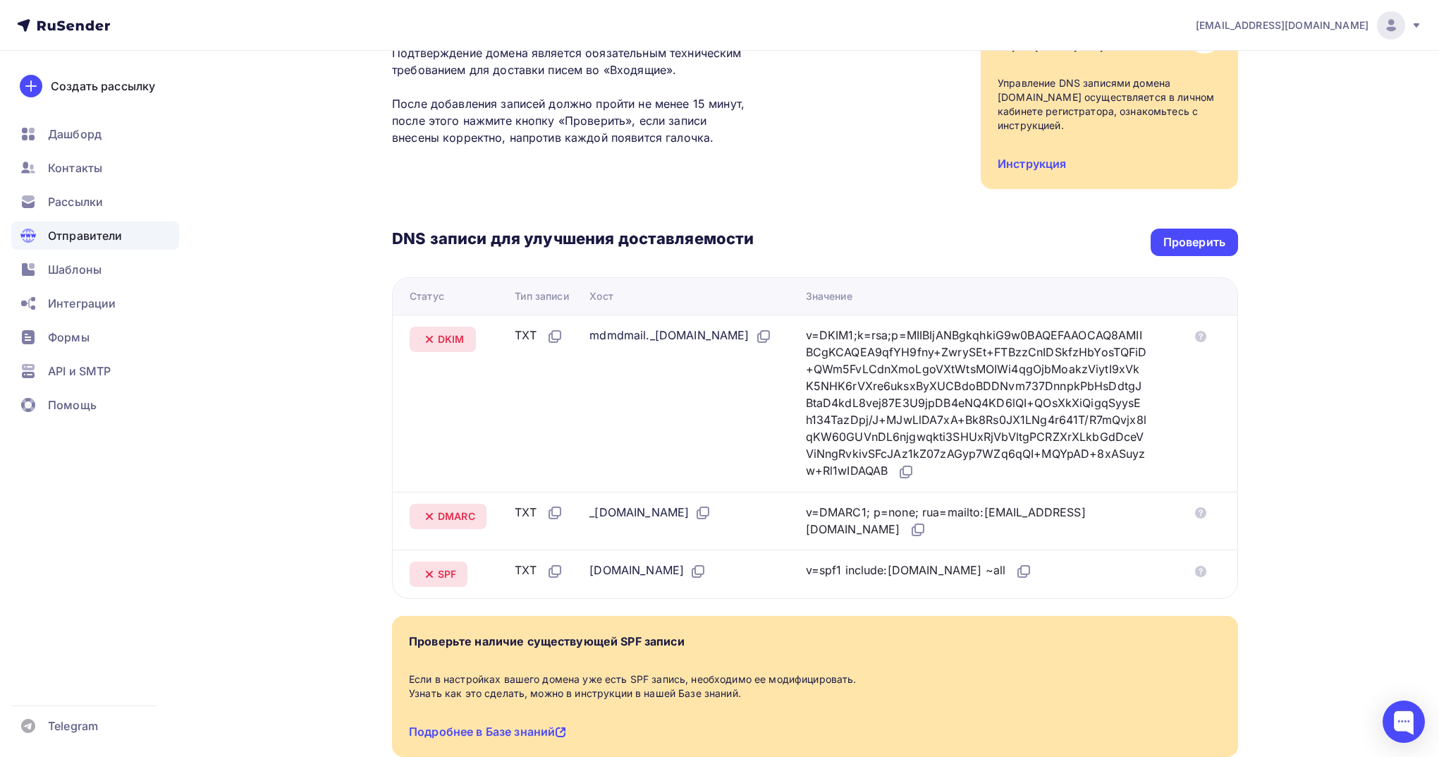
click at [1400, 546] on div "aloginov@wmt-ai.ru Аккаунт Тарифы Выйти Создать рассылку Дашборд Контакты Рассы…" at bounding box center [719, 345] width 1439 height 1006
click at [706, 511] on icon at bounding box center [701, 514] width 8 height 8
click at [1015, 568] on icon at bounding box center [1023, 571] width 17 height 17
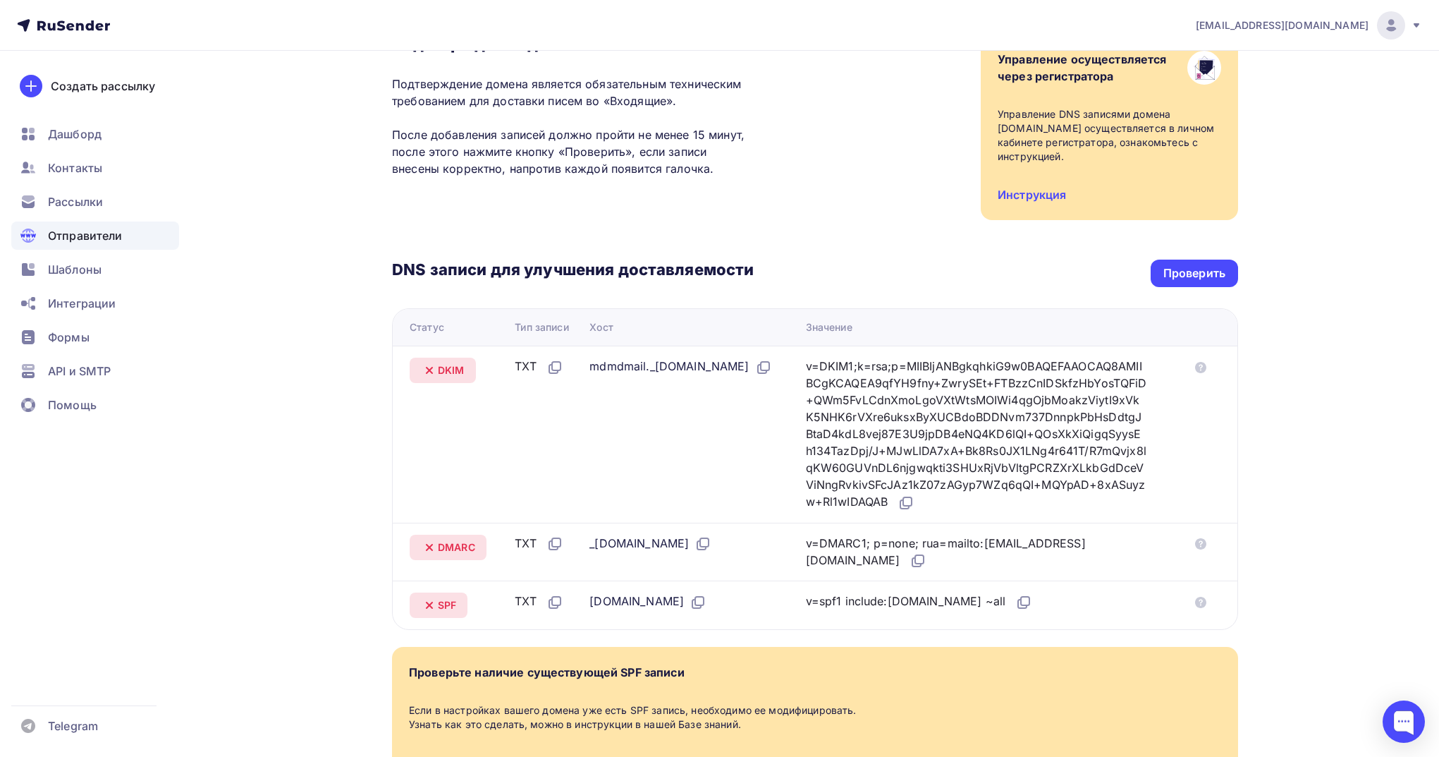
scroll to position [0, 0]
